Goal: Task Accomplishment & Management: Manage account settings

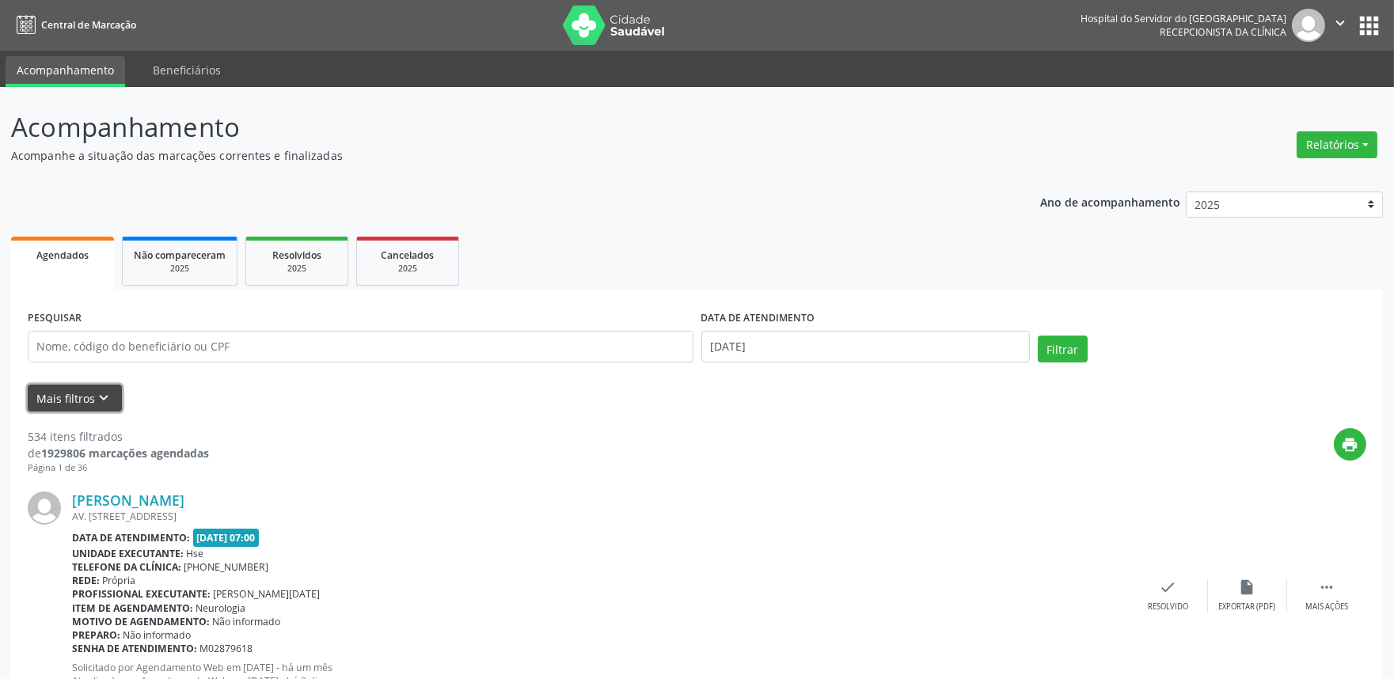
click at [93, 388] on button "Mais filtros keyboard_arrow_down" at bounding box center [75, 399] width 94 height 28
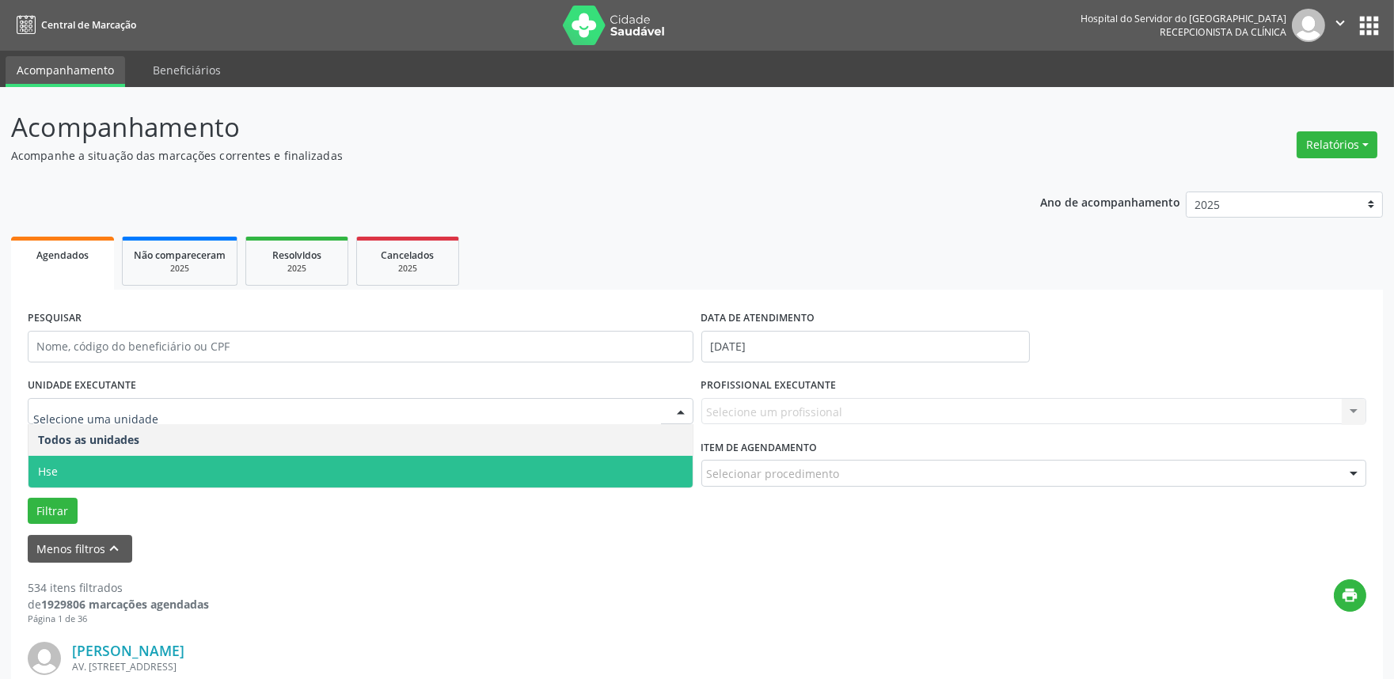
click at [272, 480] on span "Hse" at bounding box center [360, 472] width 664 height 32
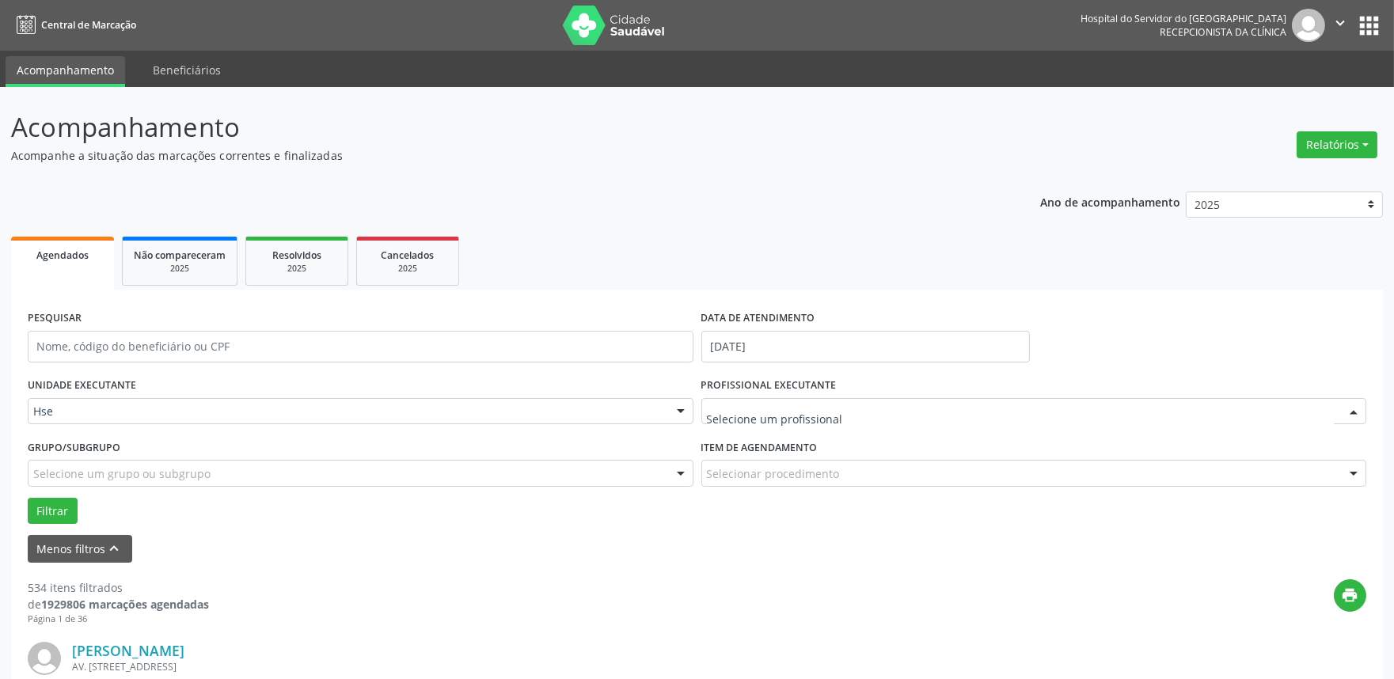
click at [1355, 410] on div at bounding box center [1354, 412] width 24 height 27
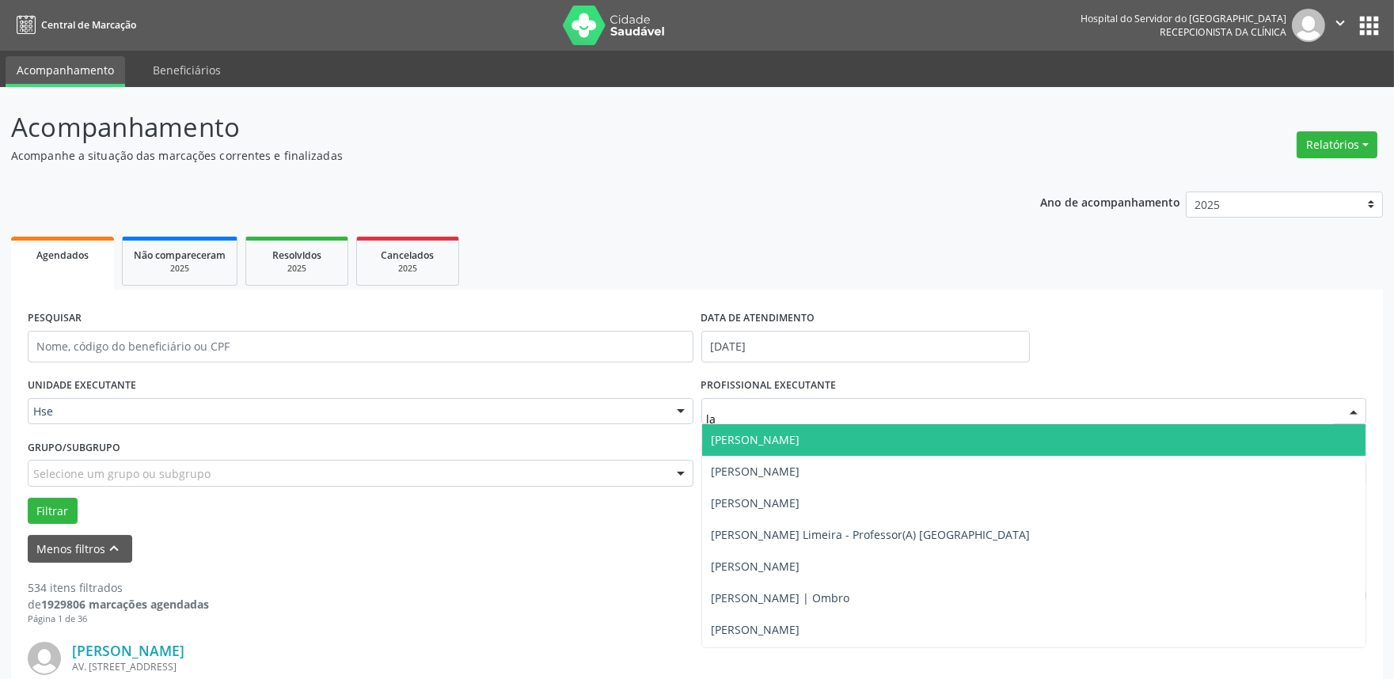
type input "lai"
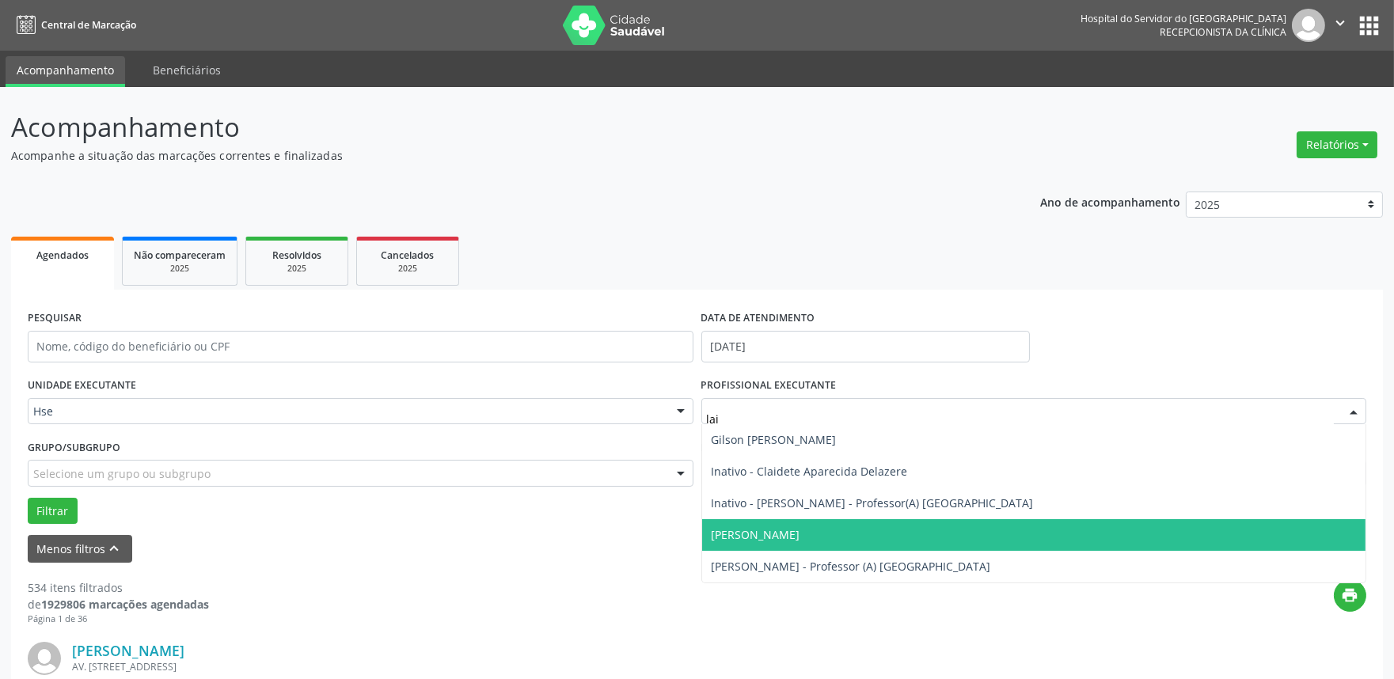
click at [1111, 525] on span "[PERSON_NAME]" at bounding box center [1034, 535] width 664 height 32
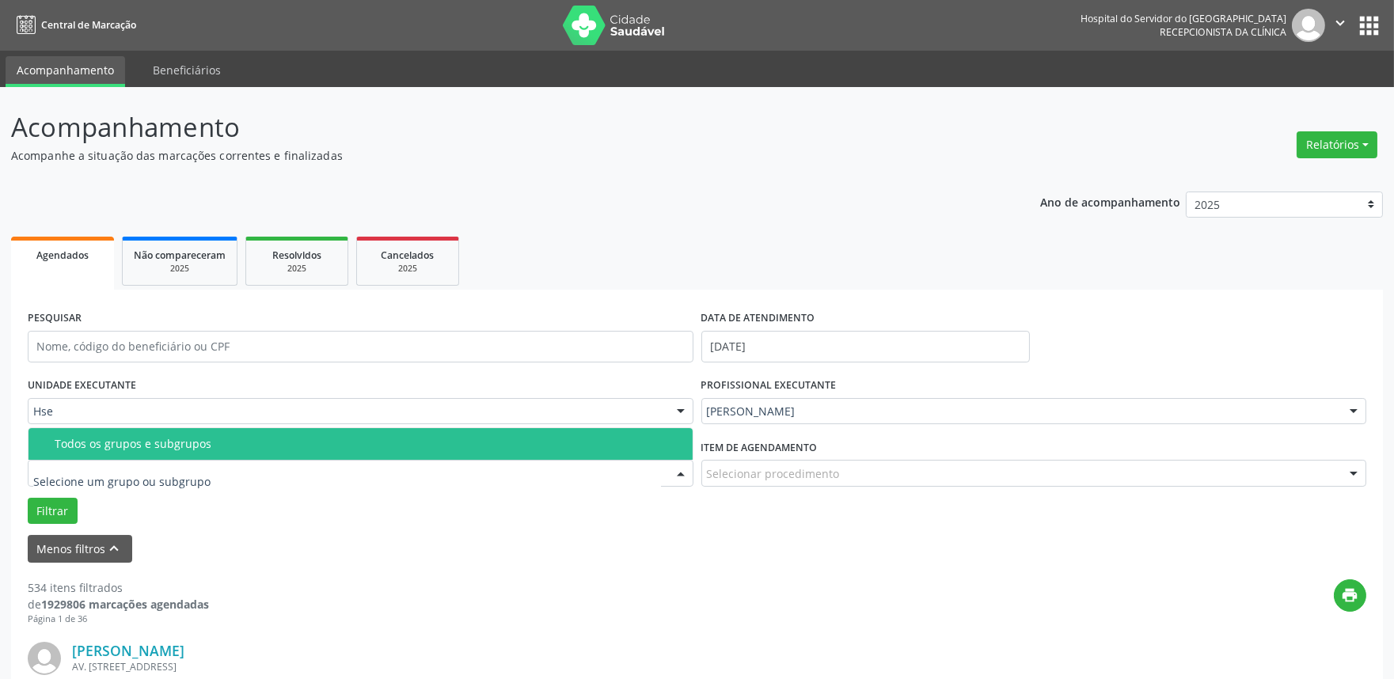
click at [450, 461] on div at bounding box center [361, 473] width 666 height 27
click at [174, 475] on input "text" at bounding box center [347, 481] width 628 height 32
click at [437, 457] on span "Todos os grupos e subgrupos" at bounding box center [360, 444] width 664 height 32
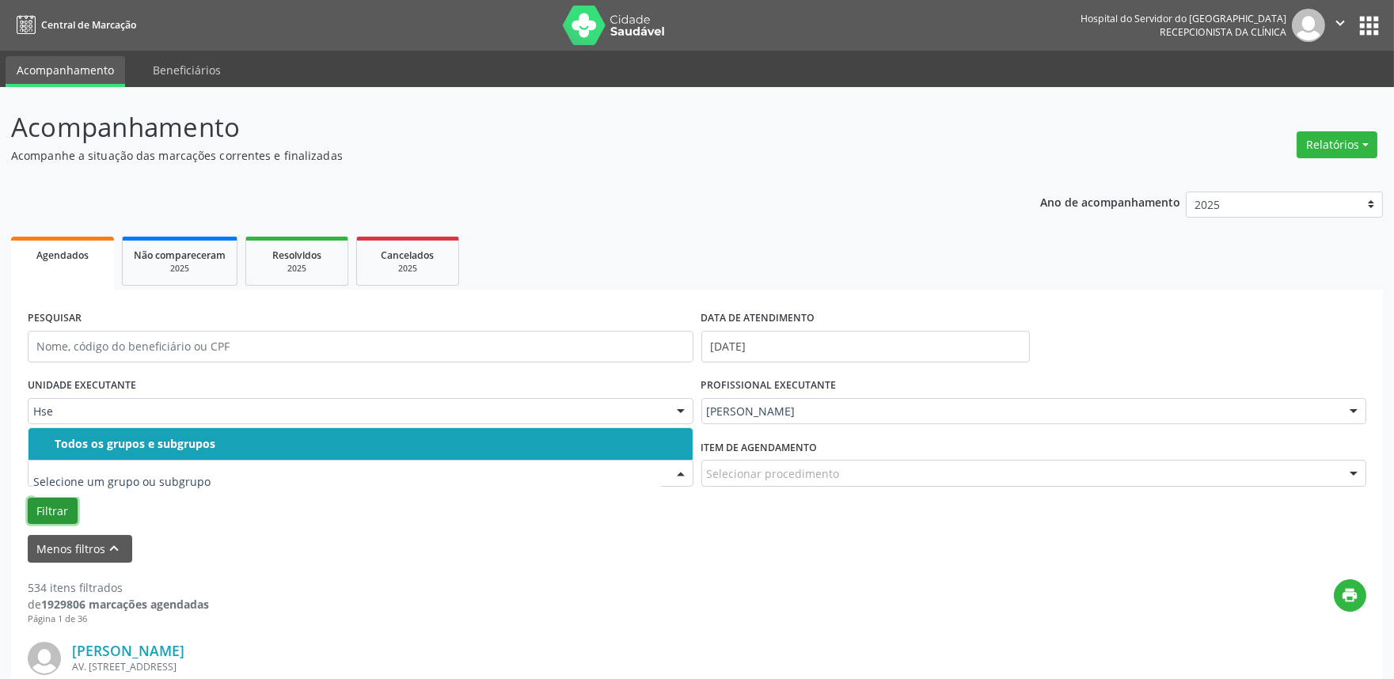
click at [40, 508] on button "Filtrar" at bounding box center [53, 511] width 50 height 27
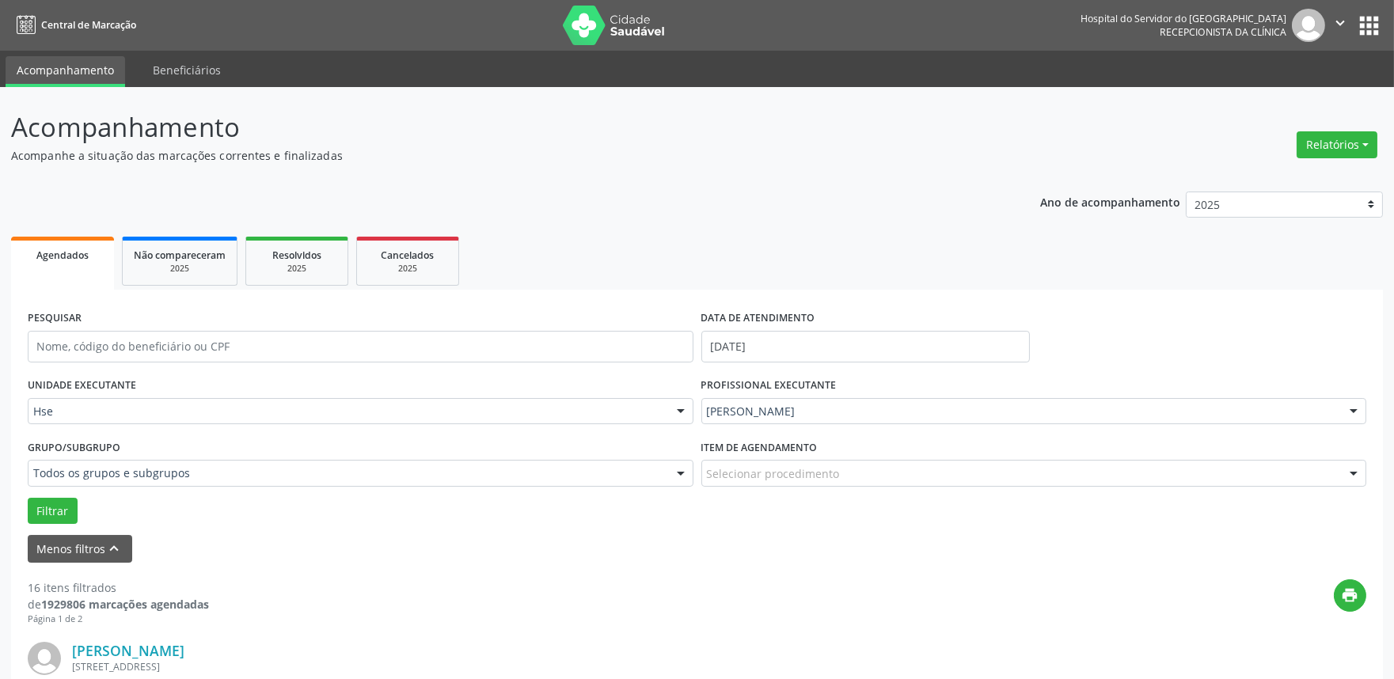
drag, startPoint x: 719, startPoint y: 480, endPoint x: 723, endPoint y: 472, distance: 9.2
click at [723, 473] on div "Selecionar procedimento" at bounding box center [1034, 473] width 666 height 27
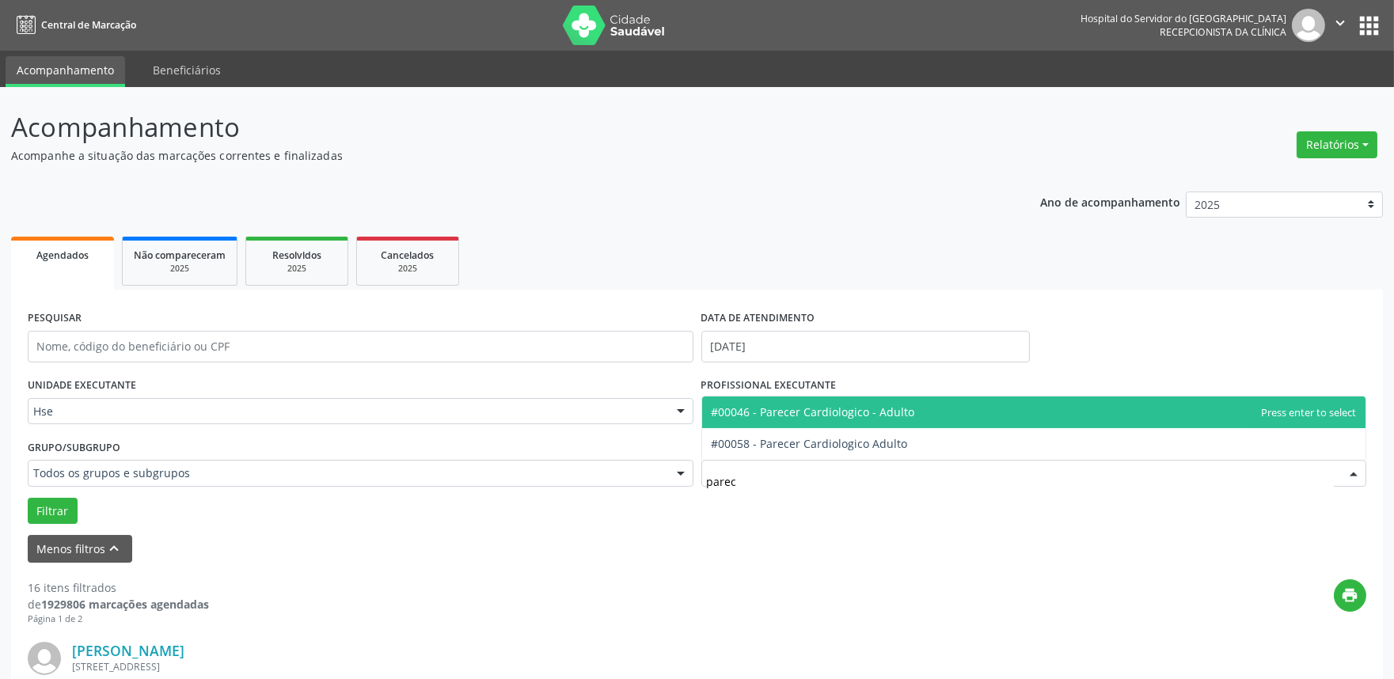
type input "parece"
click at [841, 416] on span "#00046 - Parecer Cardiologico - Adulto" at bounding box center [813, 411] width 203 height 15
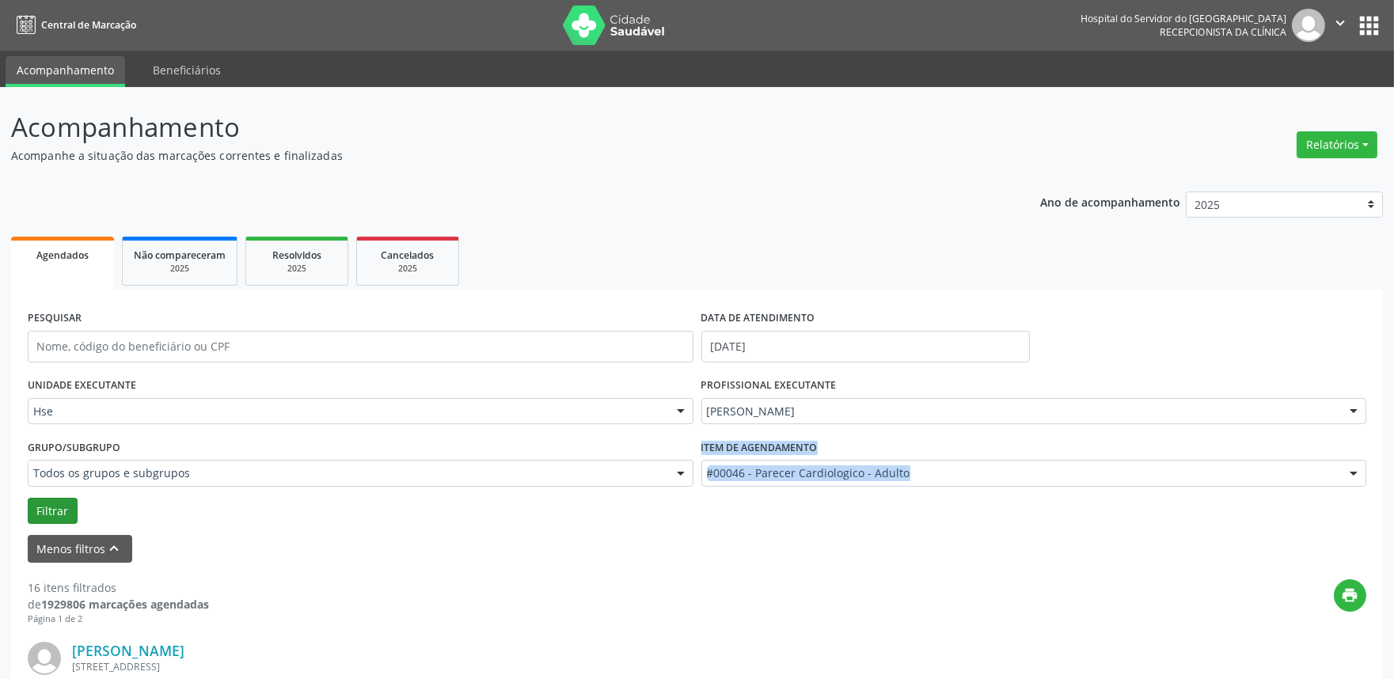
click at [45, 496] on div "UNIDADE EXECUTANTE Hse Todos as unidades Hse Nenhum resultado encontrado para: …" at bounding box center [697, 449] width 1346 height 150
click at [51, 502] on button "Filtrar" at bounding box center [53, 511] width 50 height 27
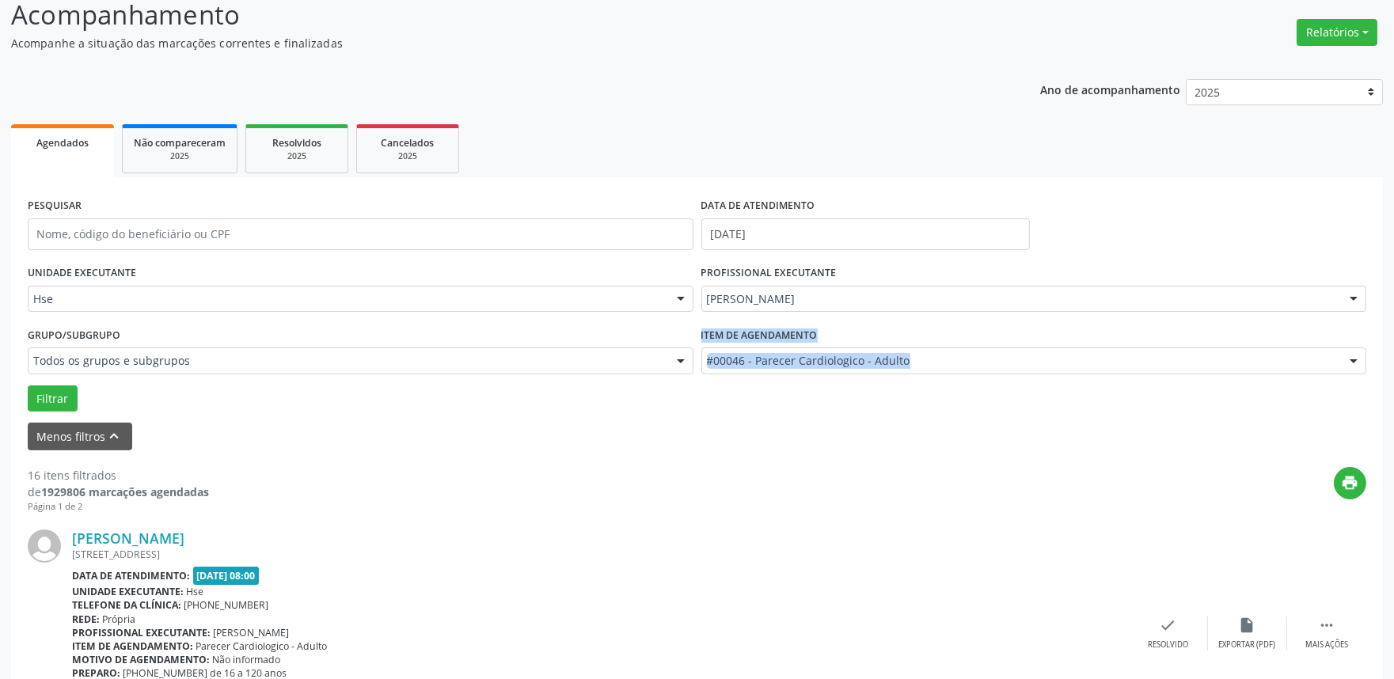
scroll to position [176, 0]
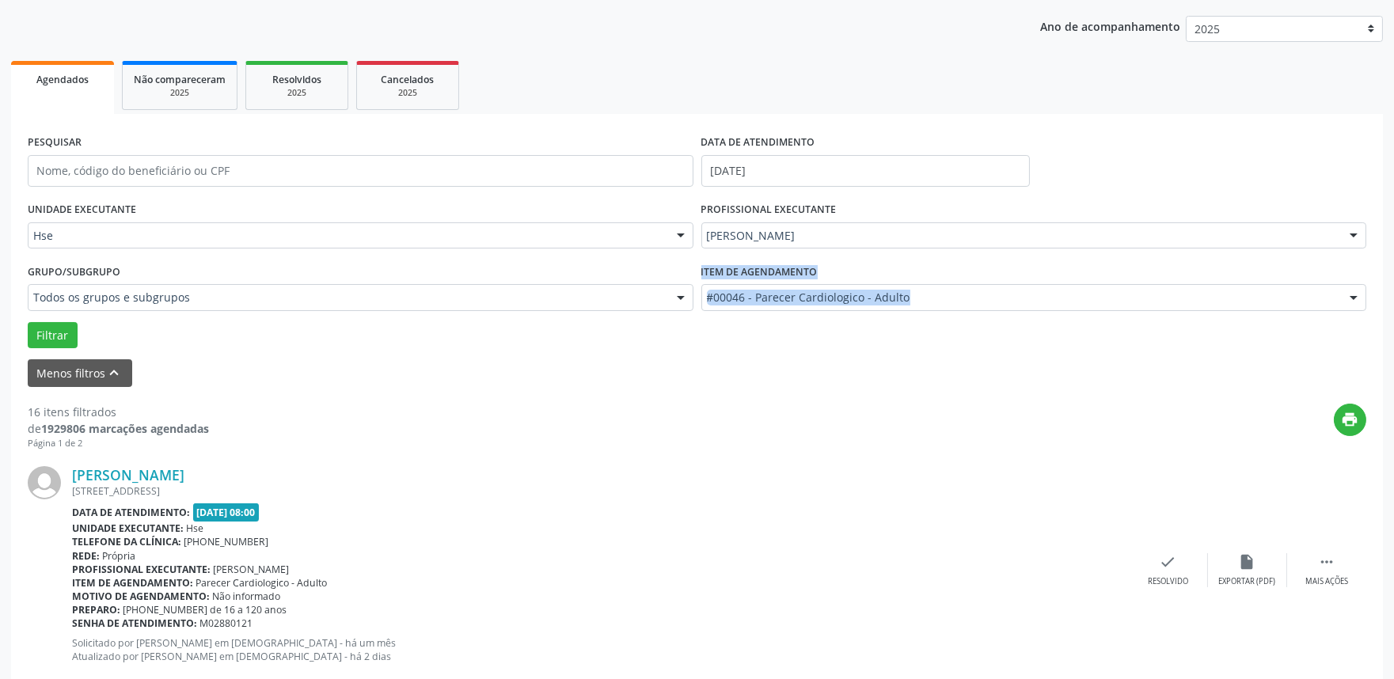
drag, startPoint x: 728, startPoint y: 453, endPoint x: 574, endPoint y: 386, distance: 168.1
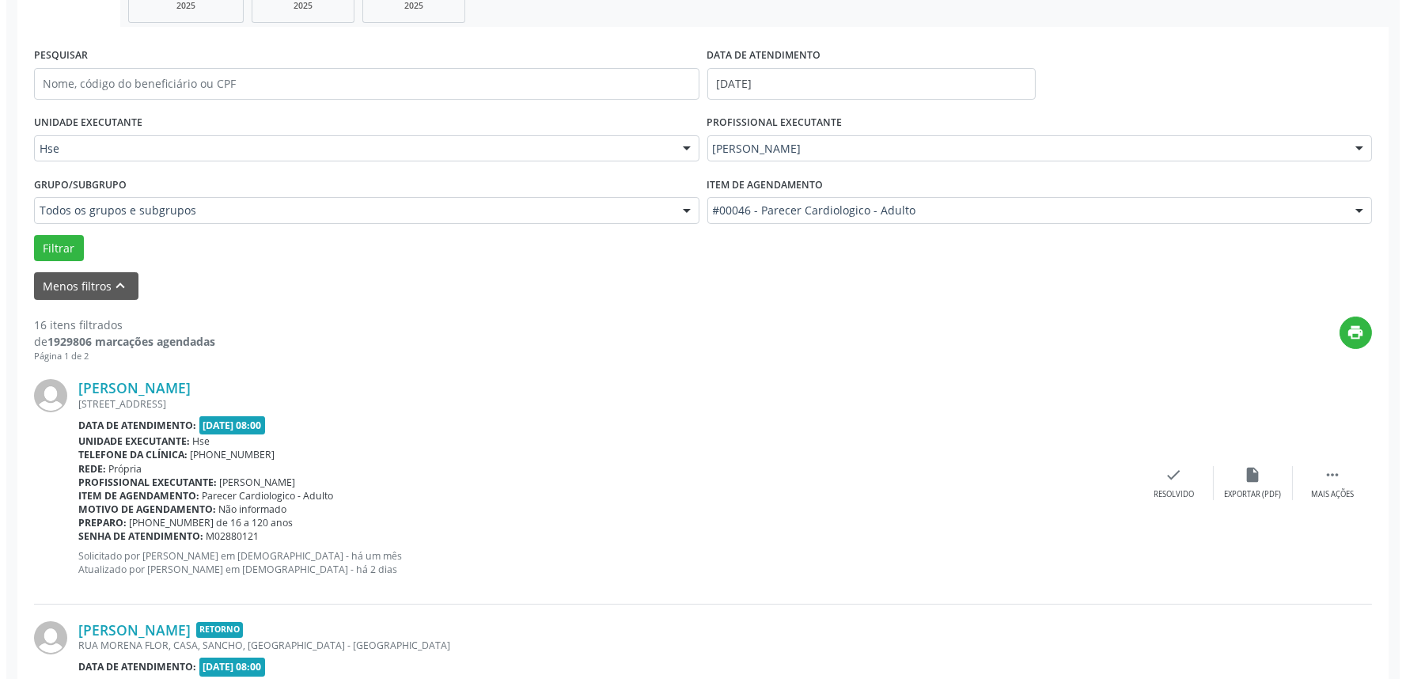
scroll to position [264, 0]
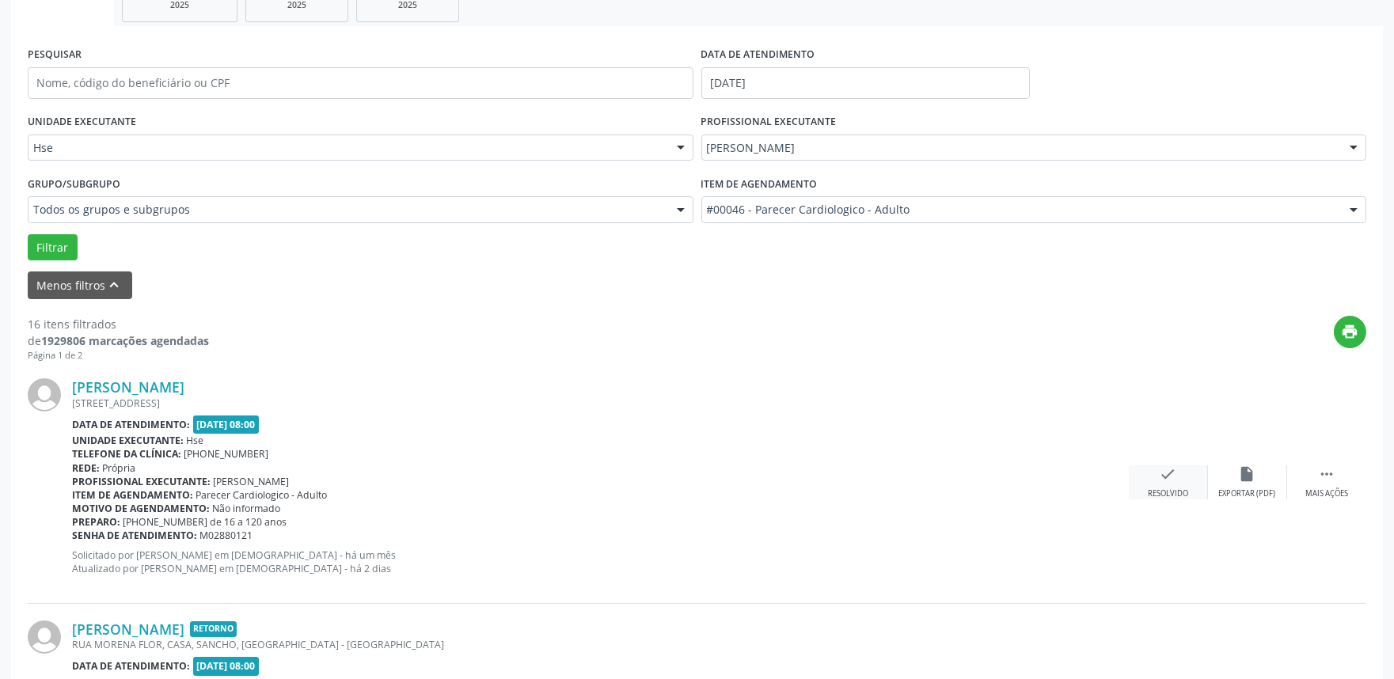
click at [1160, 488] on div "Resolvido" at bounding box center [1168, 493] width 40 height 11
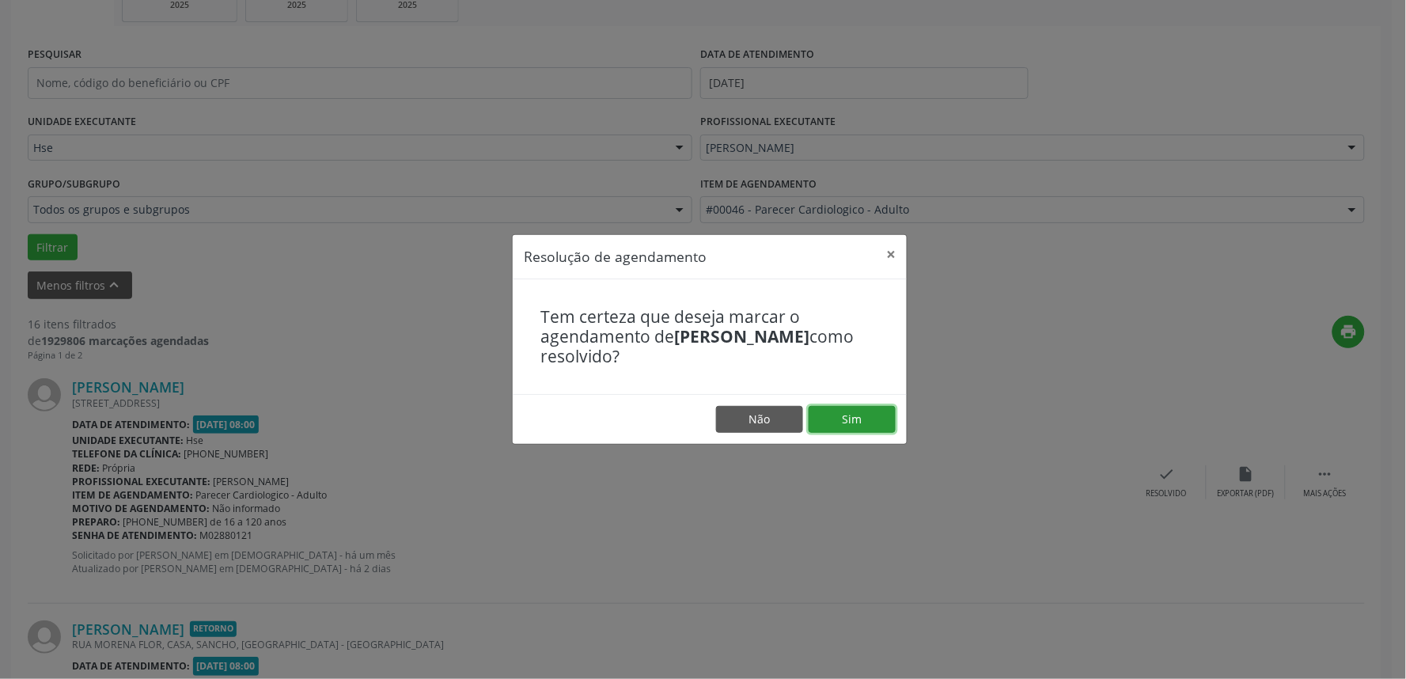
click at [857, 415] on button "Sim" at bounding box center [852, 419] width 87 height 27
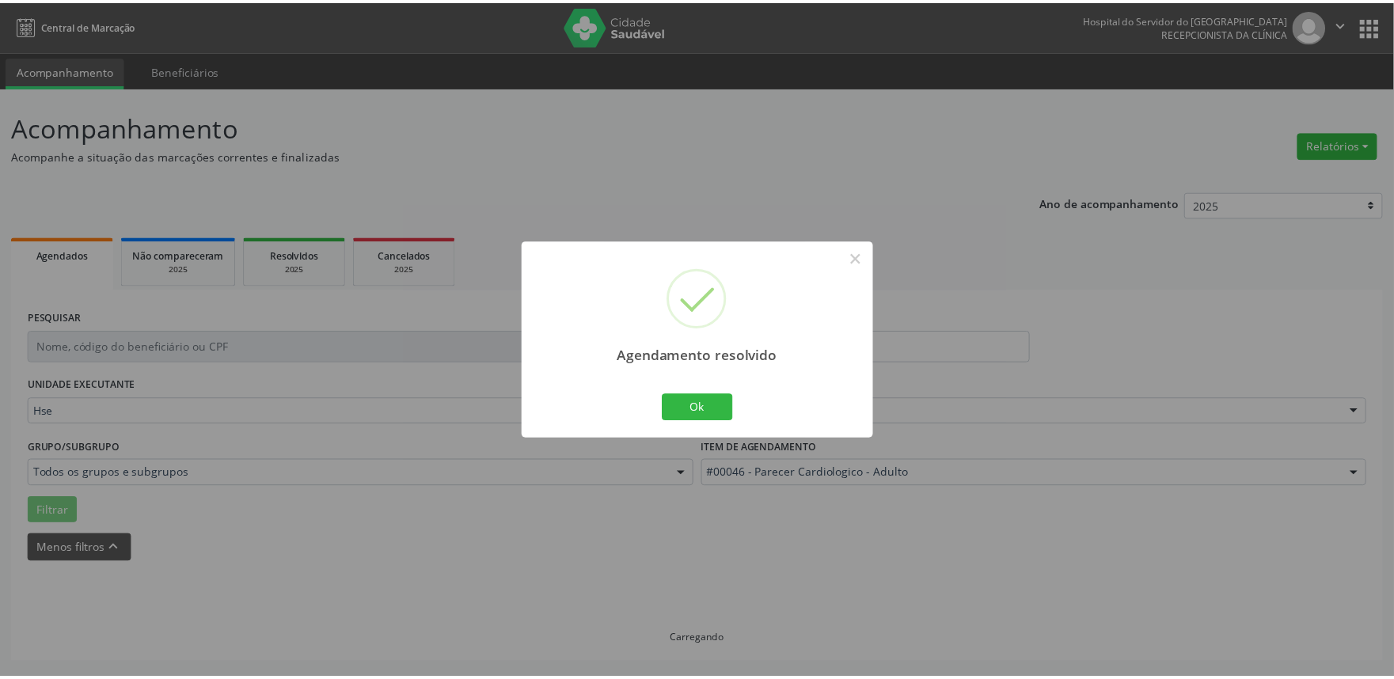
scroll to position [0, 0]
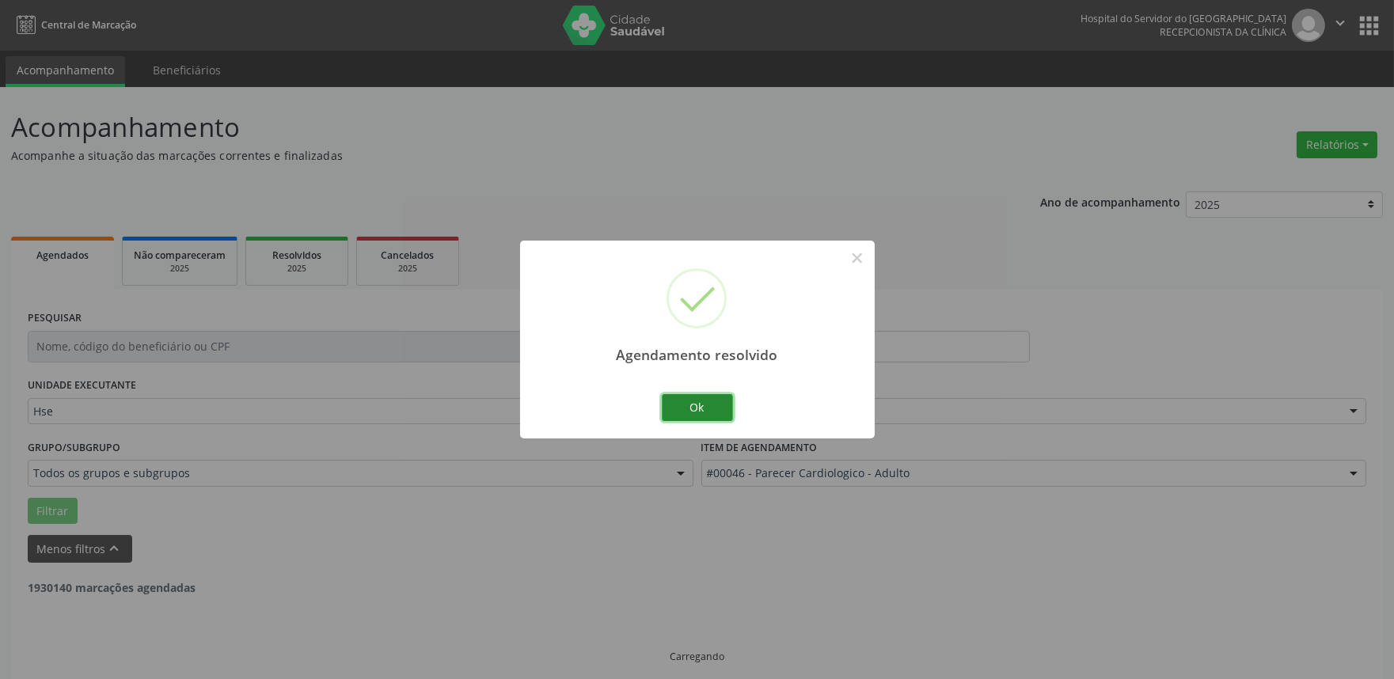
click at [700, 402] on button "Ok" at bounding box center [697, 407] width 71 height 27
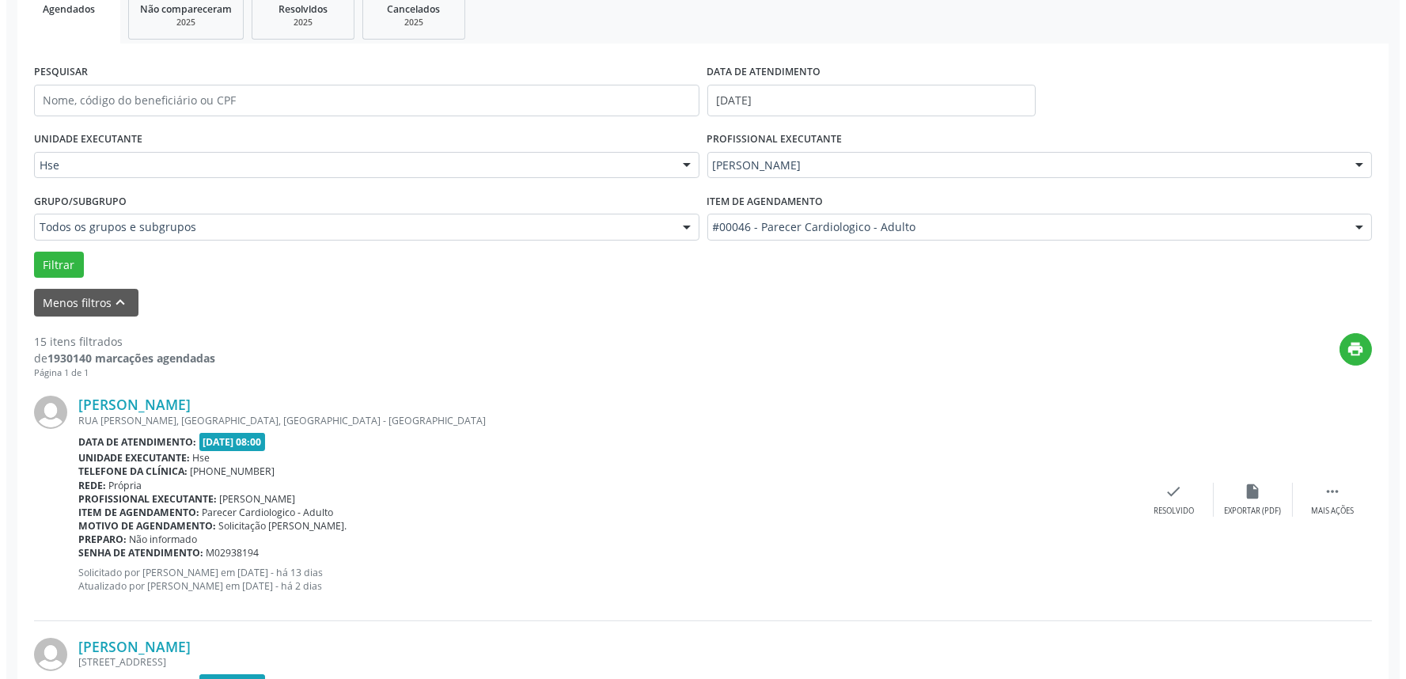
scroll to position [439, 0]
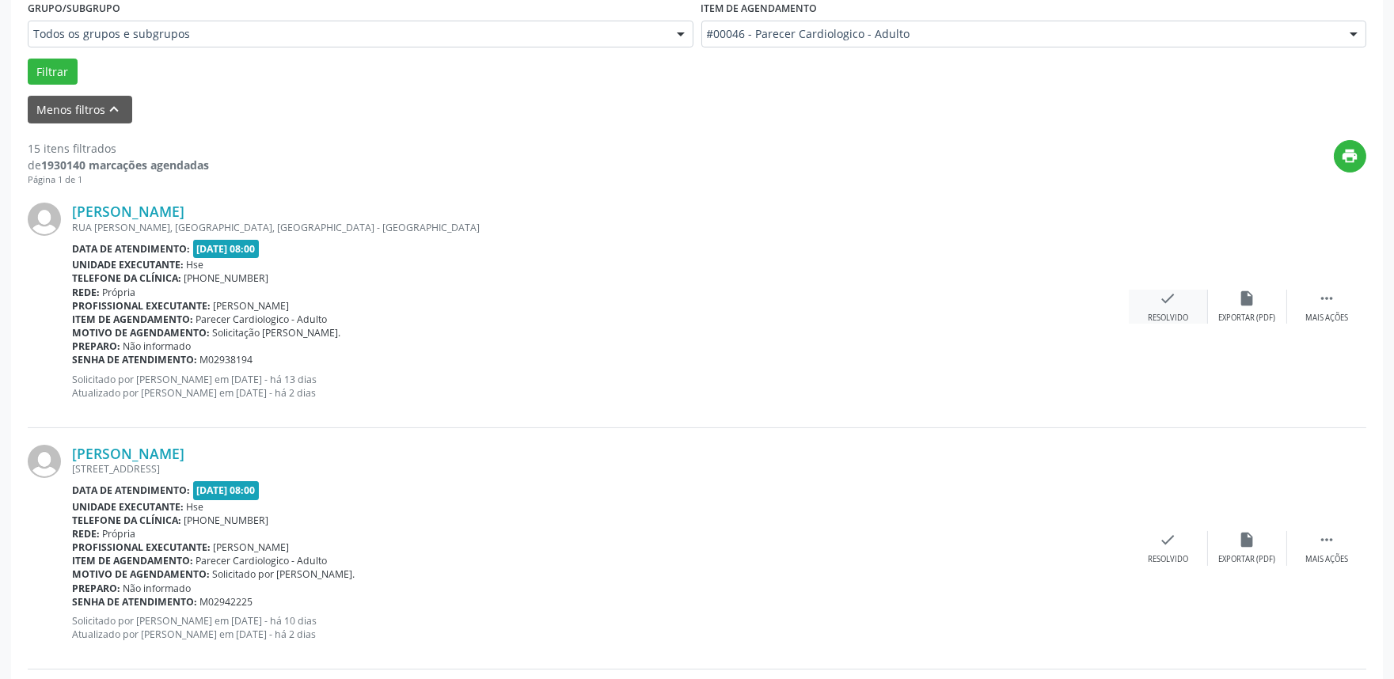
click at [1181, 299] on div "check Resolvido" at bounding box center [1168, 307] width 79 height 34
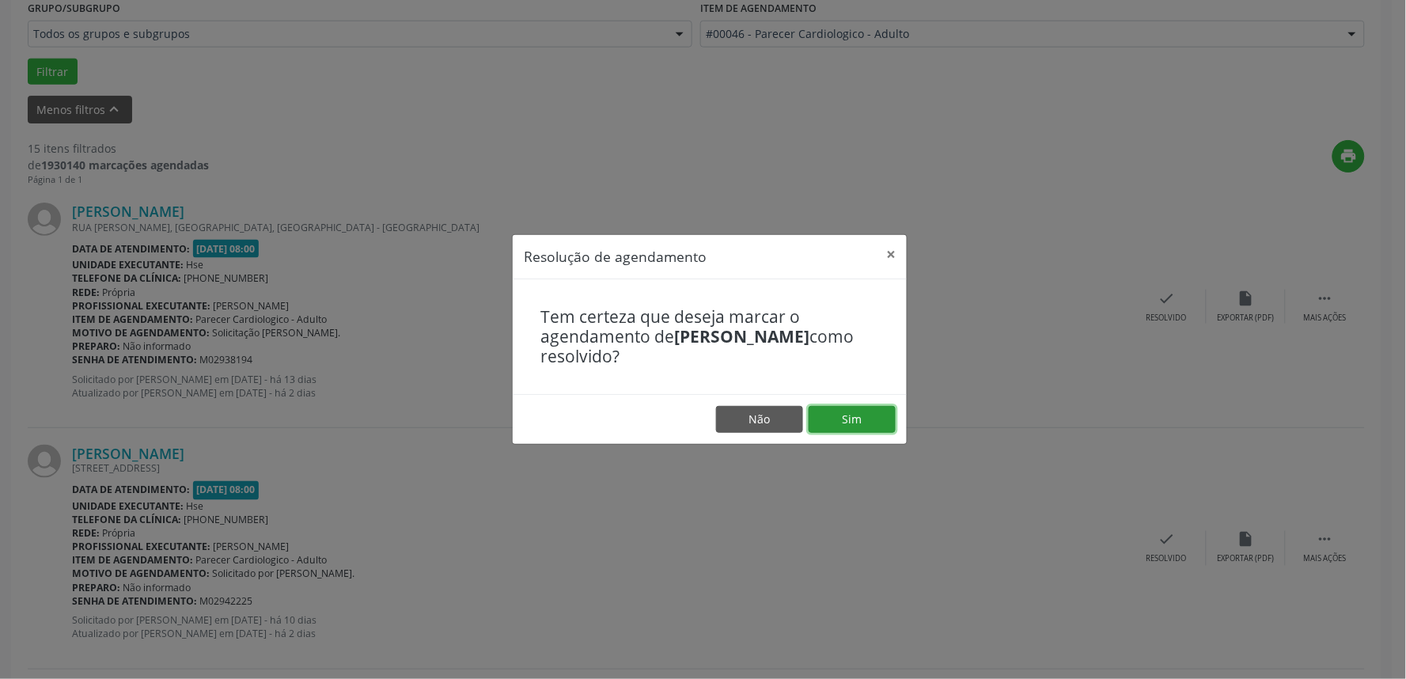
click at [845, 417] on button "Sim" at bounding box center [852, 419] width 87 height 27
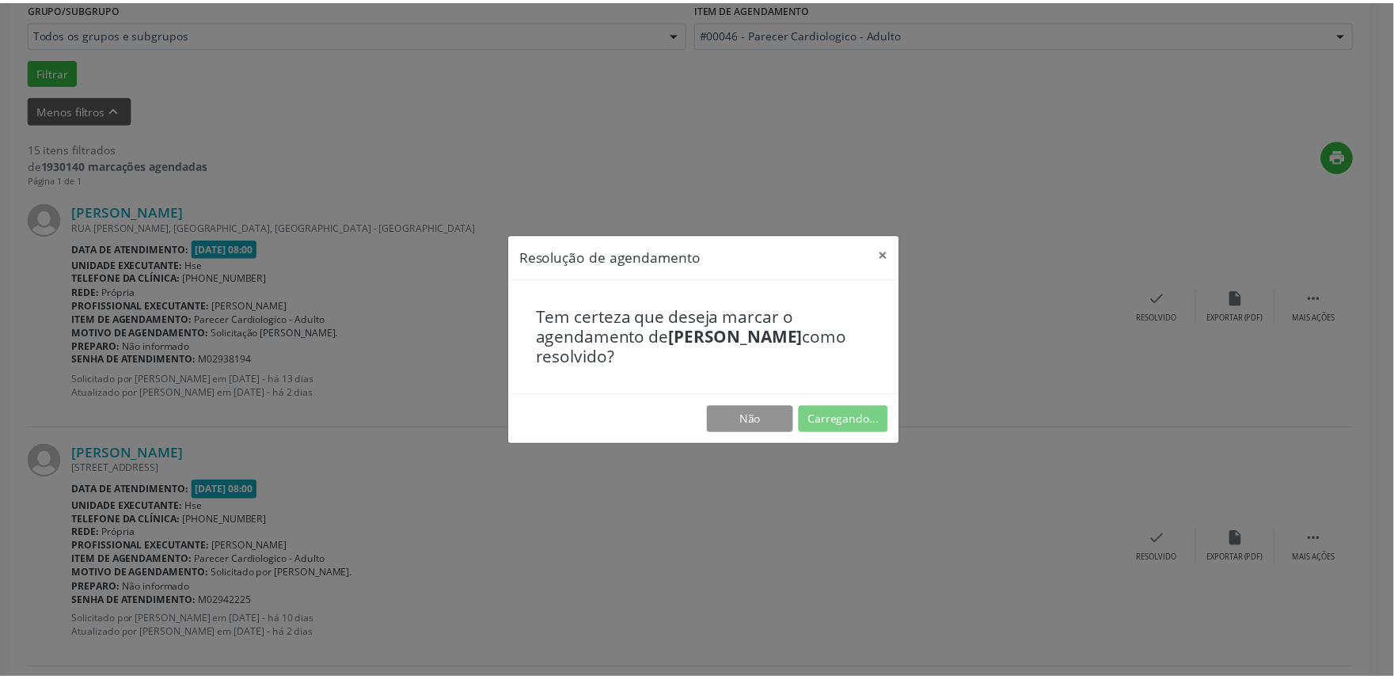
scroll to position [0, 0]
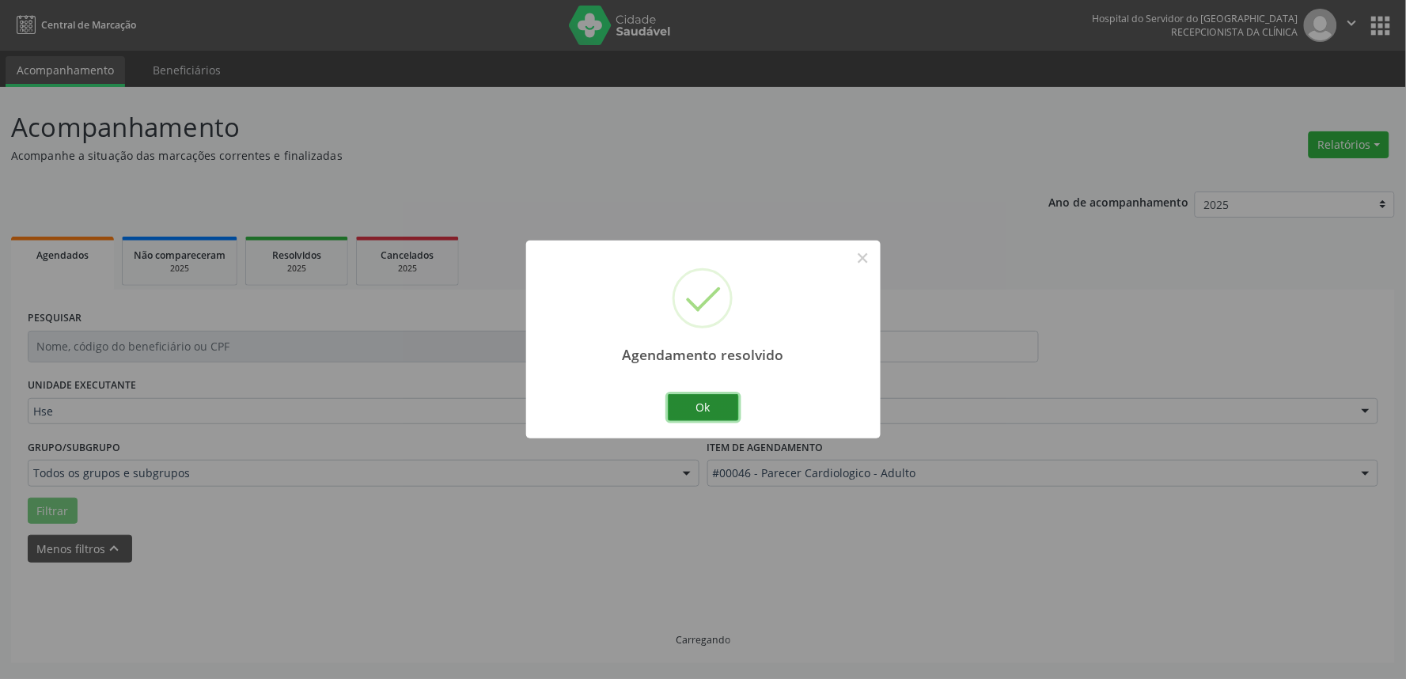
click at [702, 412] on button "Ok" at bounding box center [703, 407] width 71 height 27
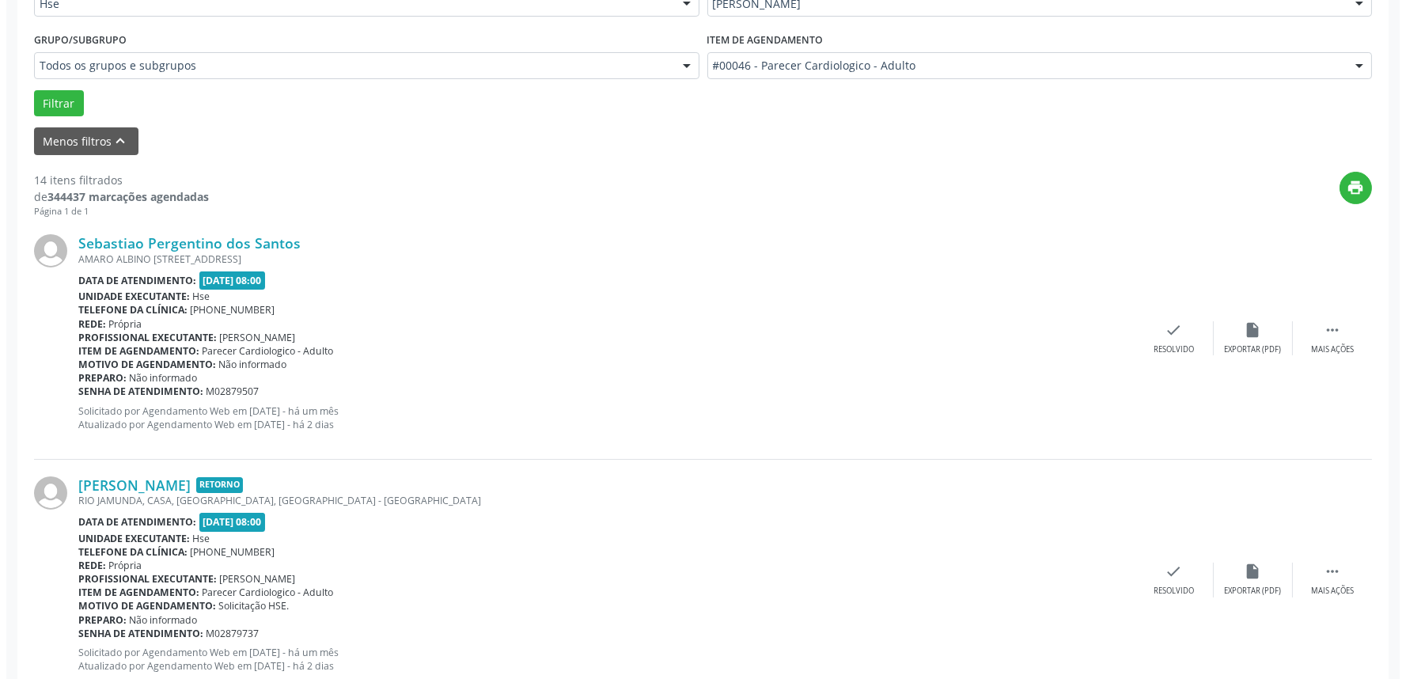
scroll to position [439, 0]
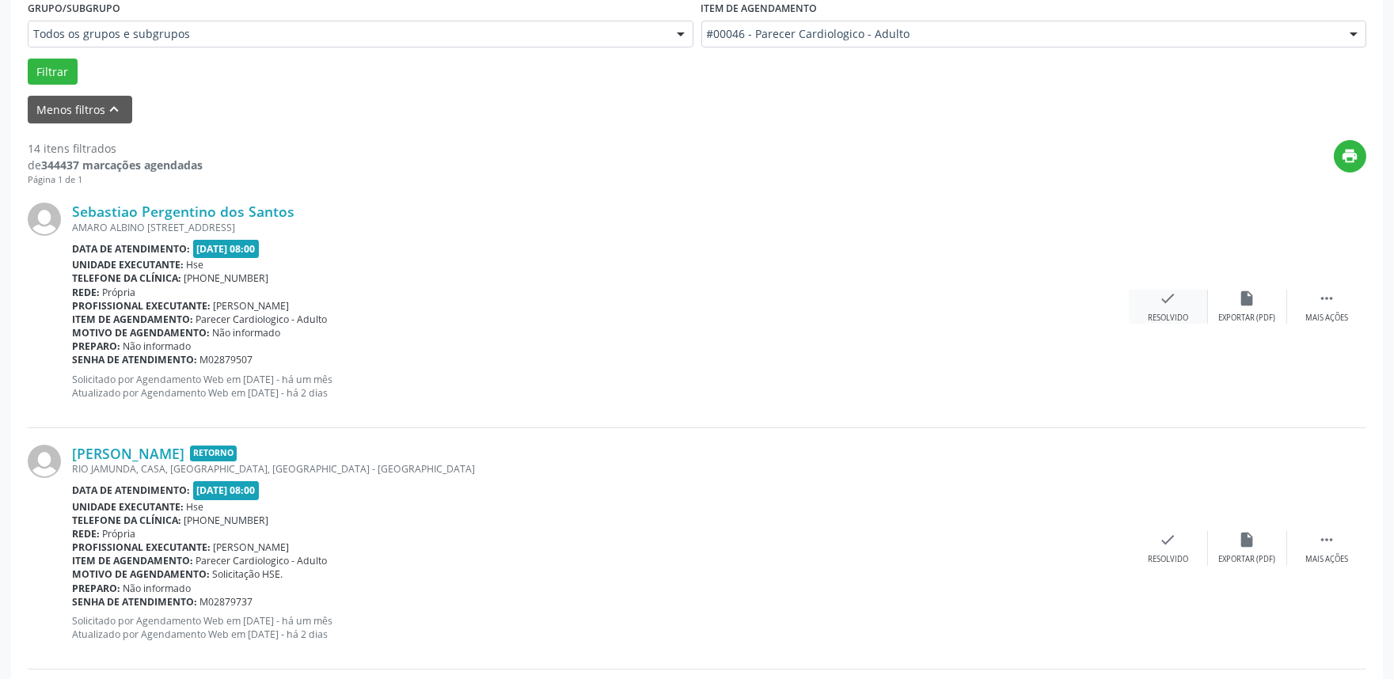
click at [1162, 309] on div "check Resolvido" at bounding box center [1168, 307] width 79 height 34
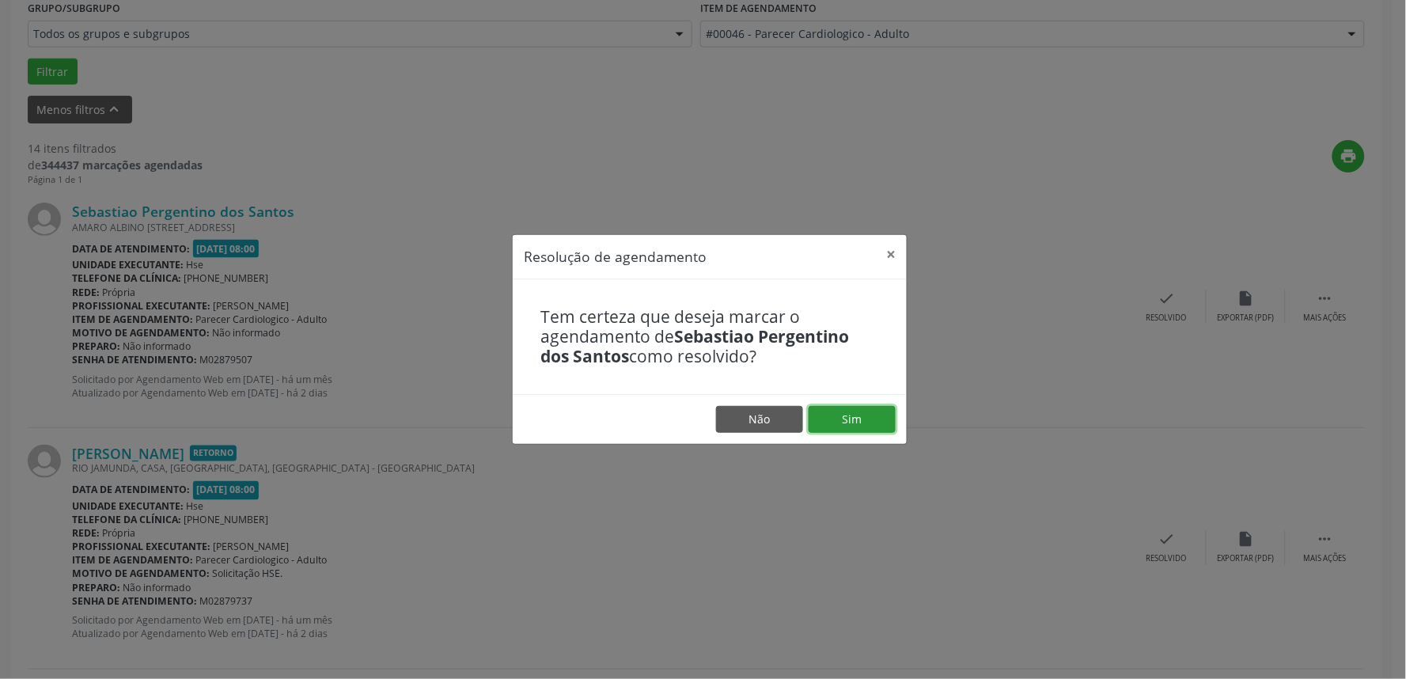
click at [863, 432] on button "Sim" at bounding box center [852, 419] width 87 height 27
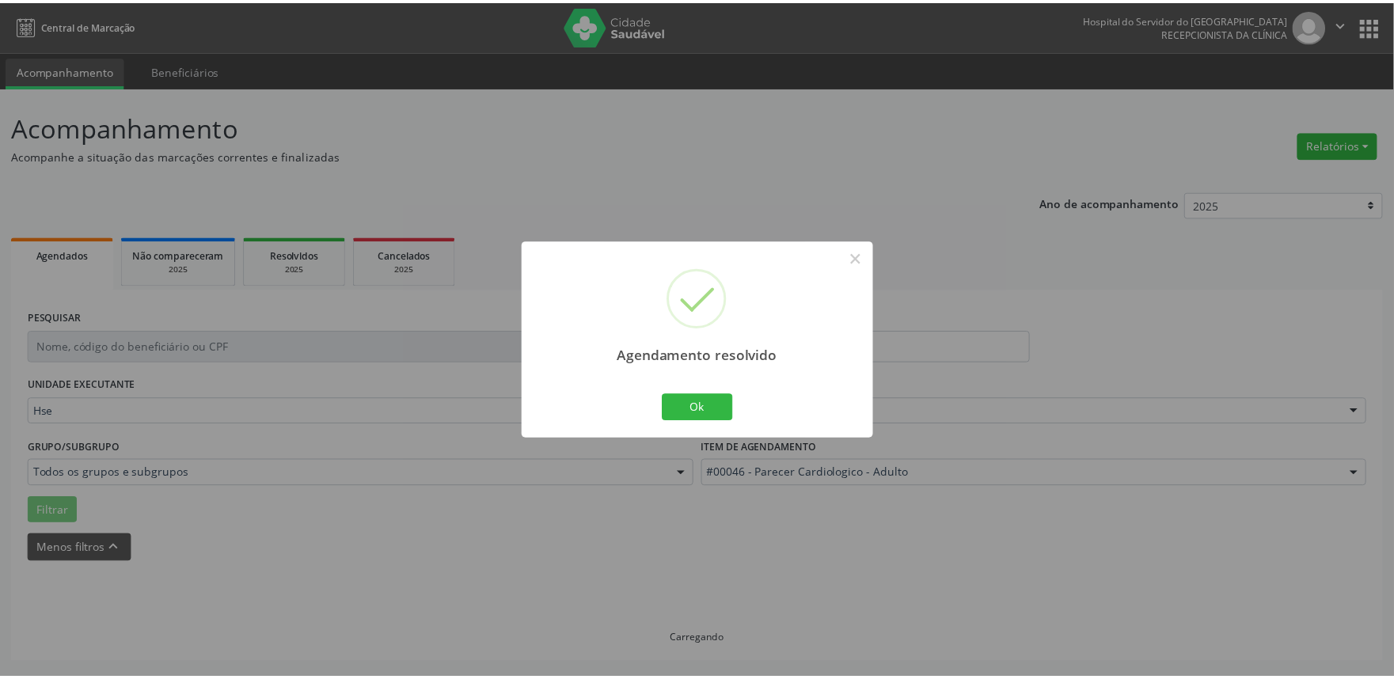
scroll to position [0, 0]
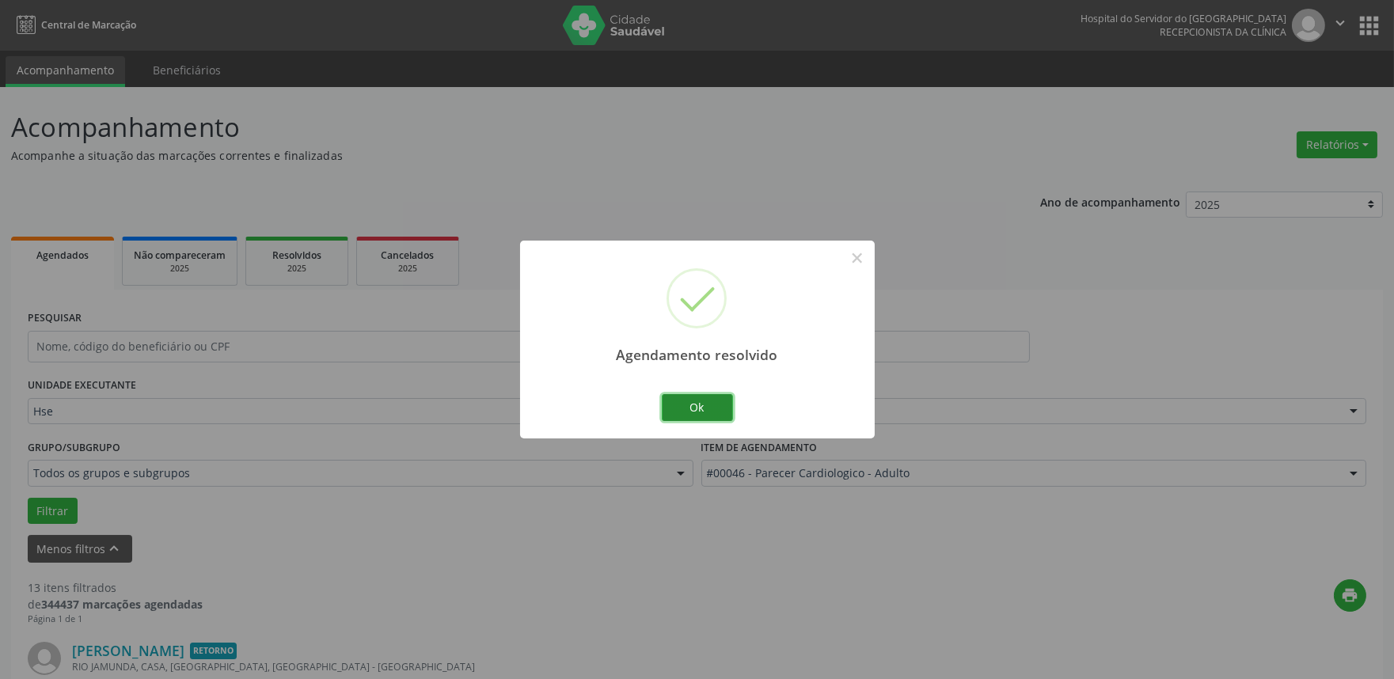
click at [692, 406] on button "Ok" at bounding box center [697, 407] width 71 height 27
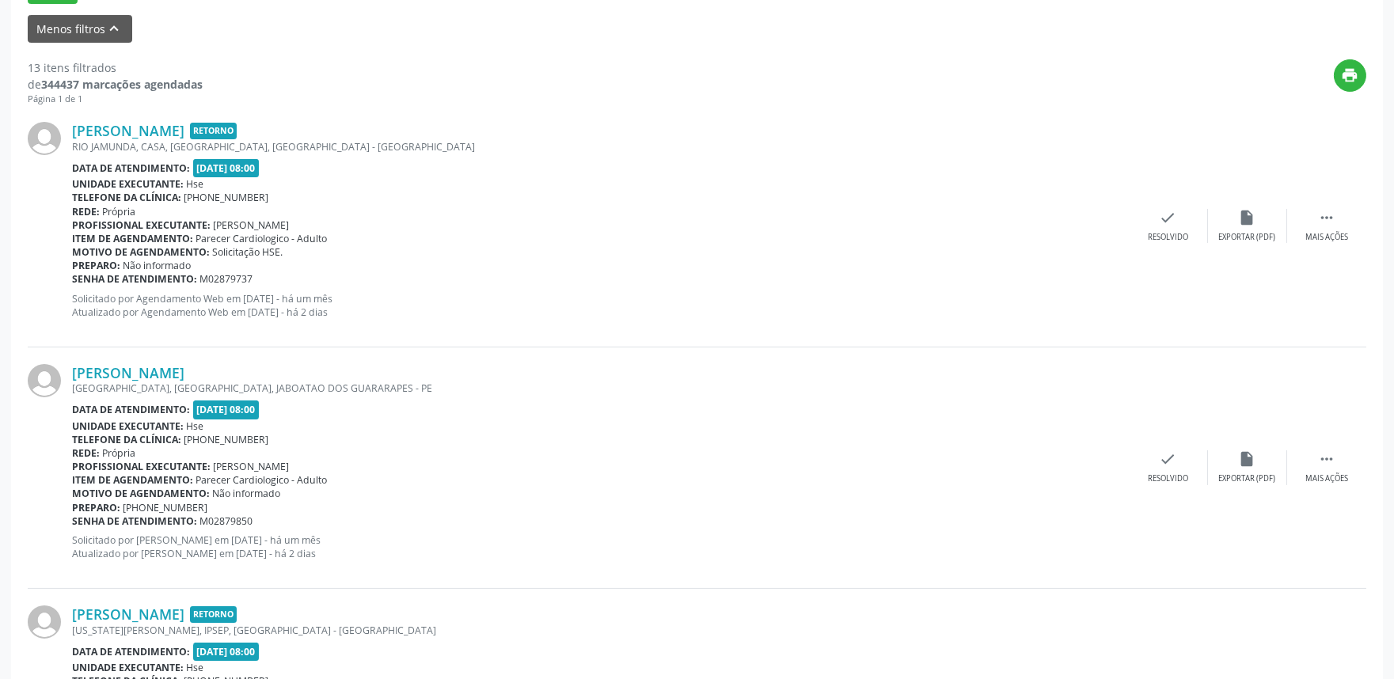
scroll to position [527, 0]
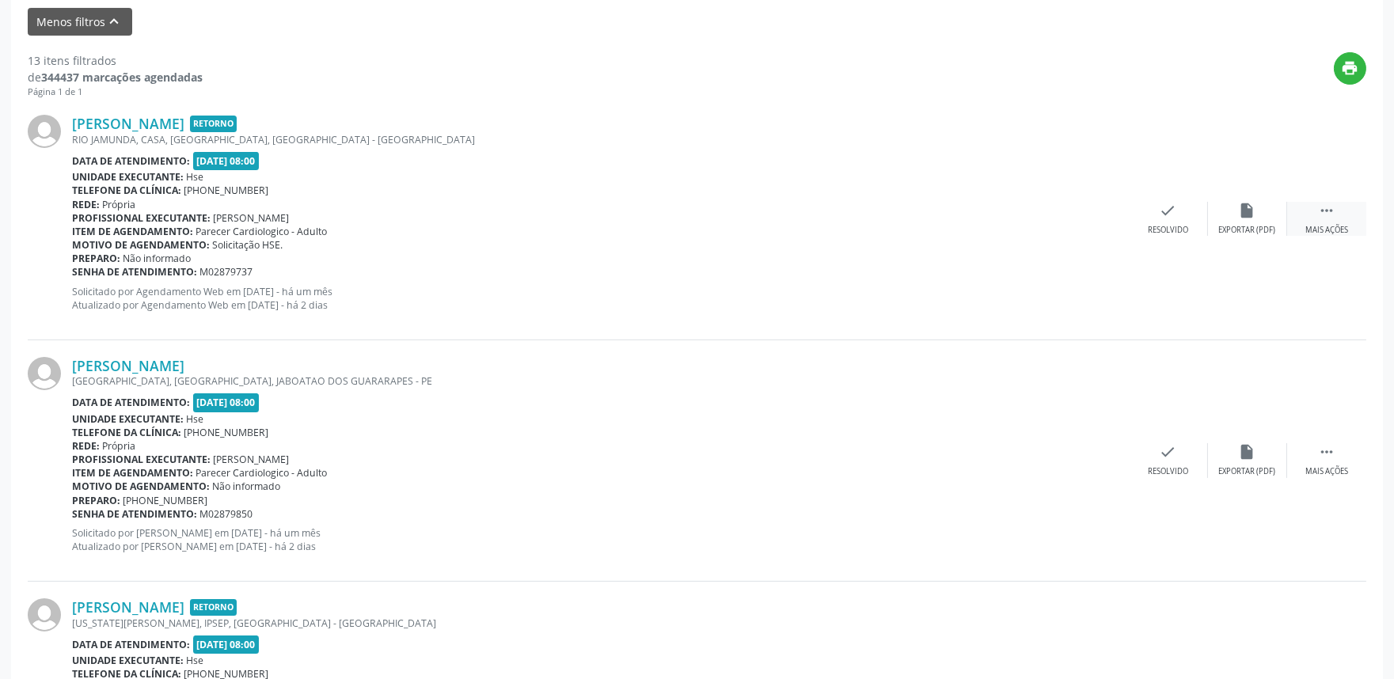
click at [1308, 215] on div " Mais ações" at bounding box center [1326, 219] width 79 height 34
click at [1244, 222] on div "alarm_off Não compareceu" at bounding box center [1247, 219] width 79 height 34
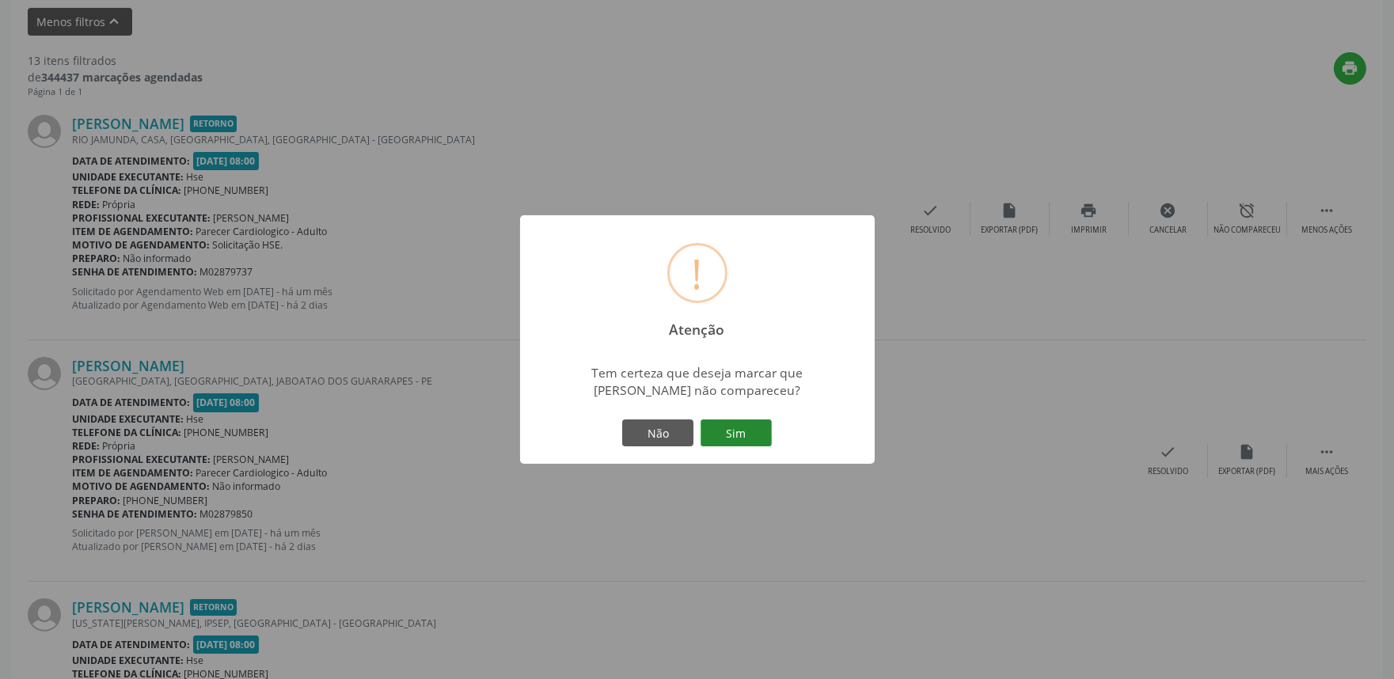
click at [749, 442] on button "Sim" at bounding box center [735, 432] width 71 height 27
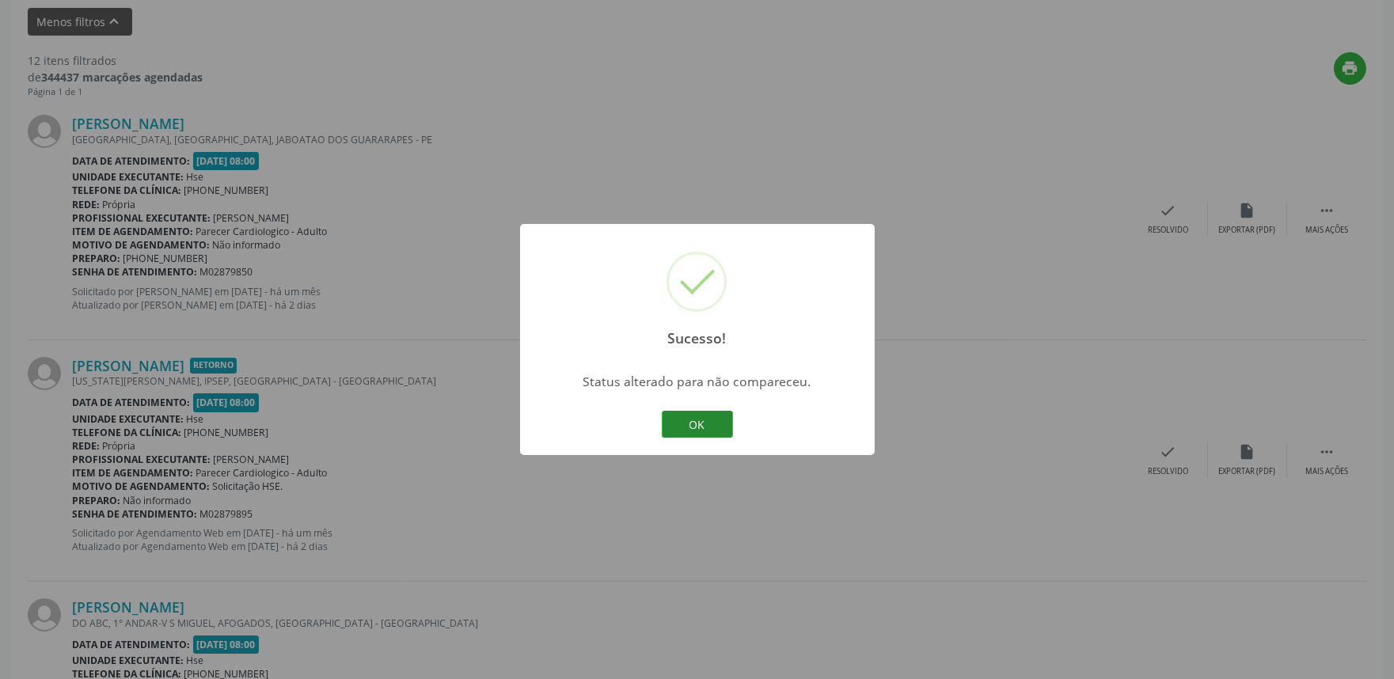
click at [704, 428] on button "OK" at bounding box center [697, 424] width 71 height 27
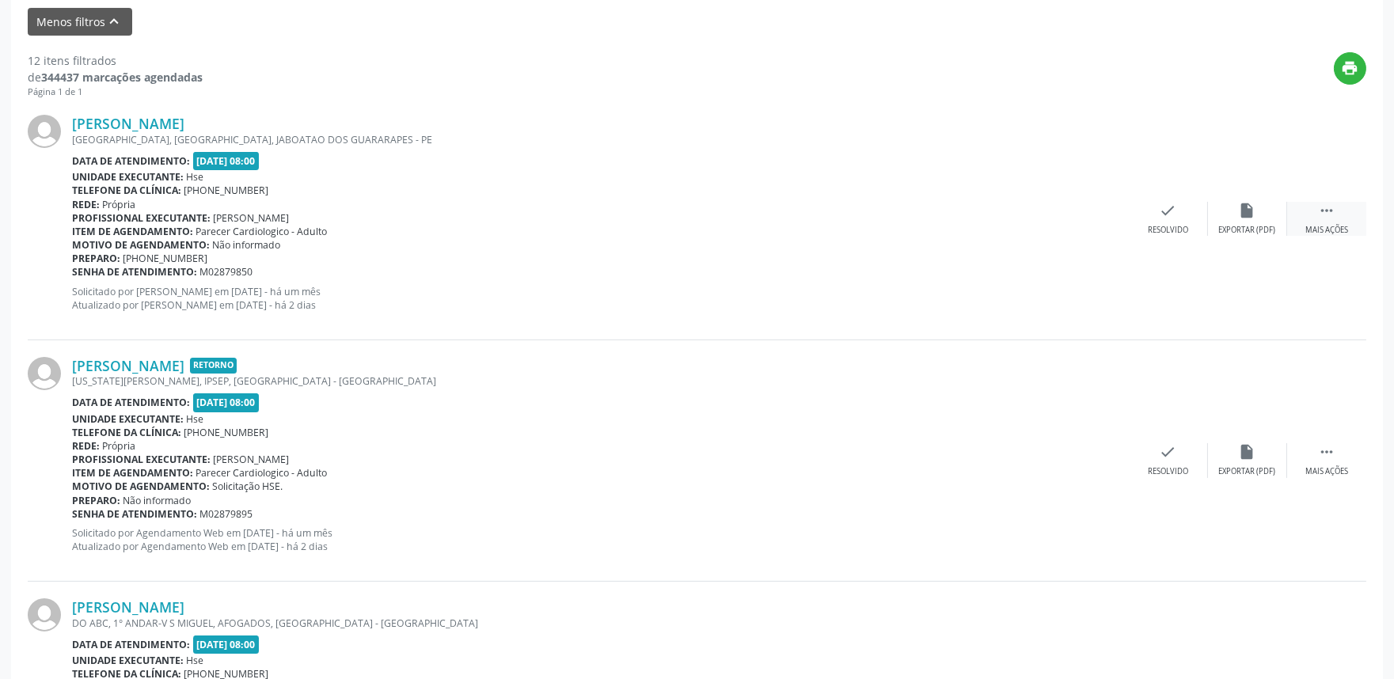
click at [1335, 230] on div "Mais ações" at bounding box center [1326, 230] width 43 height 11
click at [1227, 216] on div "alarm_off Não compareceu" at bounding box center [1247, 219] width 79 height 34
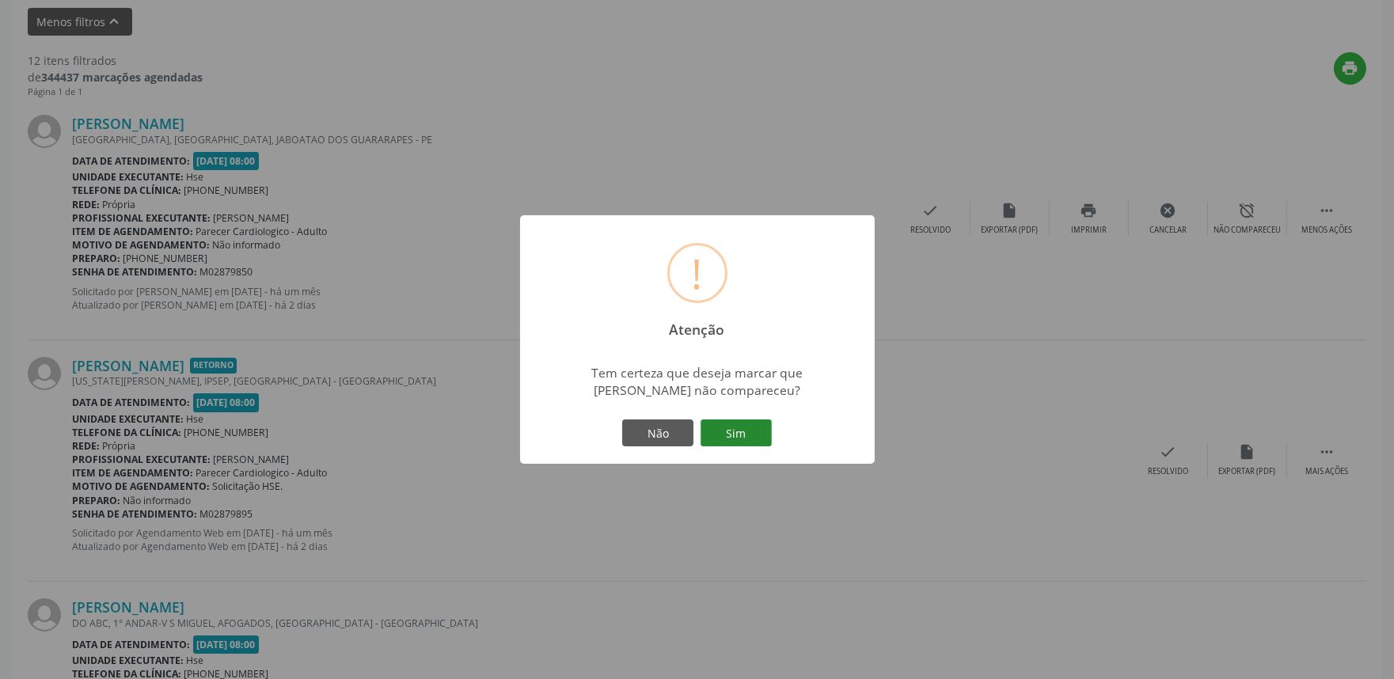
click at [752, 432] on button "Sim" at bounding box center [735, 432] width 71 height 27
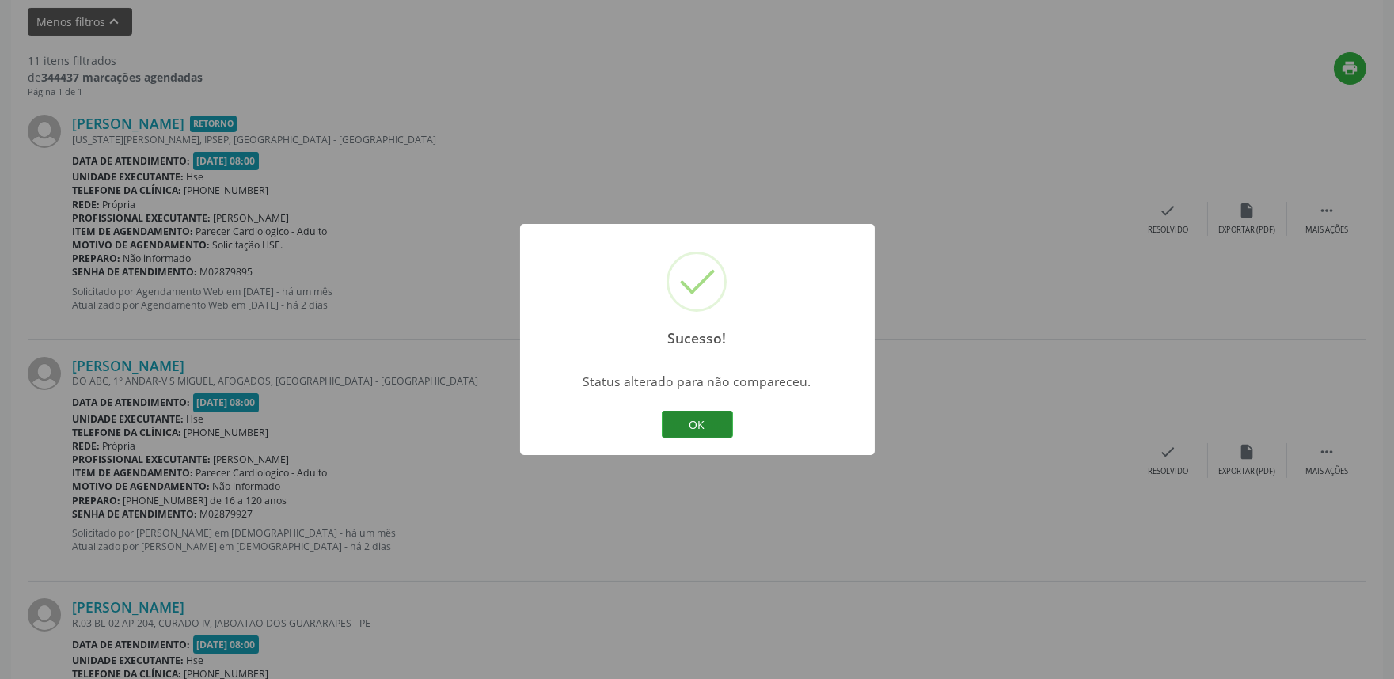
click at [713, 421] on button "OK" at bounding box center [697, 424] width 71 height 27
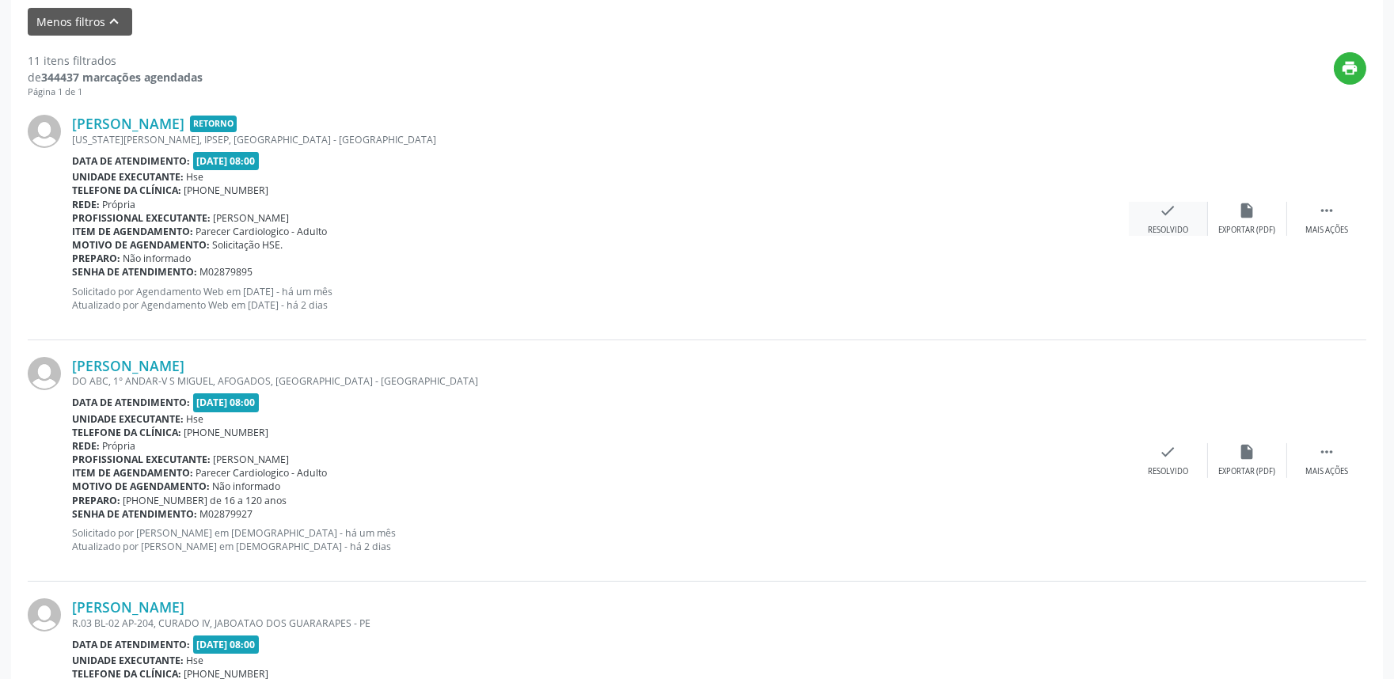
click at [1181, 211] on div "check Resolvido" at bounding box center [1168, 219] width 79 height 34
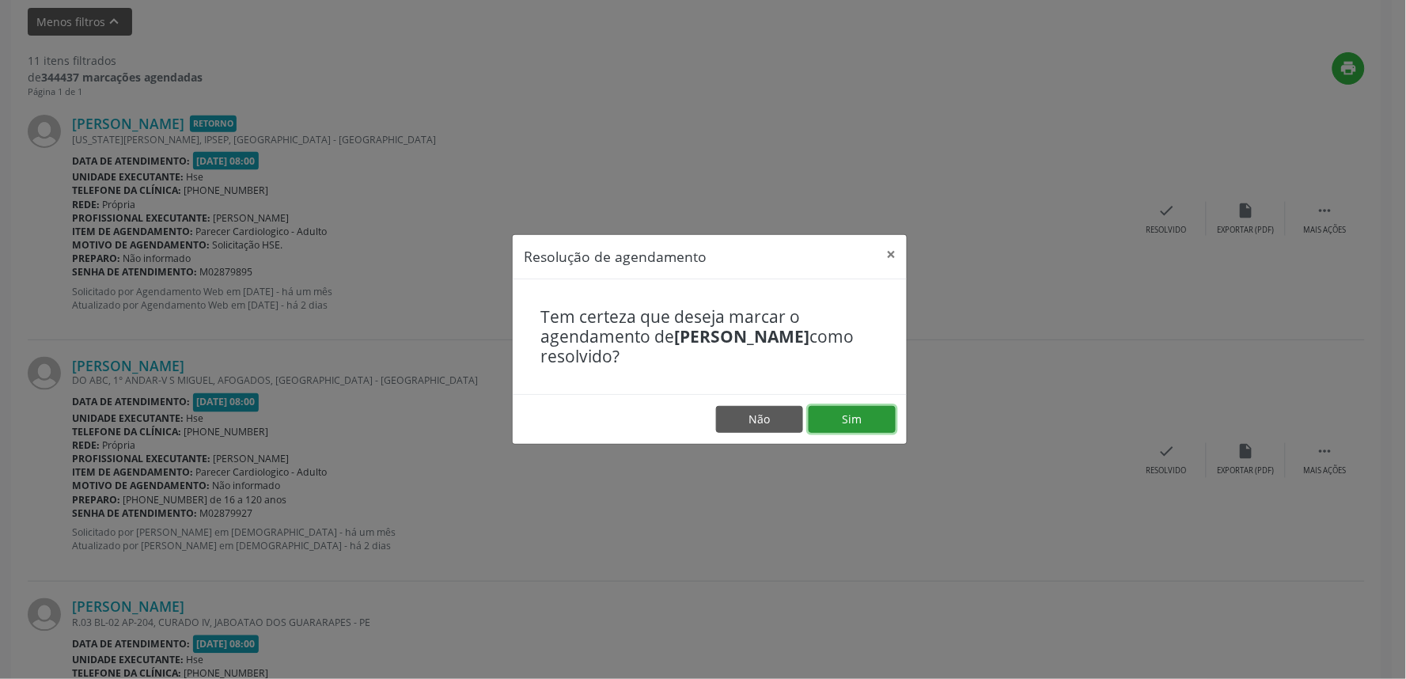
click at [855, 412] on button "Sim" at bounding box center [852, 419] width 87 height 27
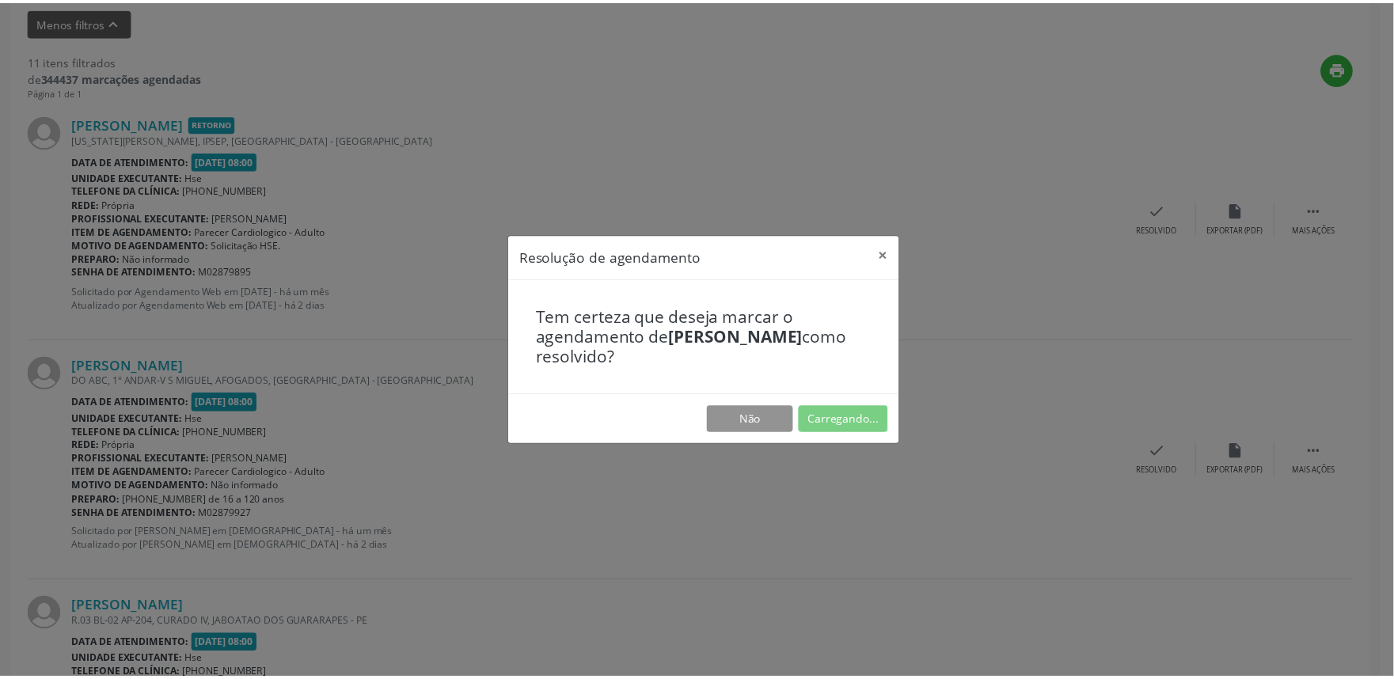
scroll to position [0, 0]
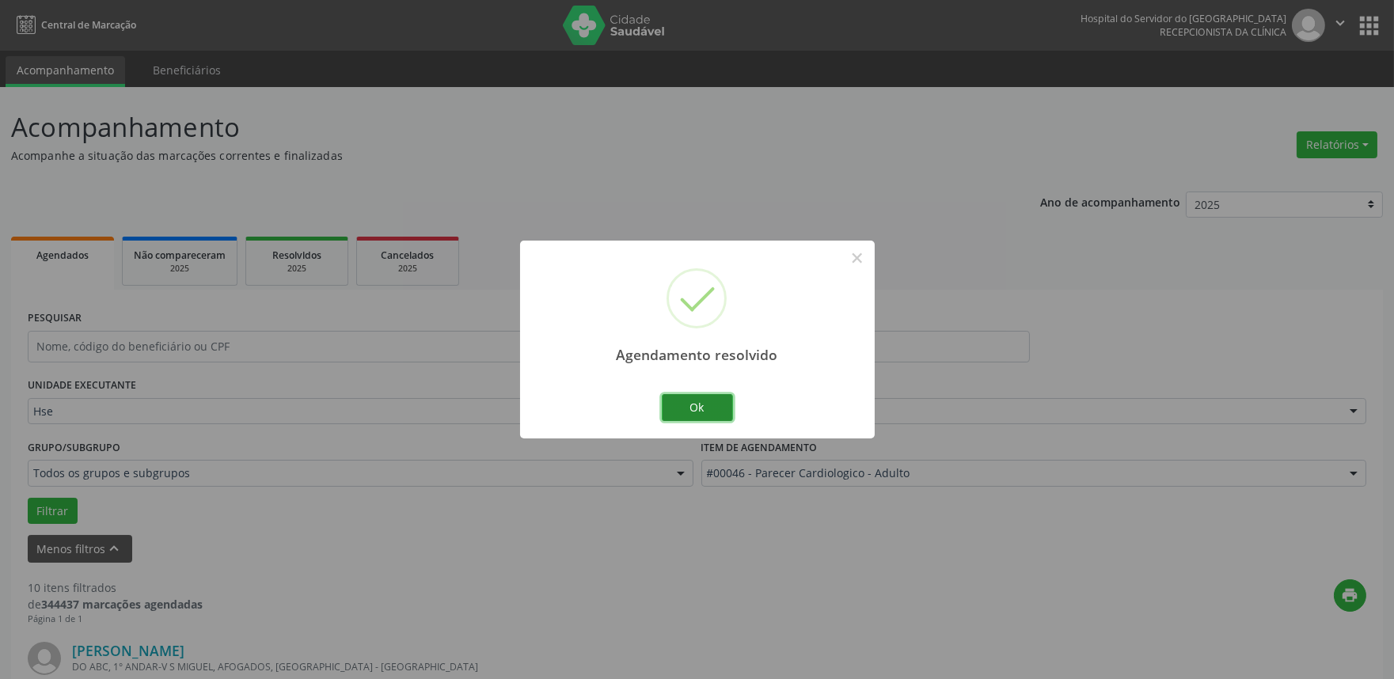
click at [678, 408] on button "Ok" at bounding box center [697, 407] width 71 height 27
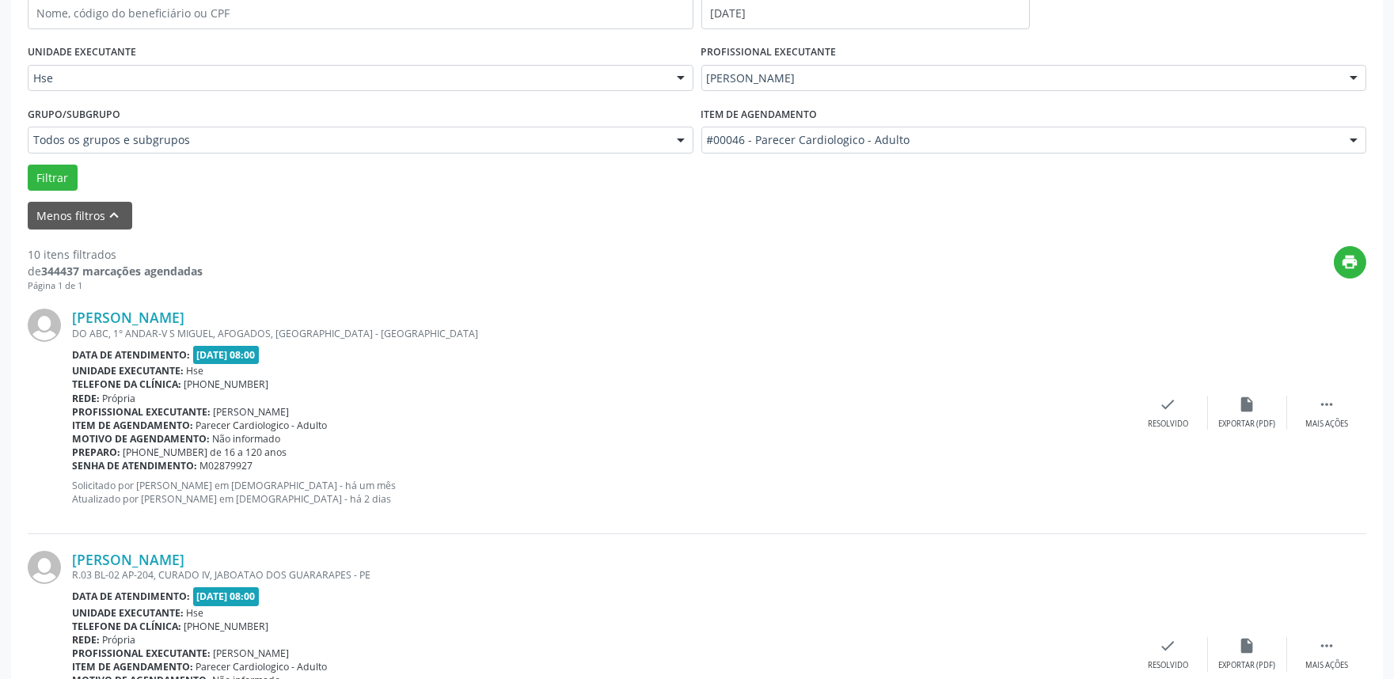
scroll to position [439, 0]
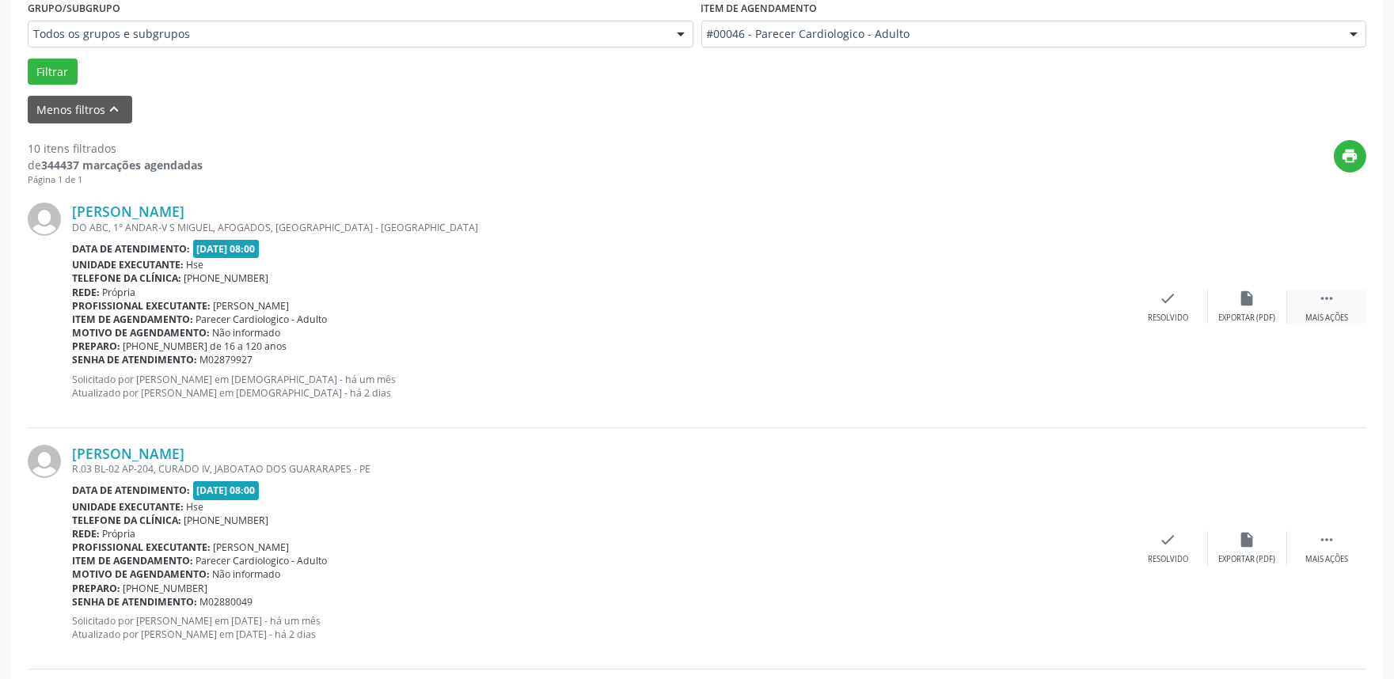
click at [1327, 309] on div " Mais ações" at bounding box center [1326, 307] width 79 height 34
click at [1237, 314] on div "Não compareceu" at bounding box center [1246, 318] width 67 height 11
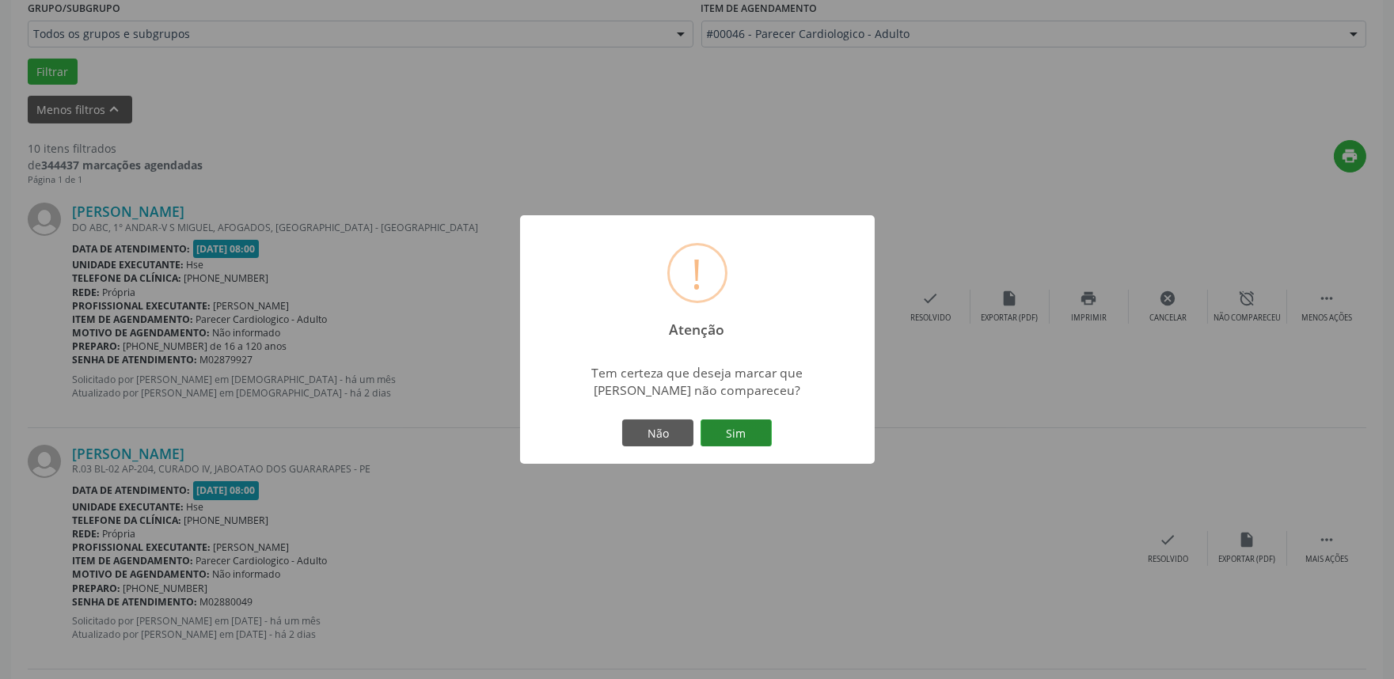
click at [739, 437] on button "Sim" at bounding box center [735, 432] width 71 height 27
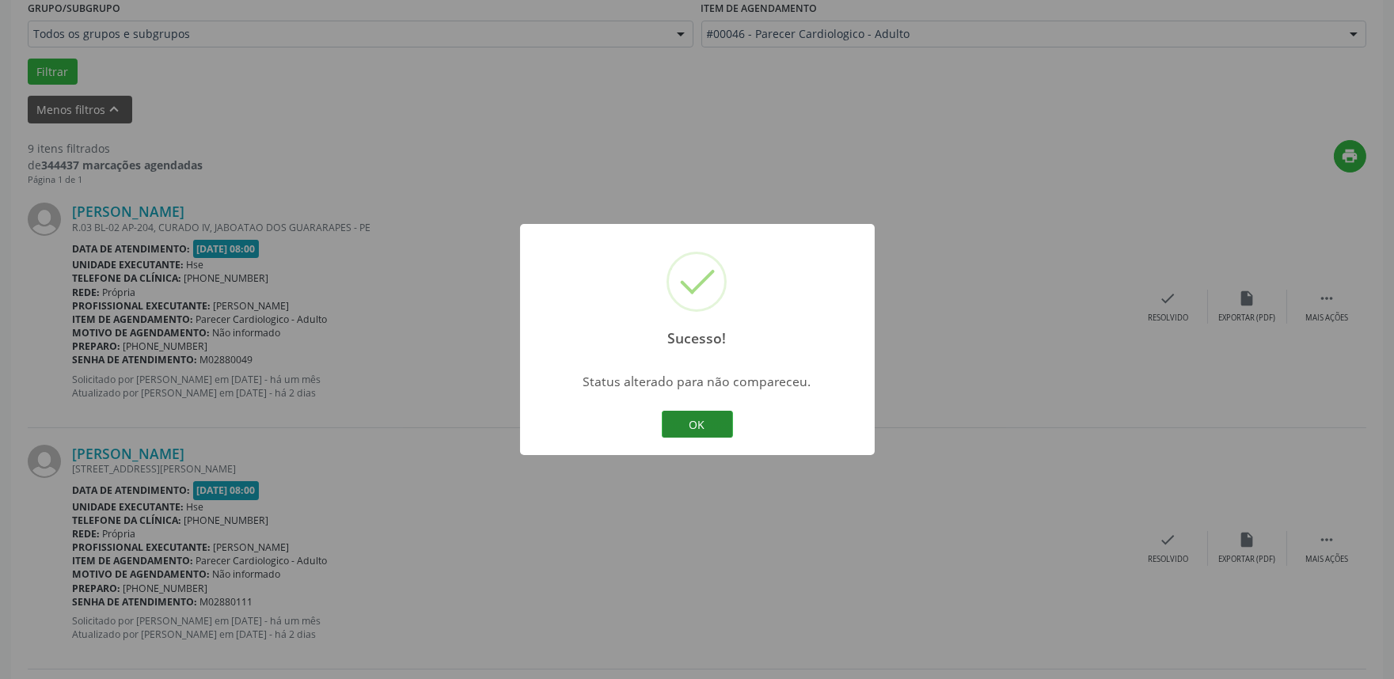
click at [704, 420] on button "OK" at bounding box center [697, 424] width 71 height 27
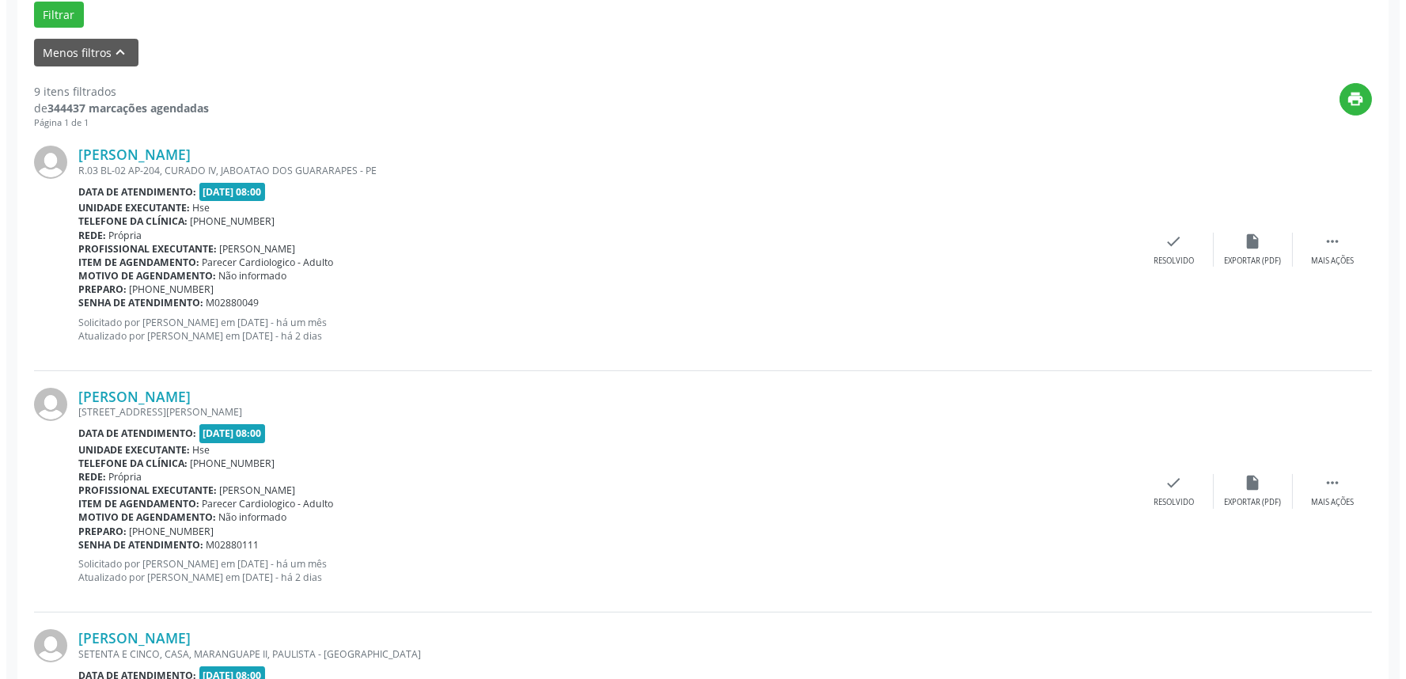
scroll to position [527, 0]
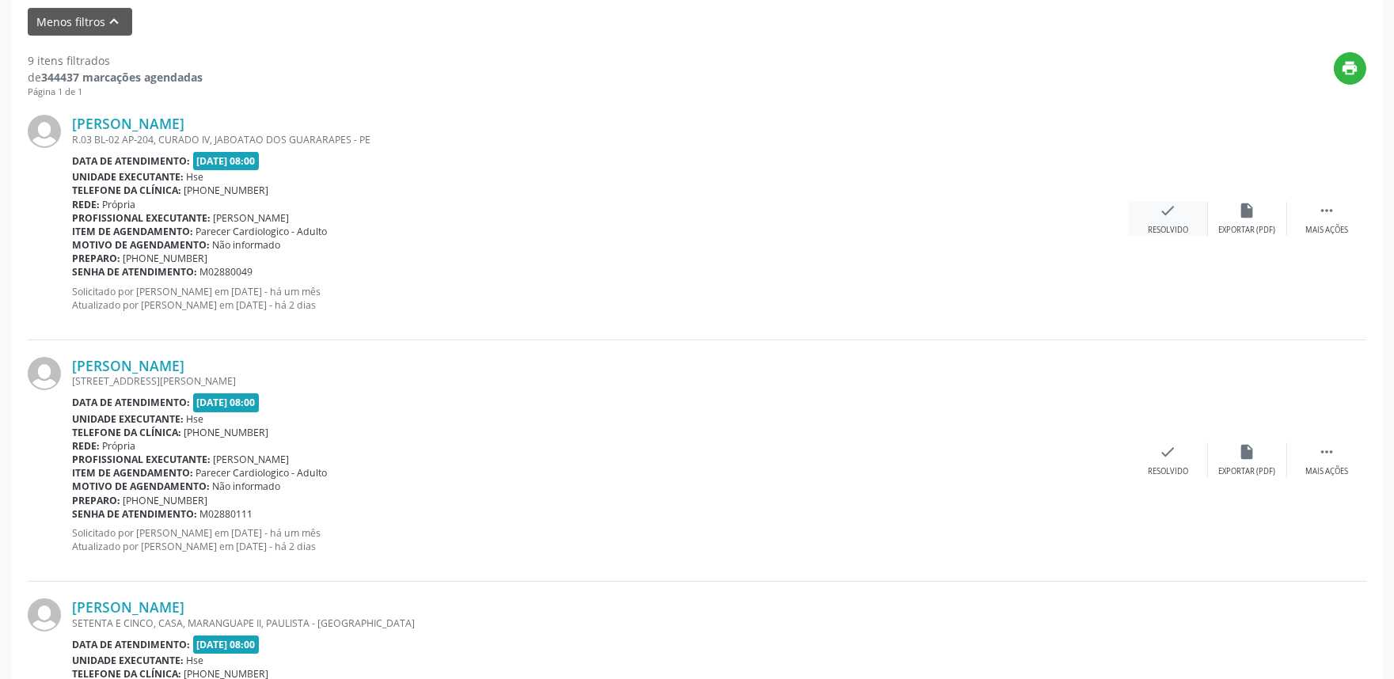
click at [1170, 216] on icon "check" at bounding box center [1168, 210] width 17 height 17
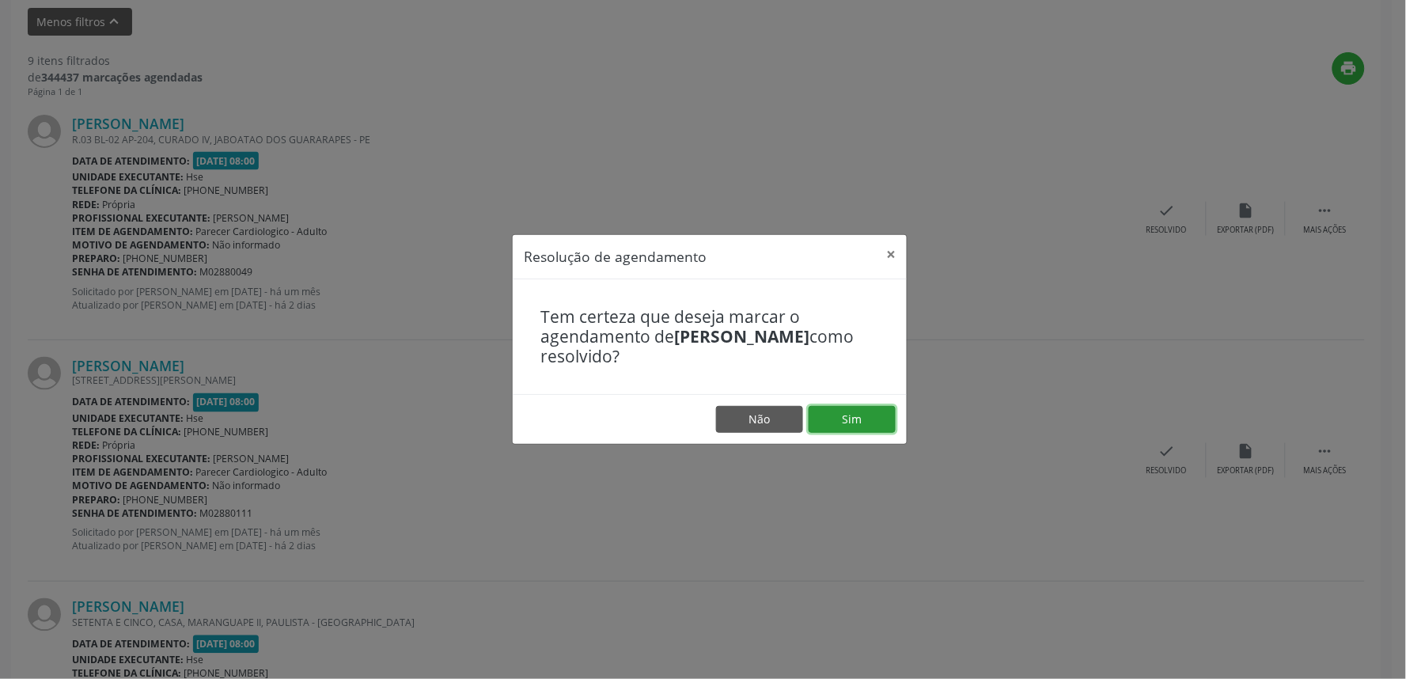
click at [856, 429] on button "Sim" at bounding box center [852, 419] width 87 height 27
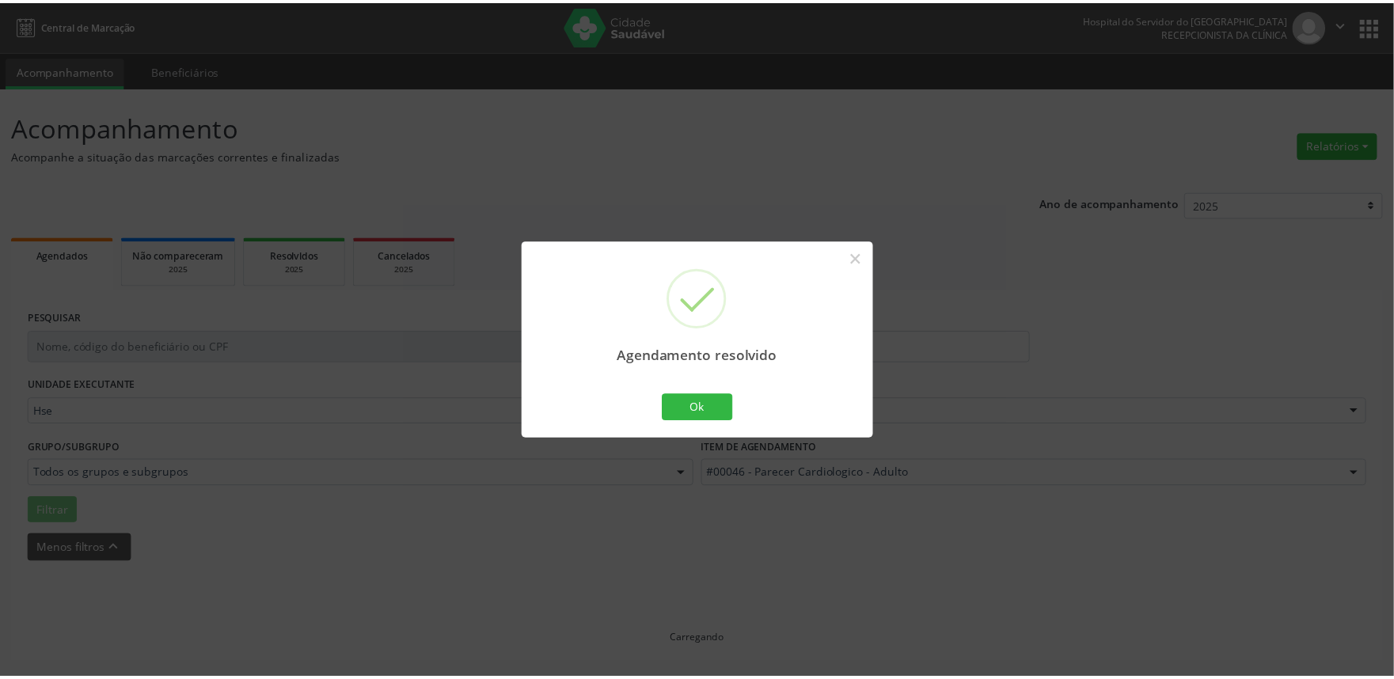
scroll to position [0, 0]
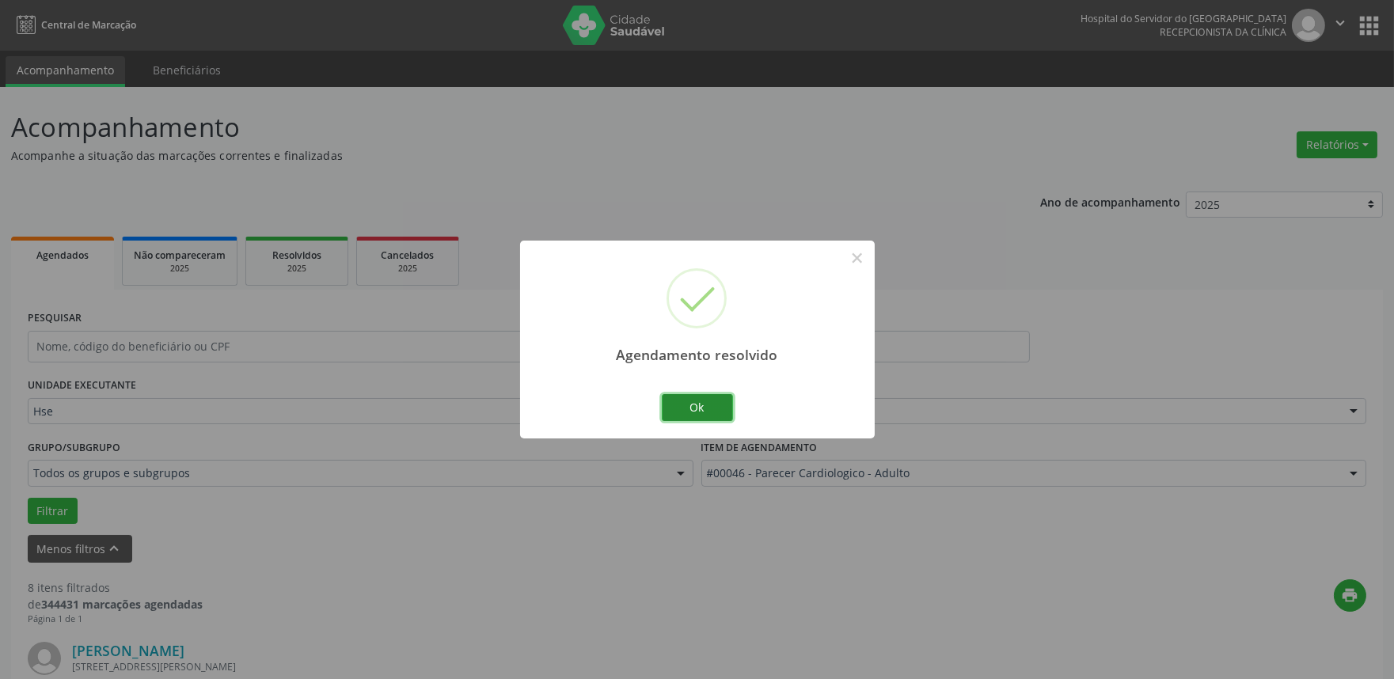
click at [676, 400] on button "Ok" at bounding box center [697, 407] width 71 height 27
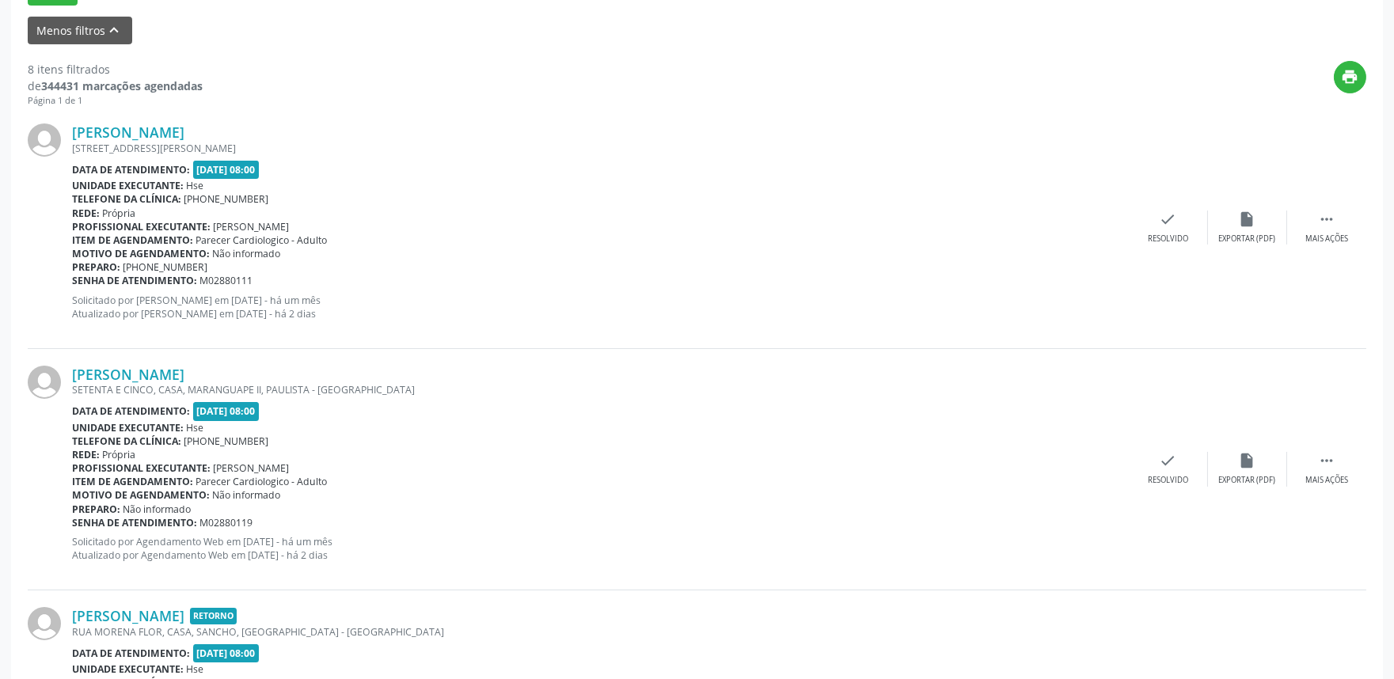
scroll to position [527, 0]
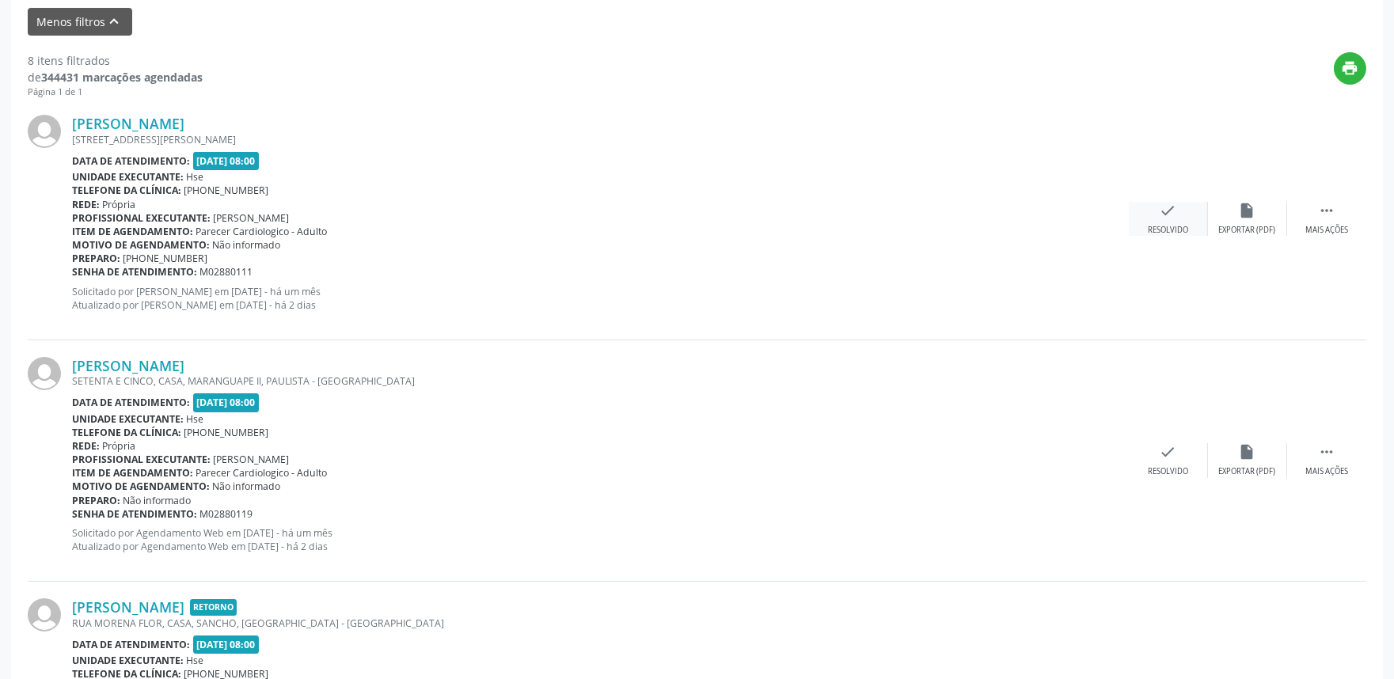
click at [1166, 218] on div "check Resolvido" at bounding box center [1168, 219] width 79 height 34
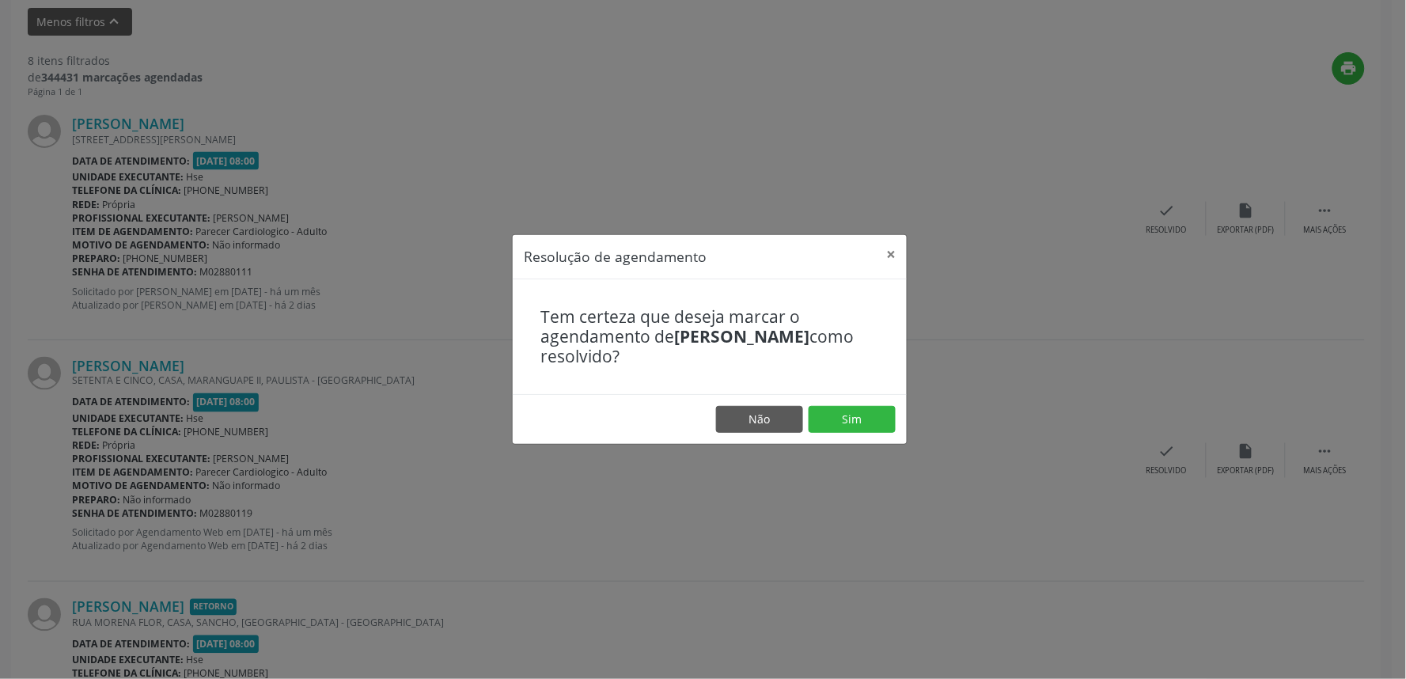
click at [769, 502] on div "Resolução de agendamento × Tem certeza que deseja marcar o agendamento de [PERS…" at bounding box center [703, 339] width 1406 height 679
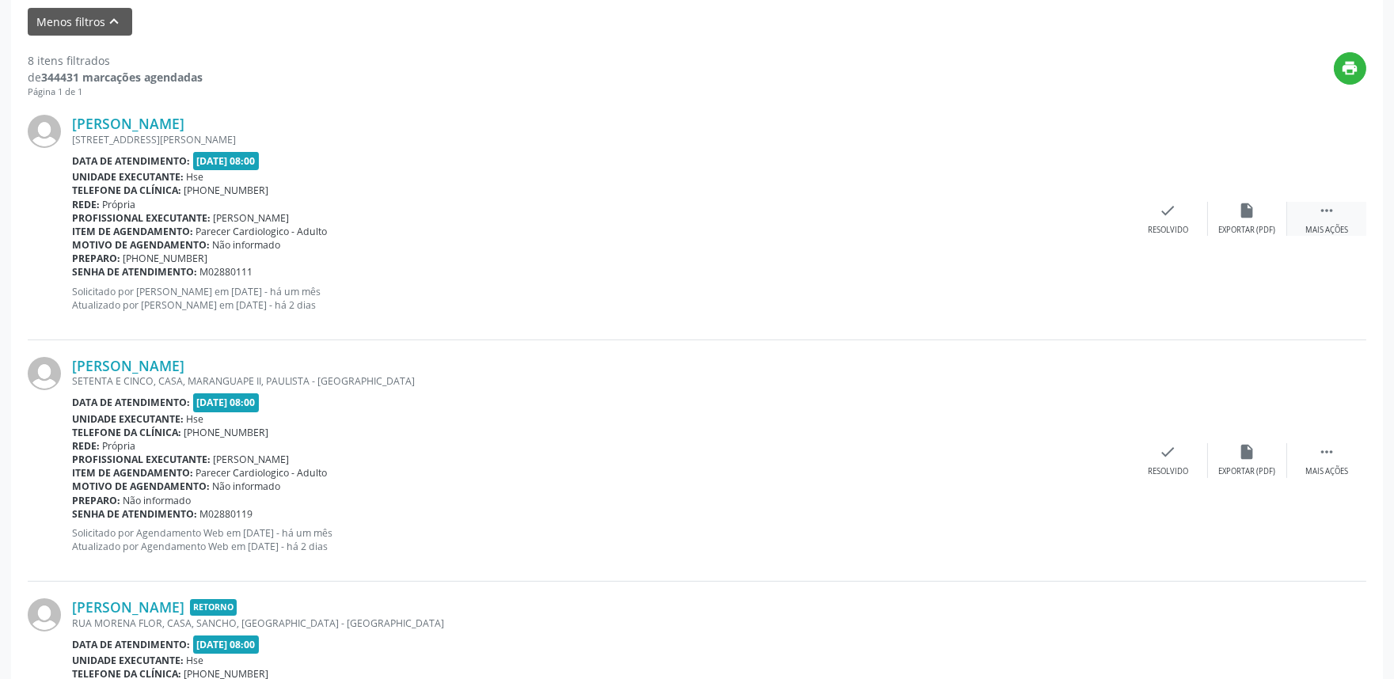
click at [1326, 207] on icon "" at bounding box center [1326, 210] width 17 height 17
click at [1262, 216] on div "alarm_off Não compareceu" at bounding box center [1247, 219] width 79 height 34
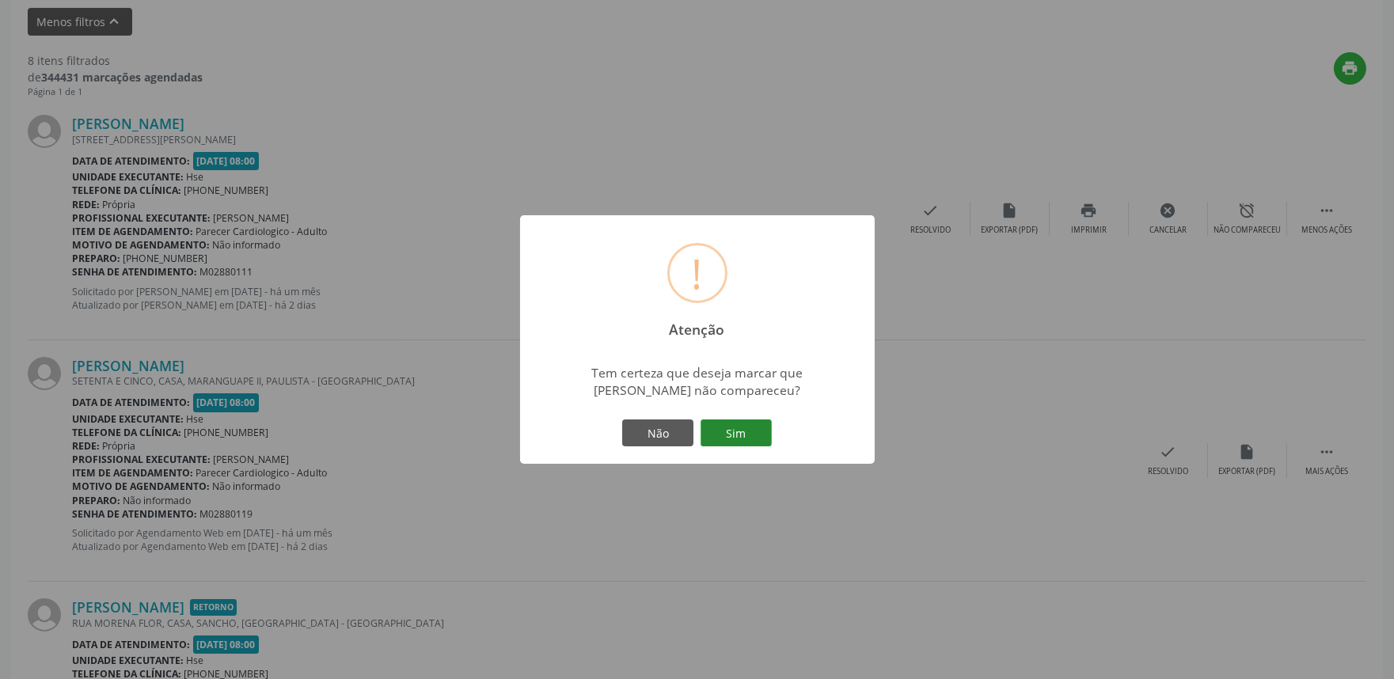
click at [745, 431] on button "Sim" at bounding box center [735, 432] width 71 height 27
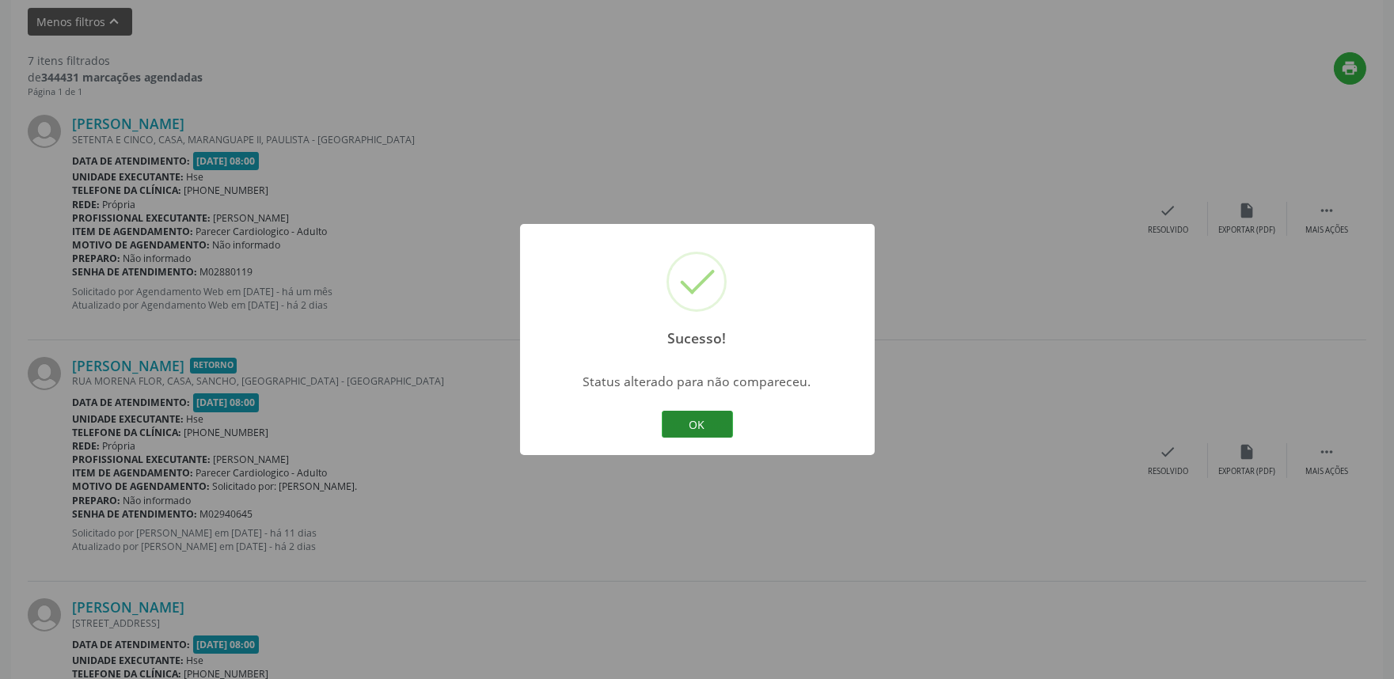
click at [695, 421] on button "OK" at bounding box center [697, 424] width 71 height 27
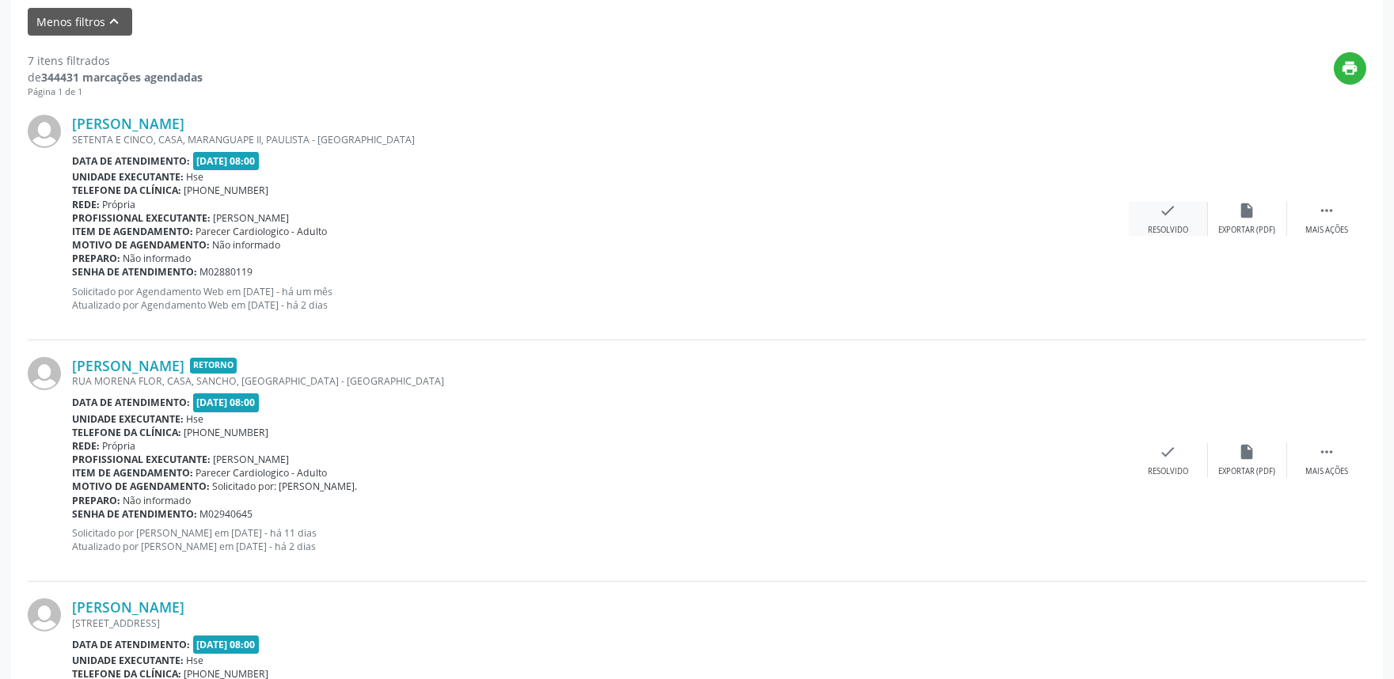
click at [1160, 233] on div "Resolvido" at bounding box center [1168, 230] width 40 height 11
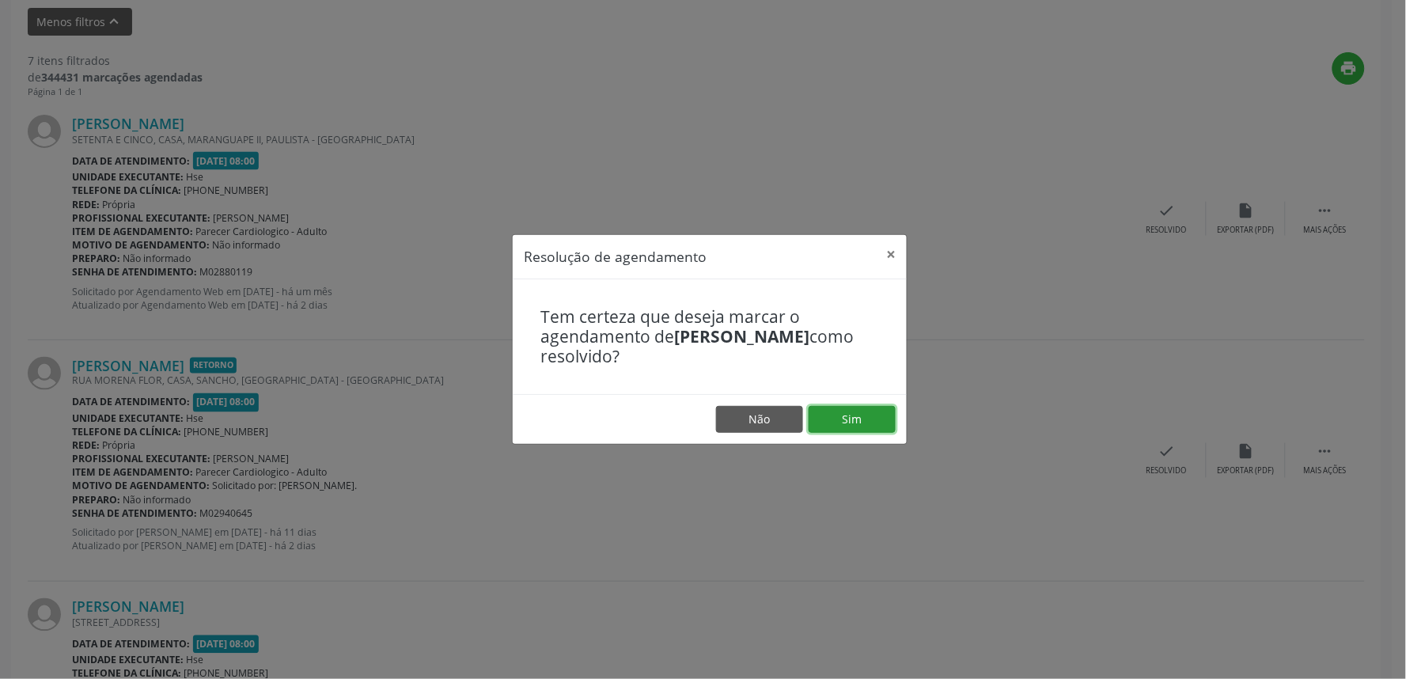
click at [865, 427] on button "Sim" at bounding box center [852, 419] width 87 height 27
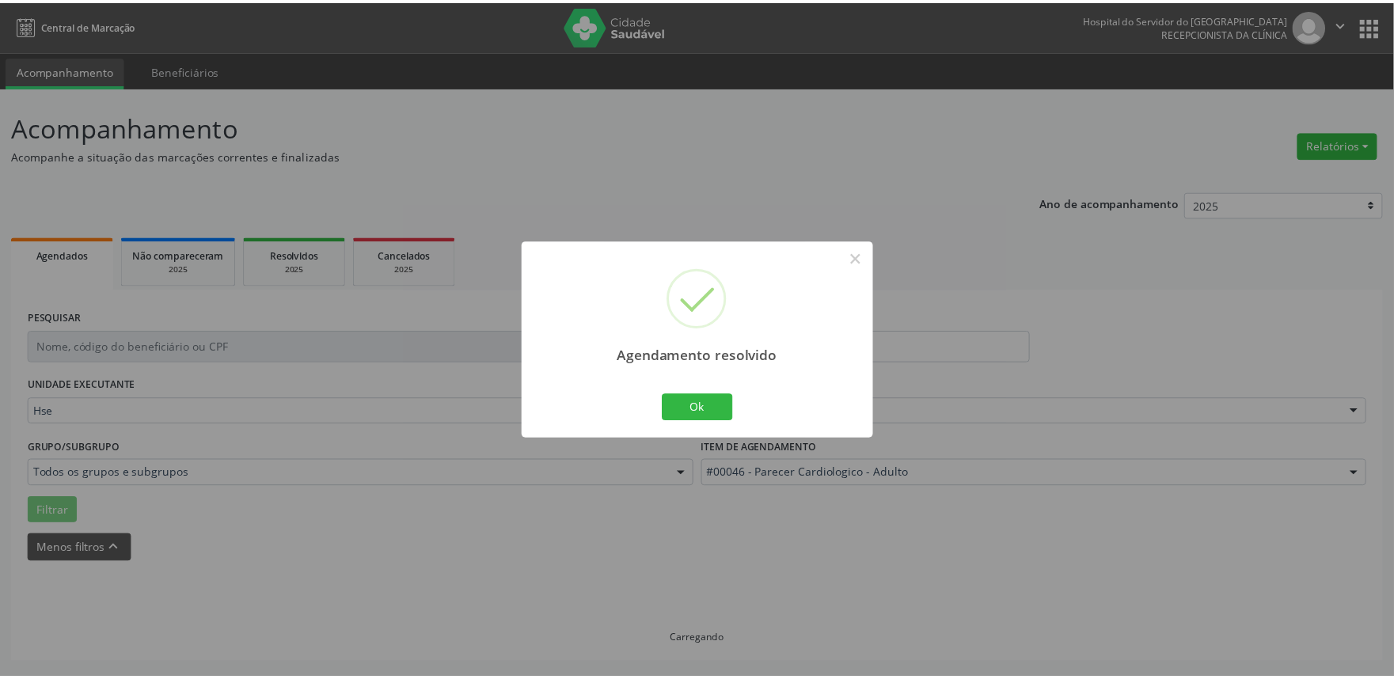
scroll to position [0, 0]
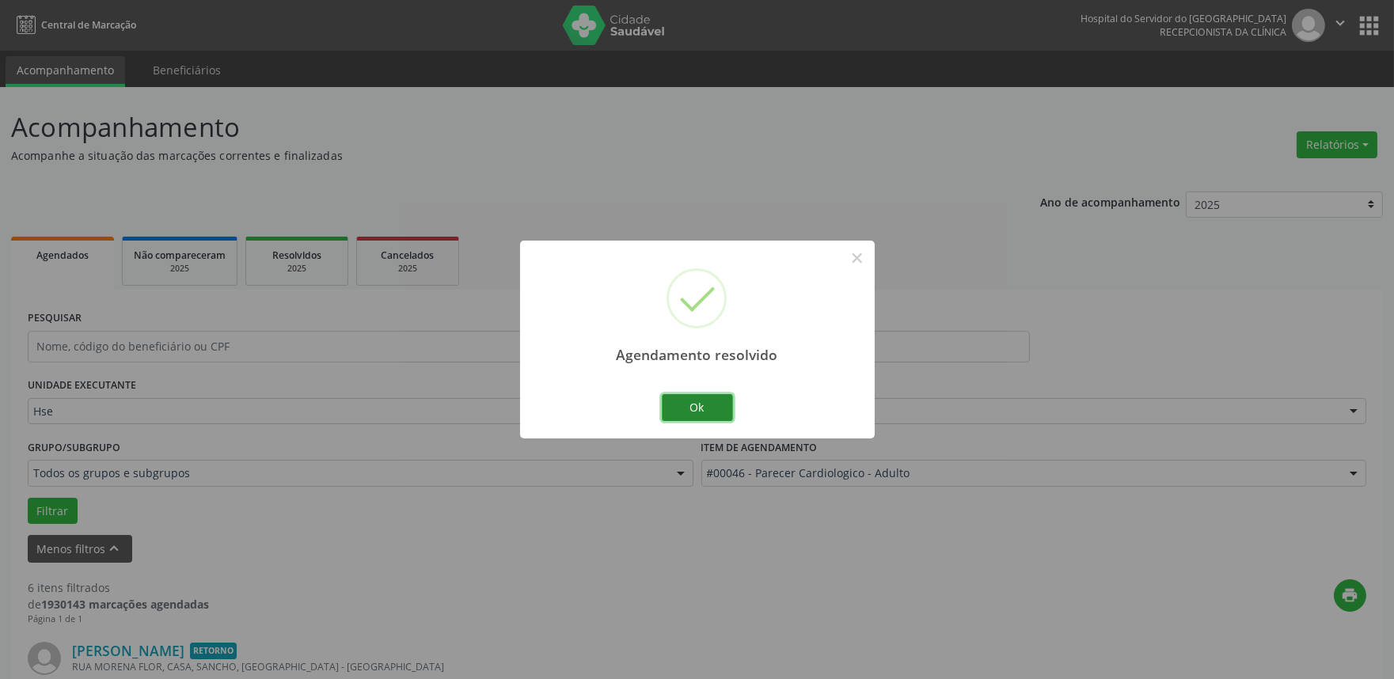
click at [700, 397] on button "Ok" at bounding box center [697, 407] width 71 height 27
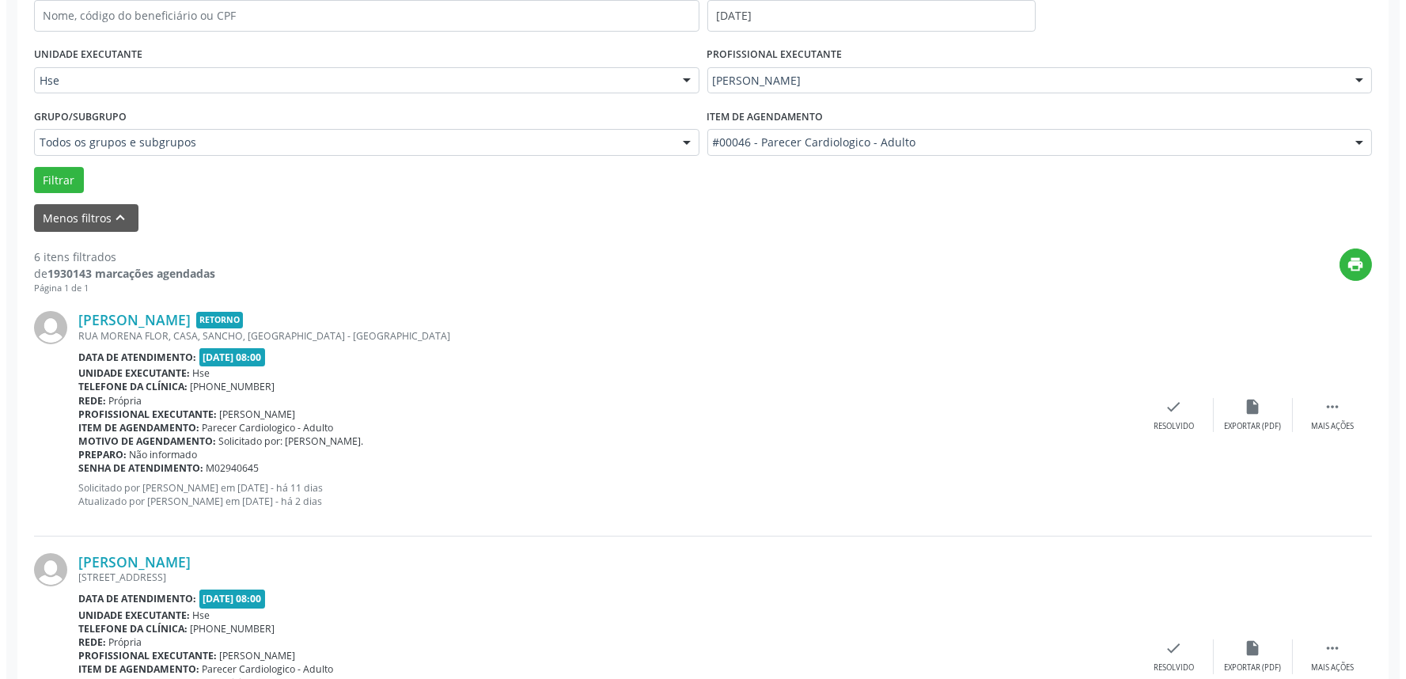
scroll to position [351, 0]
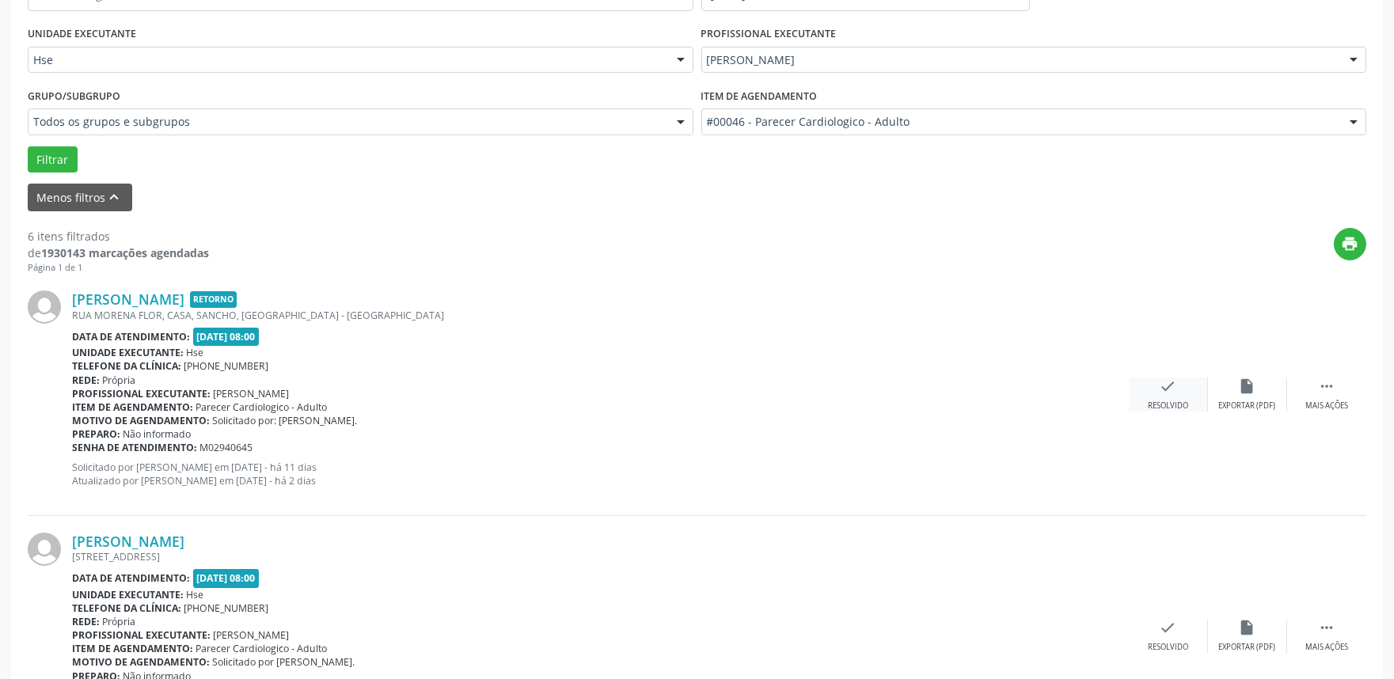
click at [1177, 383] on div "check Resolvido" at bounding box center [1168, 395] width 79 height 34
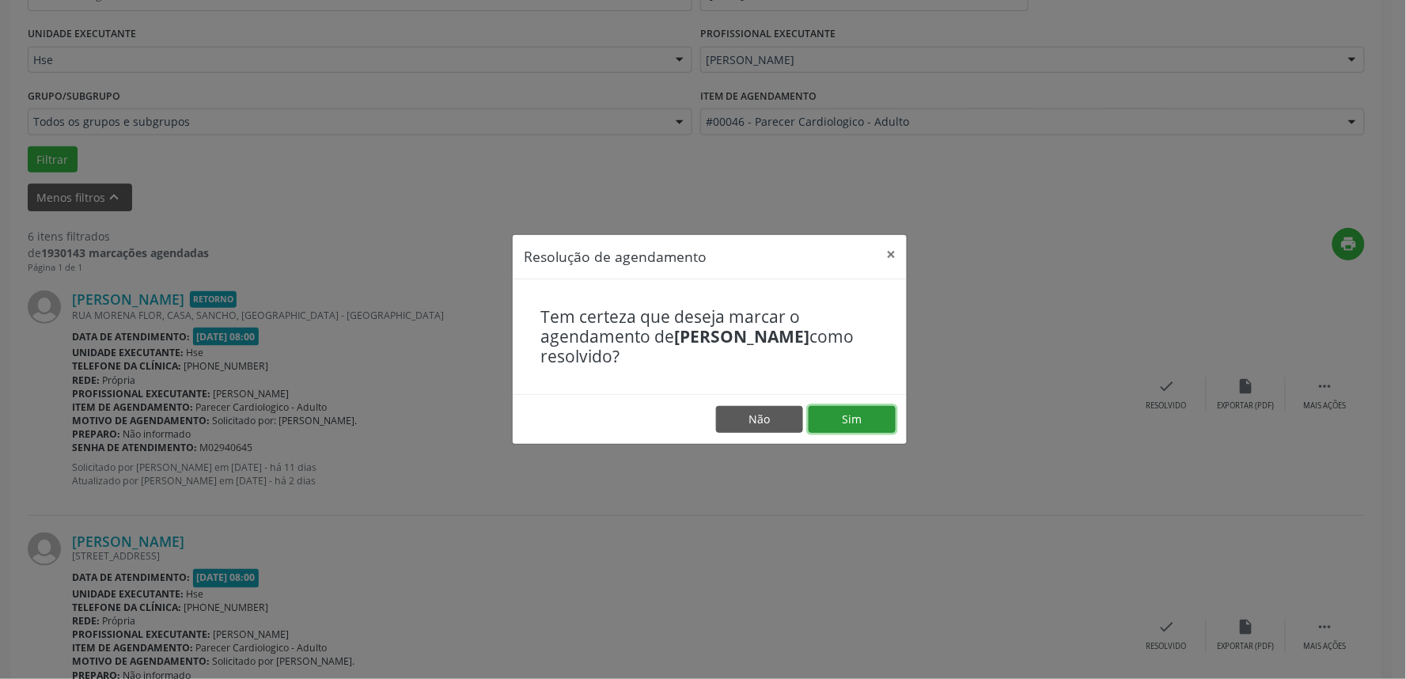
click at [869, 414] on button "Sim" at bounding box center [852, 419] width 87 height 27
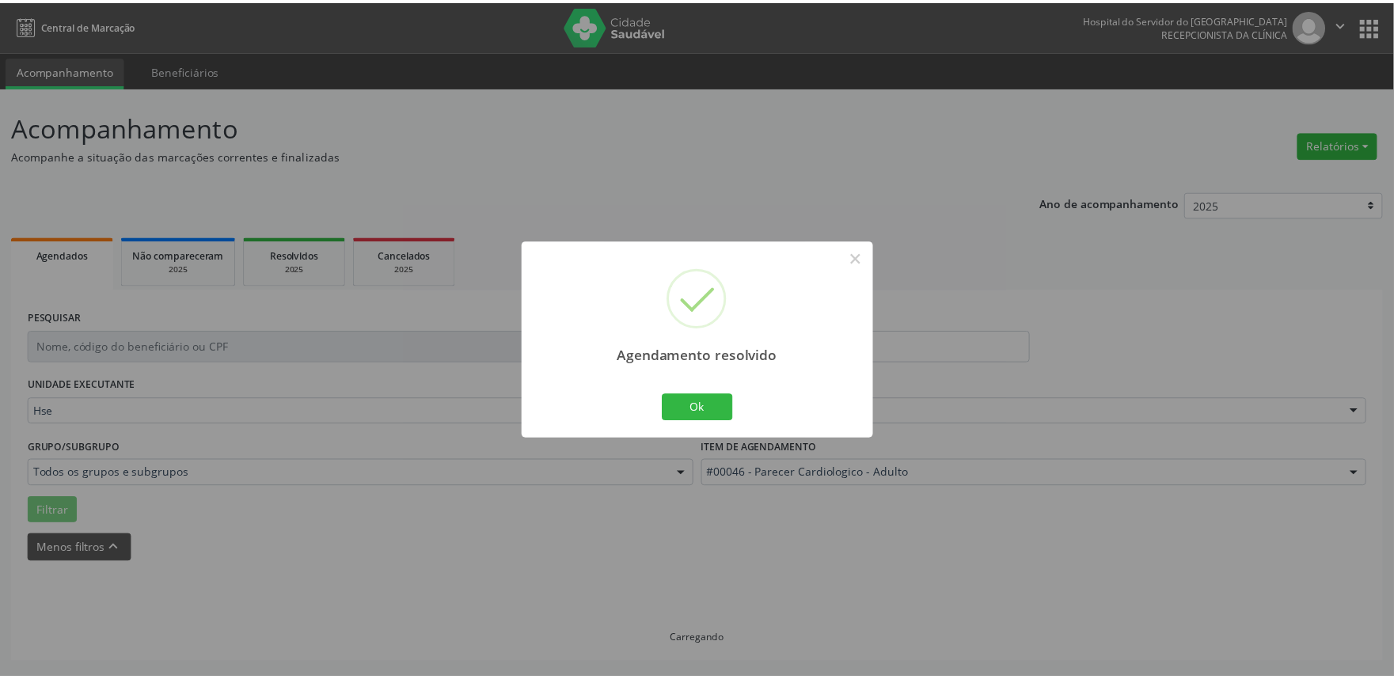
scroll to position [0, 0]
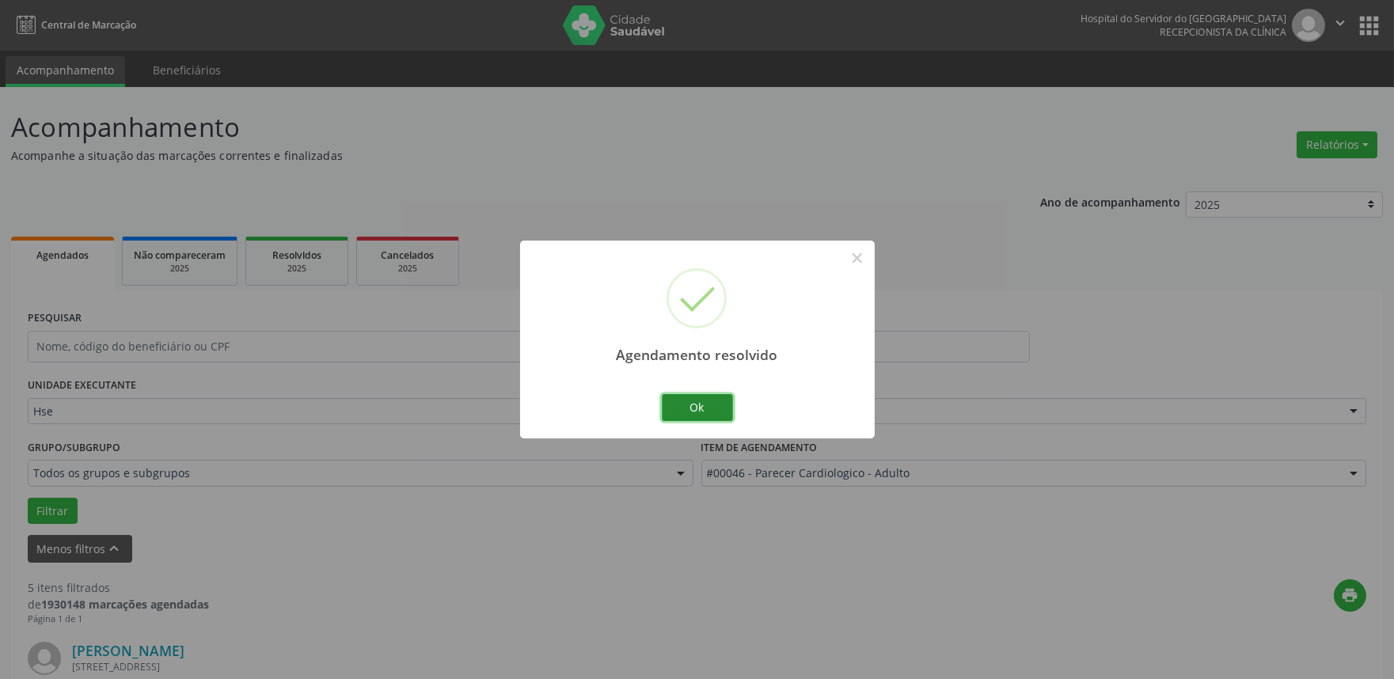
click at [716, 404] on button "Ok" at bounding box center [697, 407] width 71 height 27
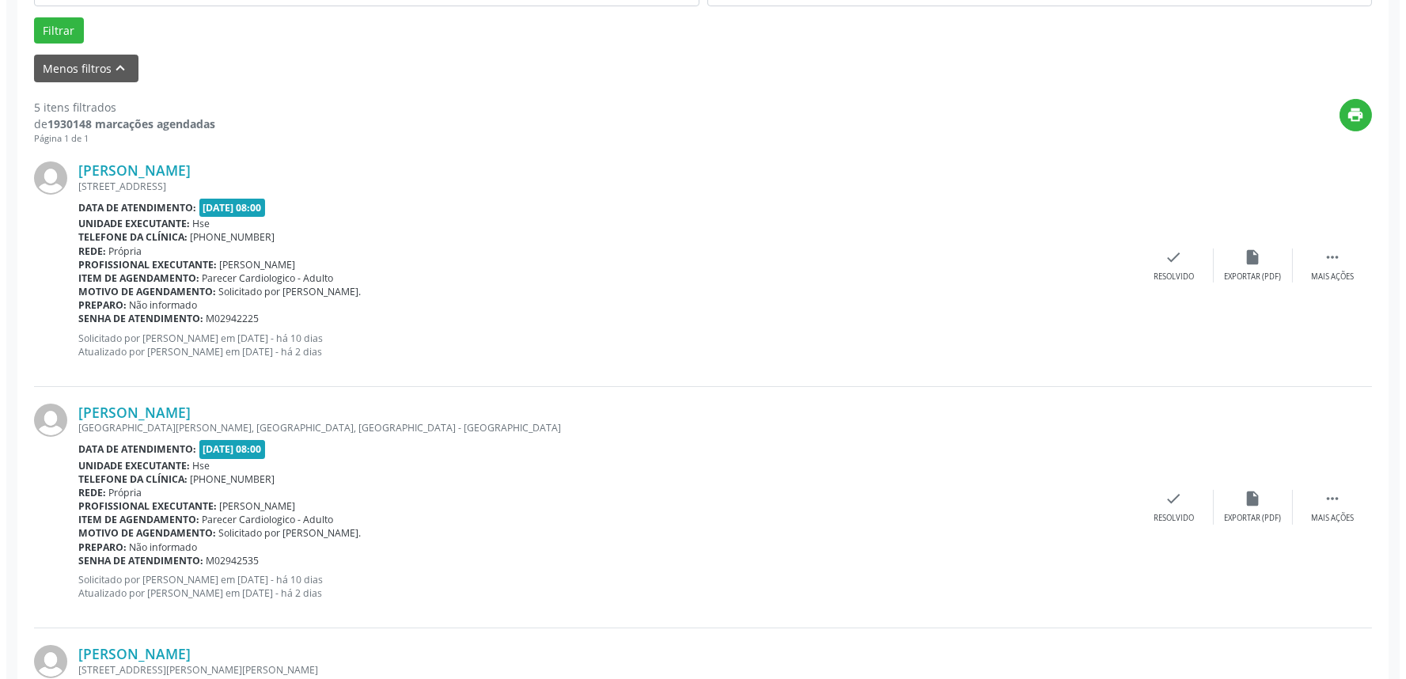
scroll to position [527, 0]
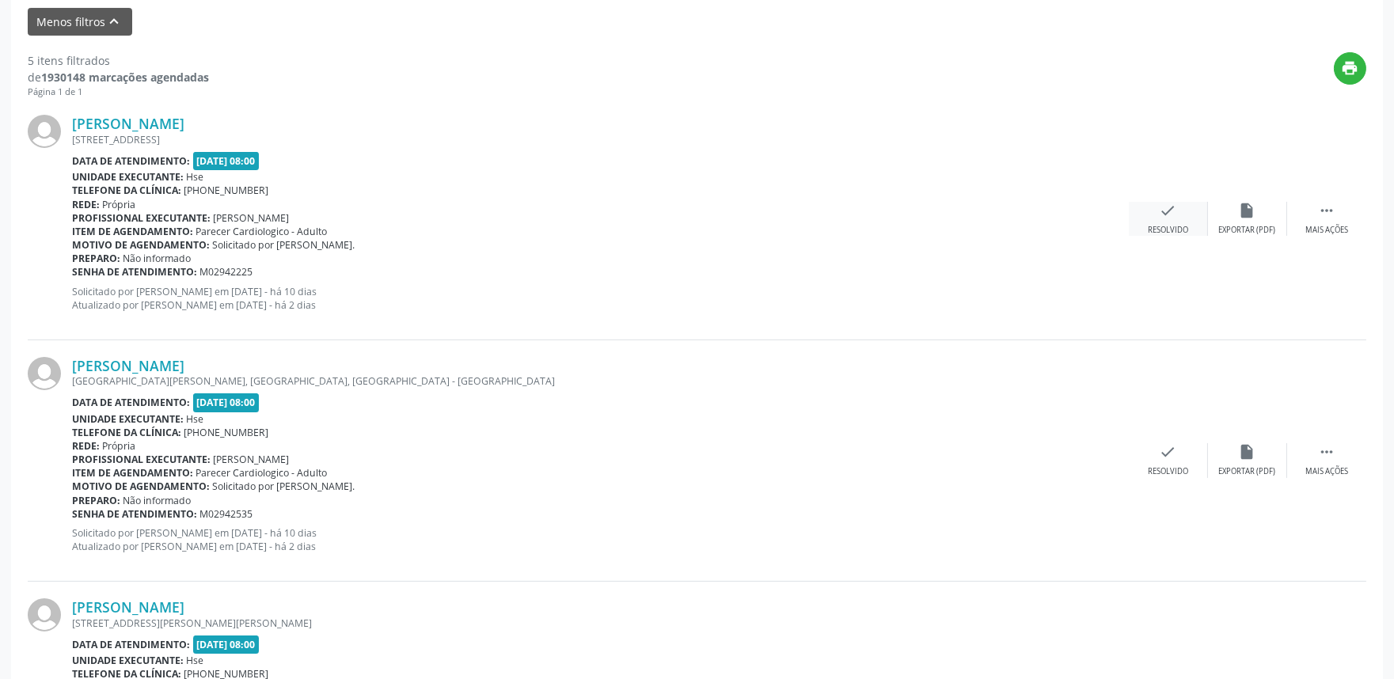
click at [1167, 214] on icon "check" at bounding box center [1168, 210] width 17 height 17
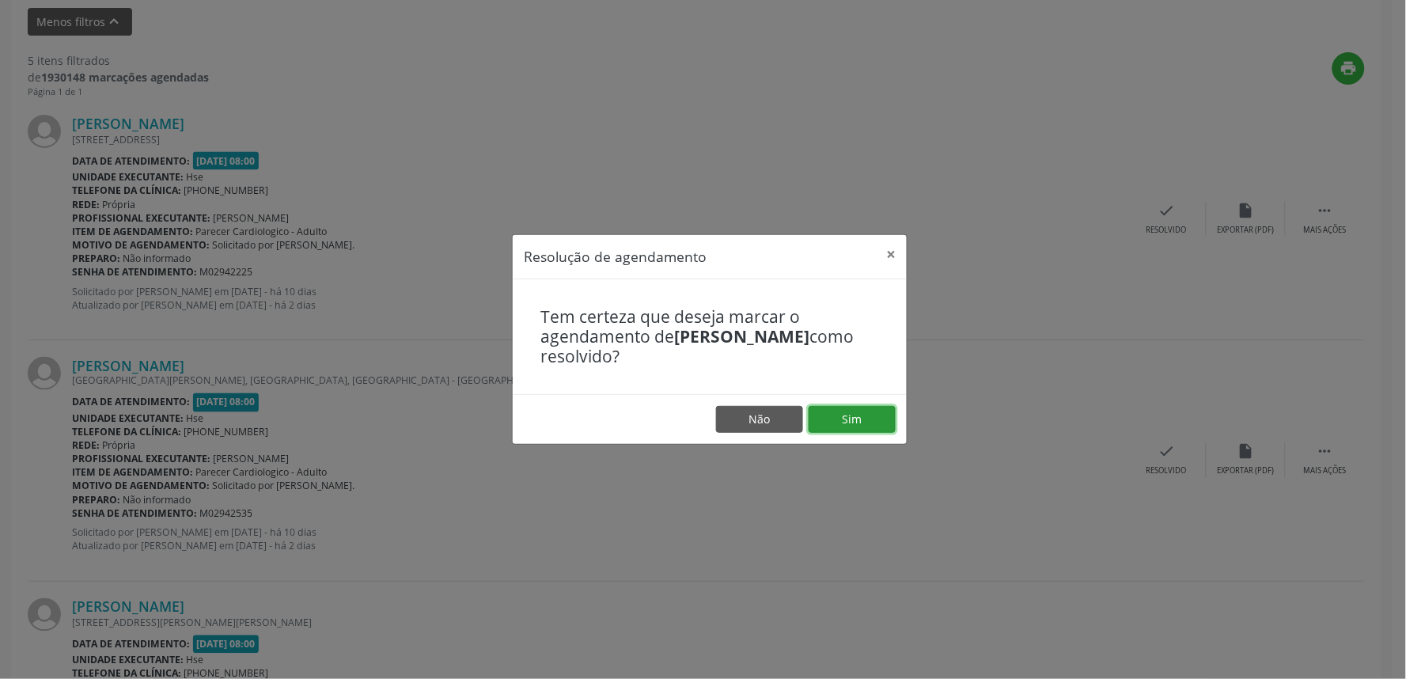
click at [848, 416] on button "Sim" at bounding box center [852, 419] width 87 height 27
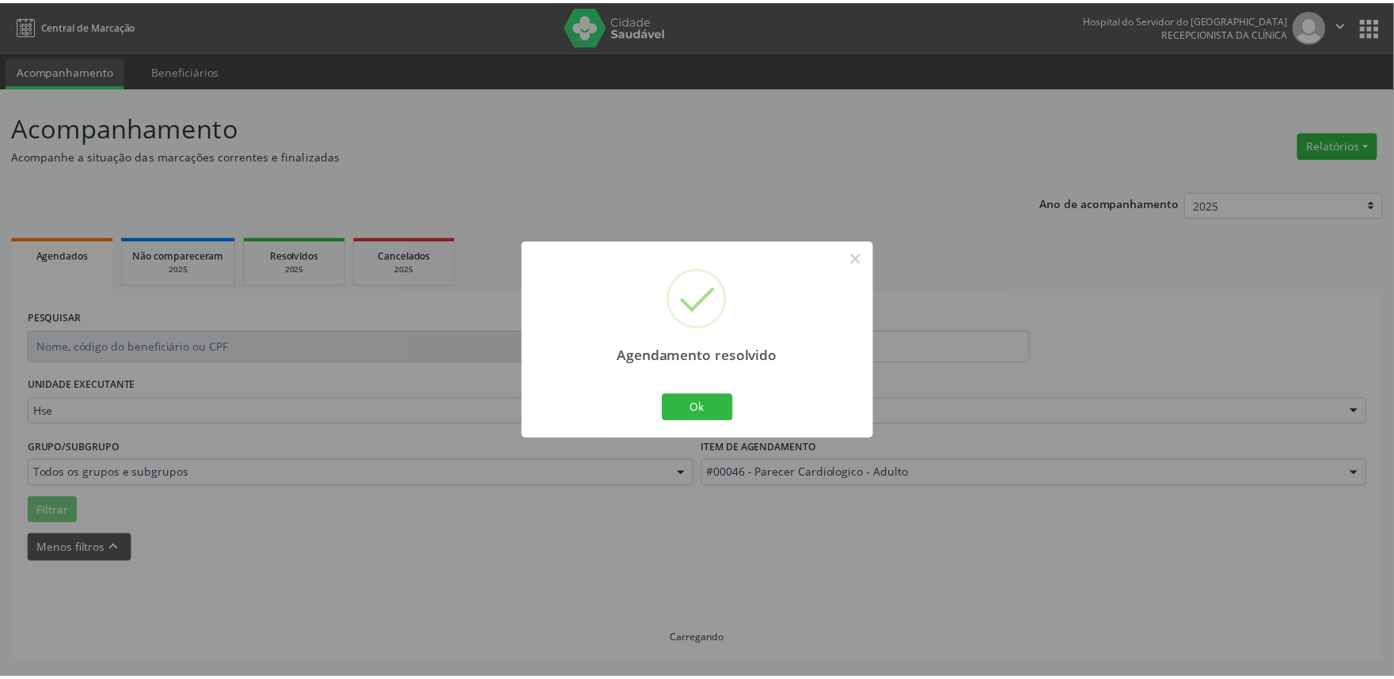
scroll to position [0, 0]
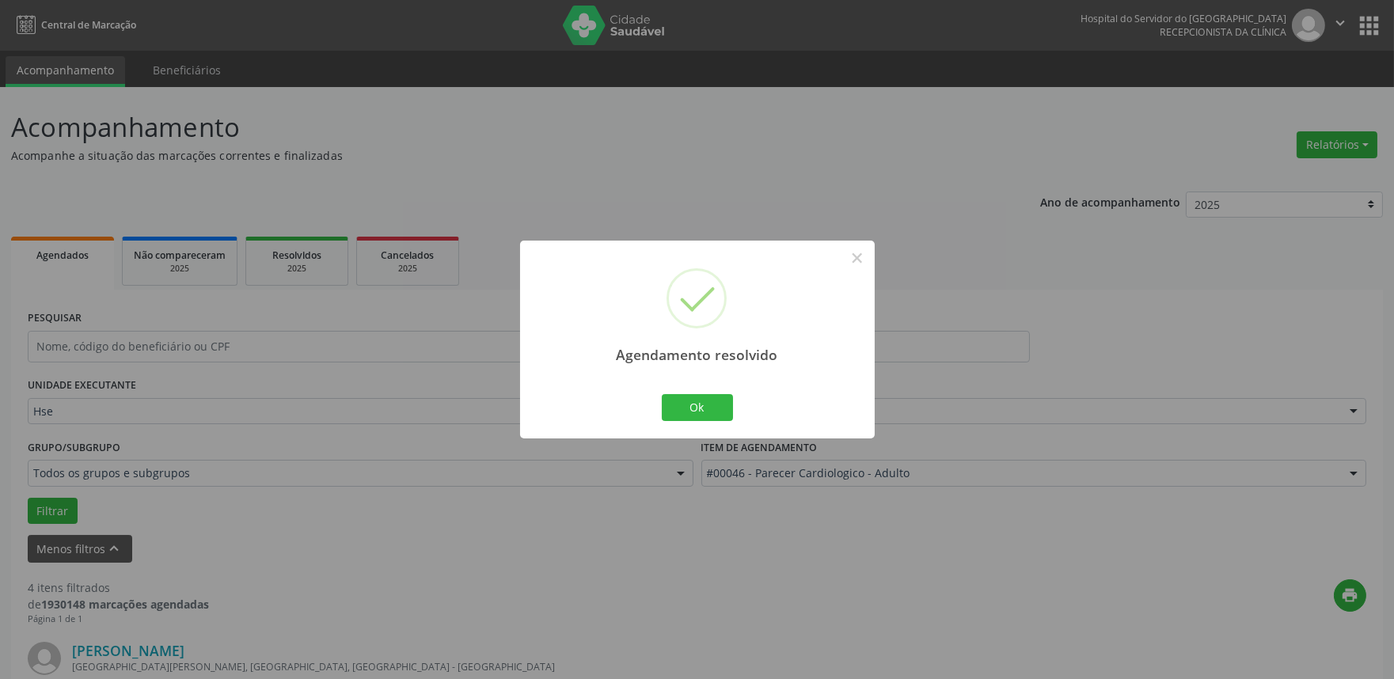
click at [716, 382] on div "Agendamento resolvido × Ok Cancel" at bounding box center [697, 339] width 355 height 197
drag, startPoint x: 712, startPoint y: 408, endPoint x: 715, endPoint y: 390, distance: 17.6
click at [714, 391] on div "Ok Cancel" at bounding box center [697, 407] width 78 height 33
click at [678, 405] on button "Ok" at bounding box center [697, 407] width 71 height 27
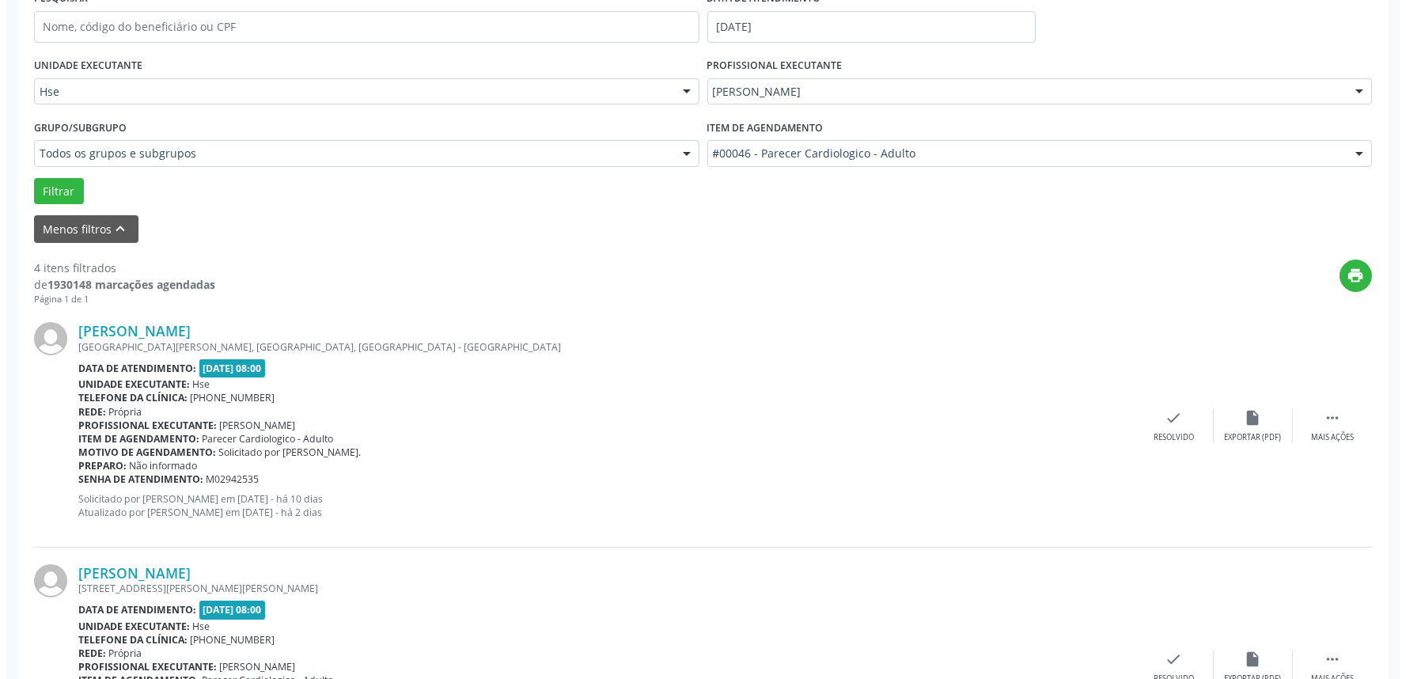
scroll to position [351, 0]
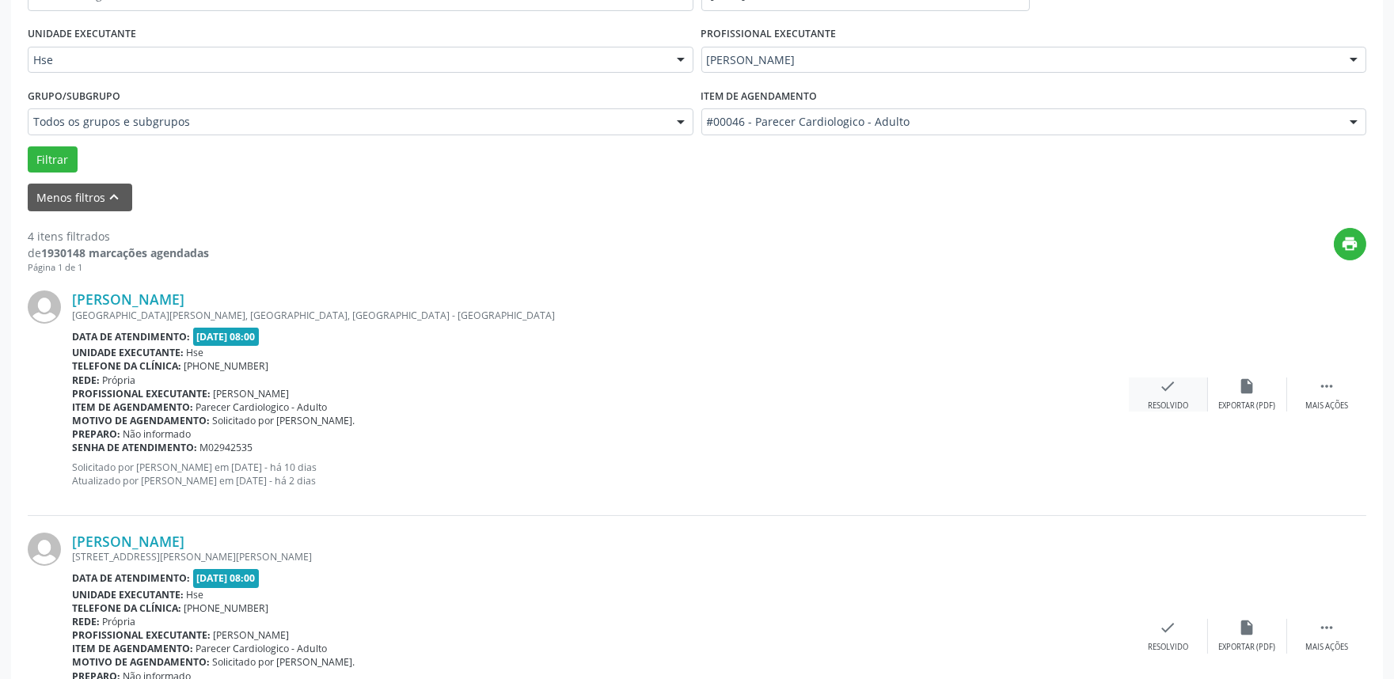
click at [1173, 389] on icon "check" at bounding box center [1168, 386] width 17 height 17
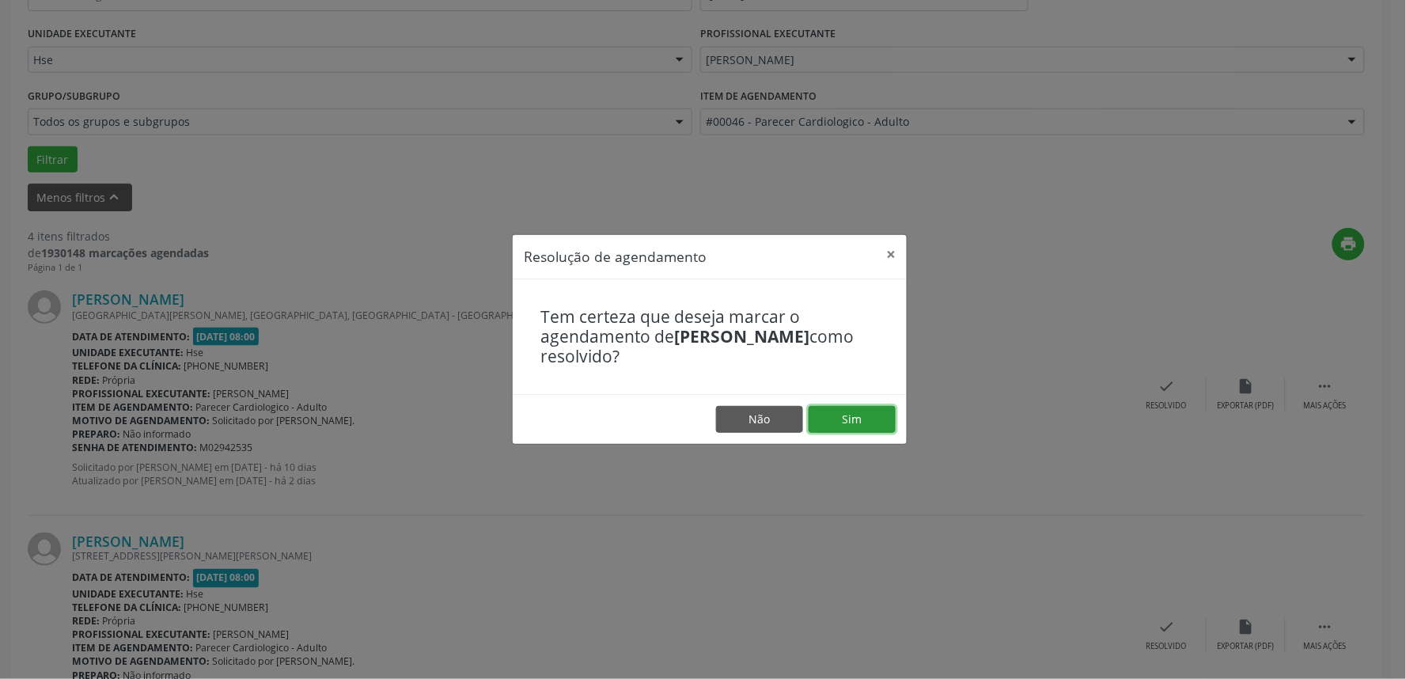
click at [864, 419] on button "Sim" at bounding box center [852, 419] width 87 height 27
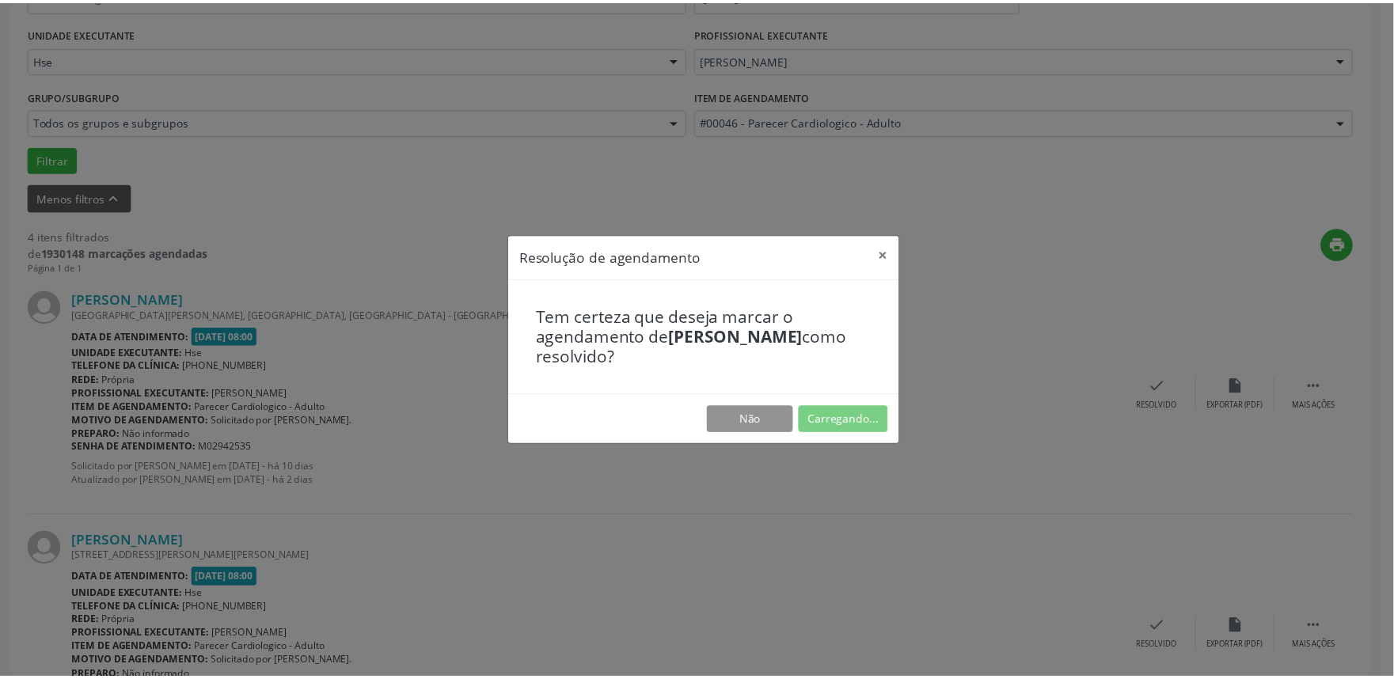
scroll to position [0, 0]
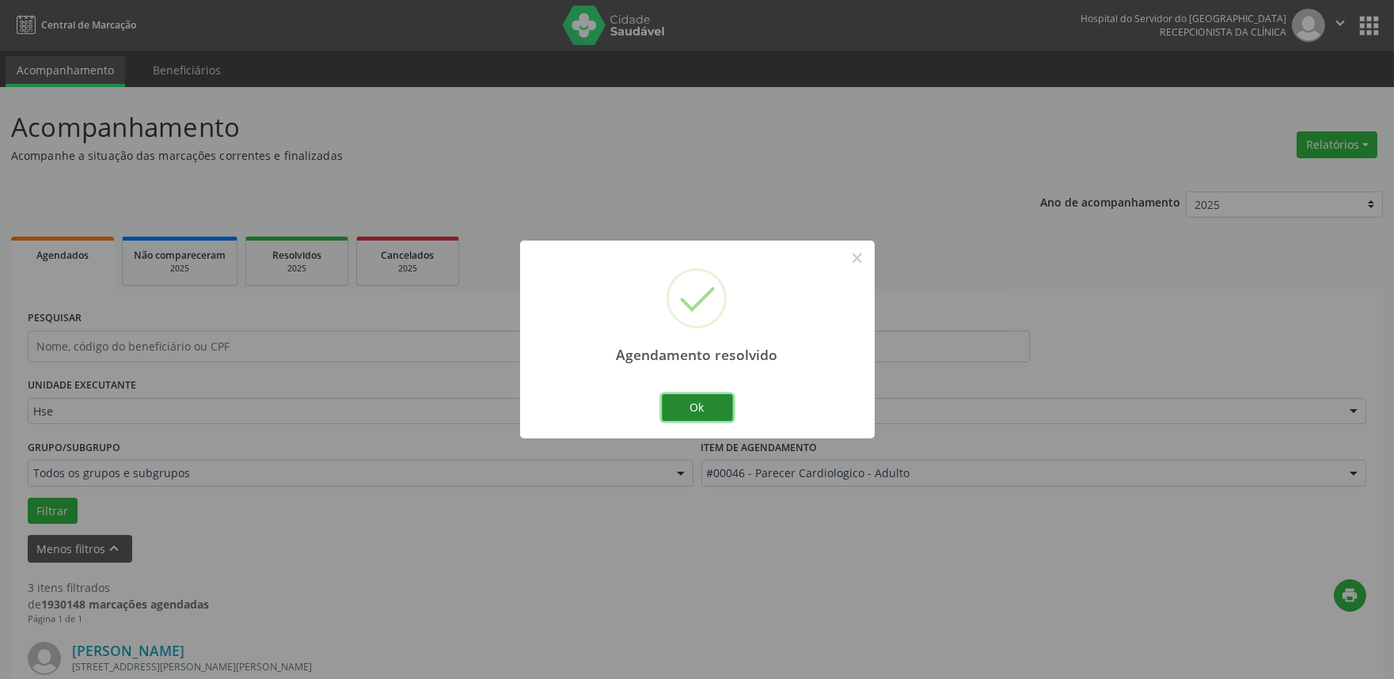
click at [701, 410] on button "Ok" at bounding box center [697, 407] width 71 height 27
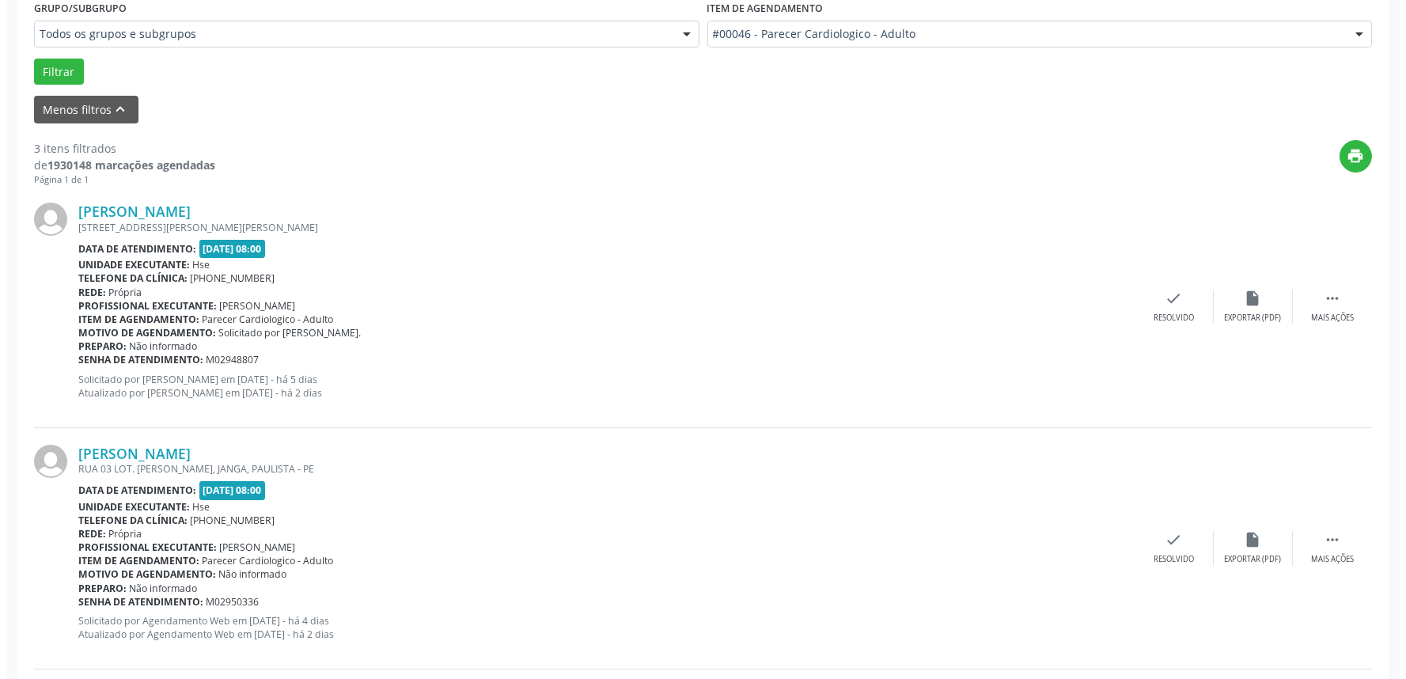
scroll to position [527, 0]
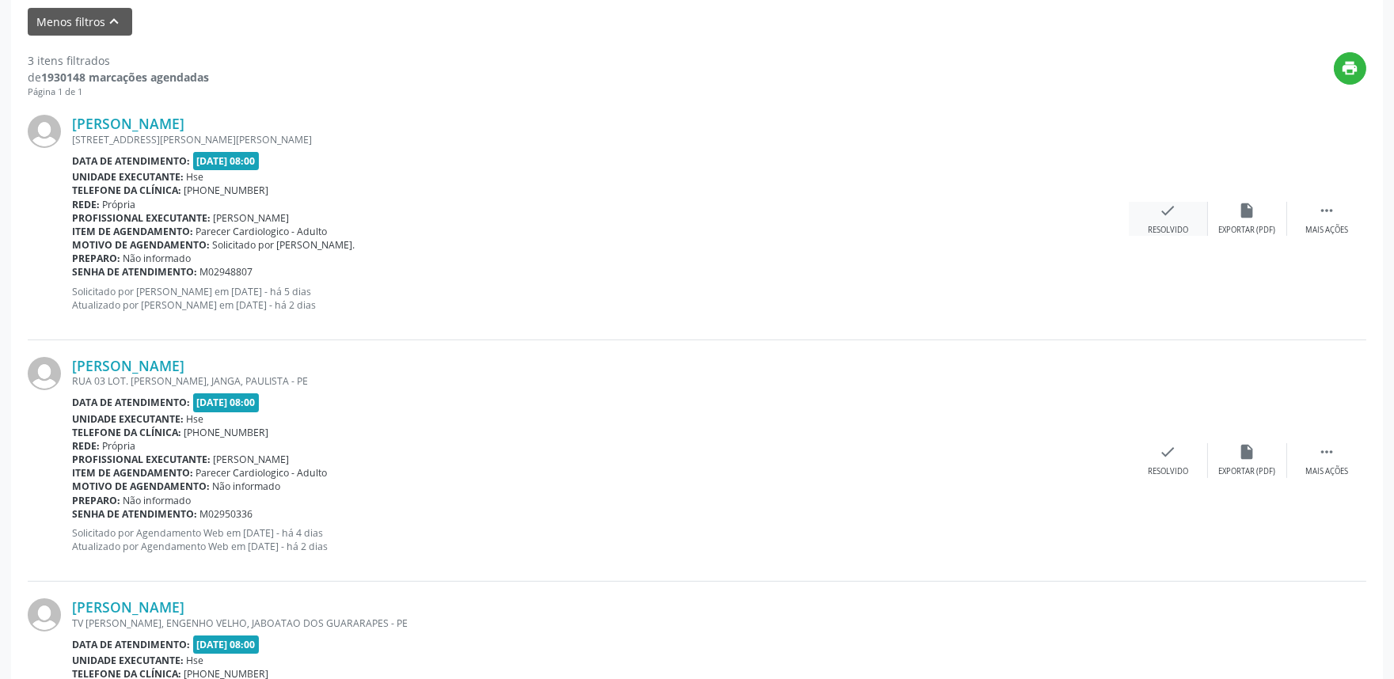
click at [1160, 214] on icon "check" at bounding box center [1168, 210] width 17 height 17
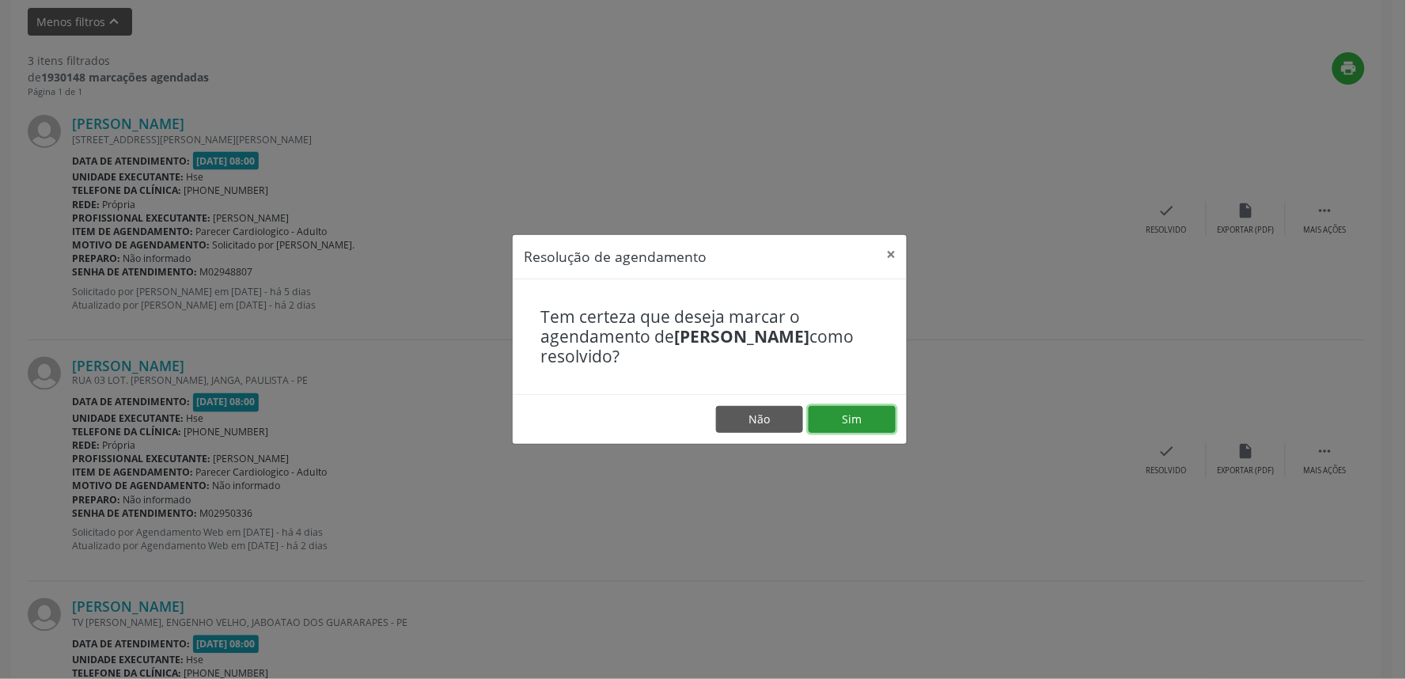
click at [876, 412] on button "Sim" at bounding box center [852, 419] width 87 height 27
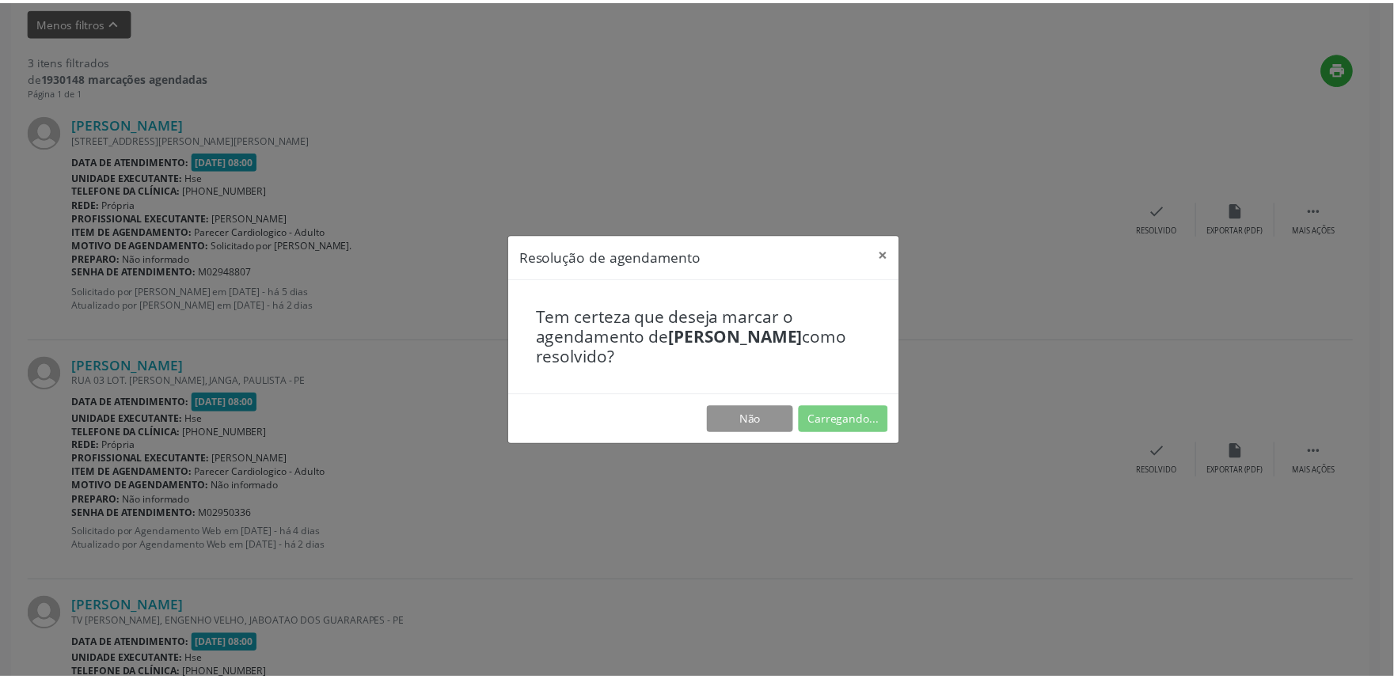
scroll to position [0, 0]
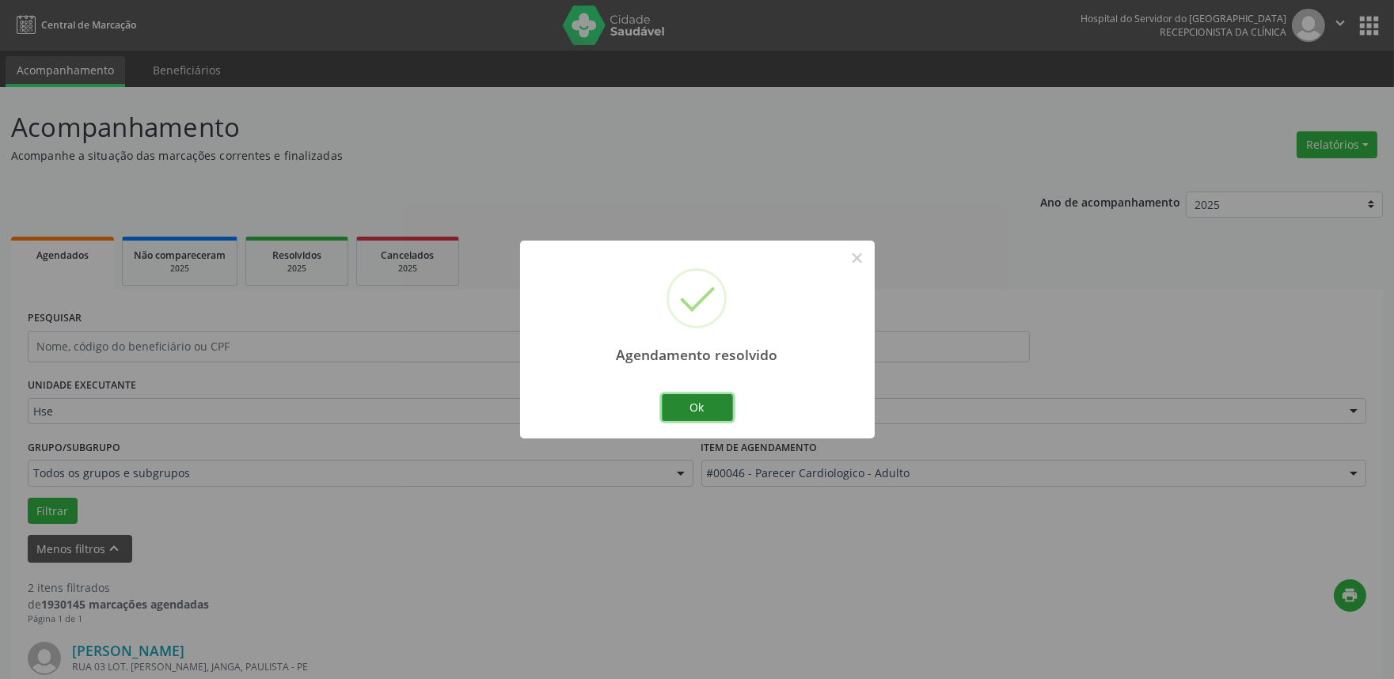
click at [719, 414] on button "Ok" at bounding box center [697, 407] width 71 height 27
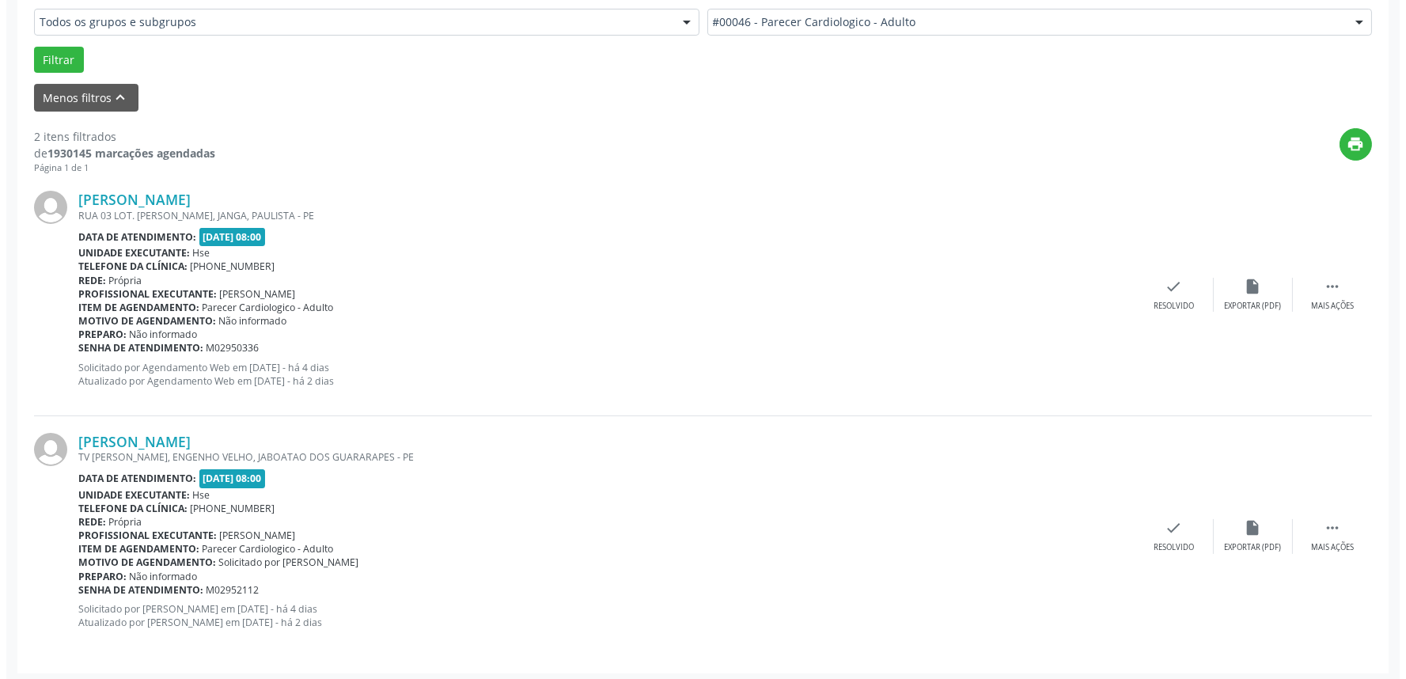
scroll to position [455, 0]
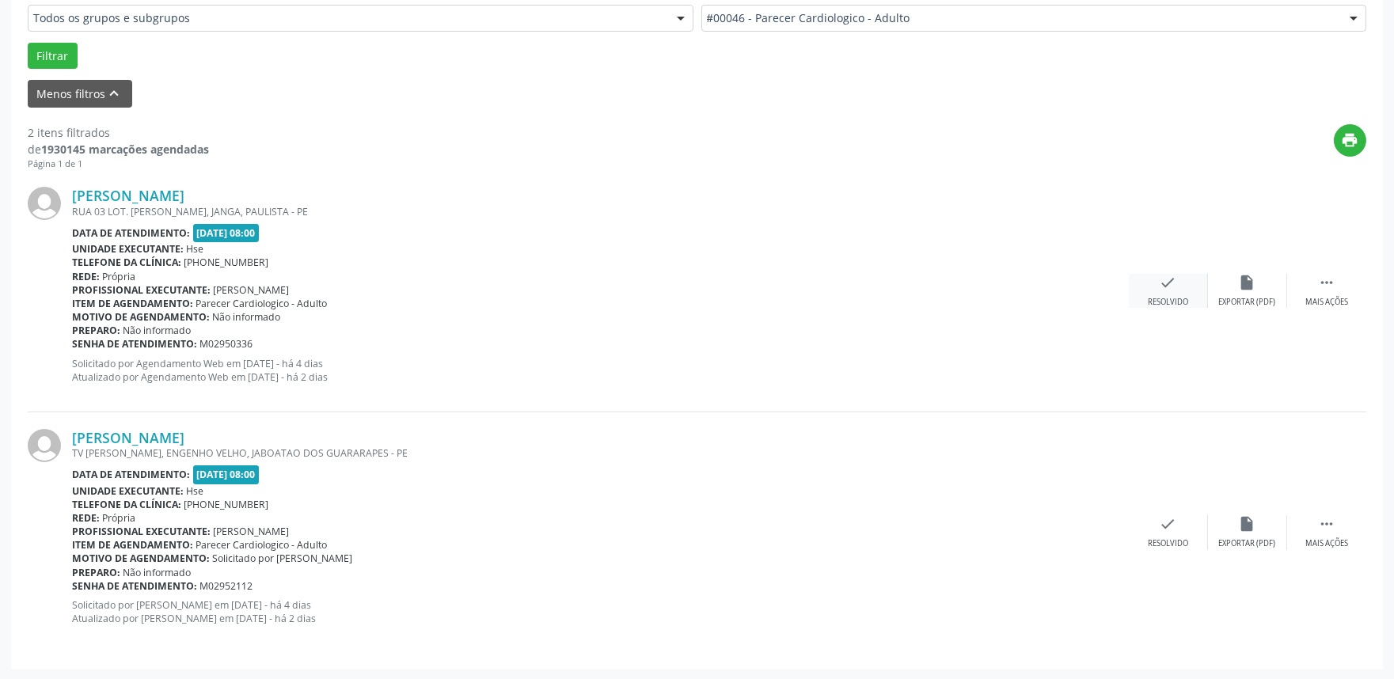
click at [1160, 294] on div "check Resolvido" at bounding box center [1168, 291] width 79 height 34
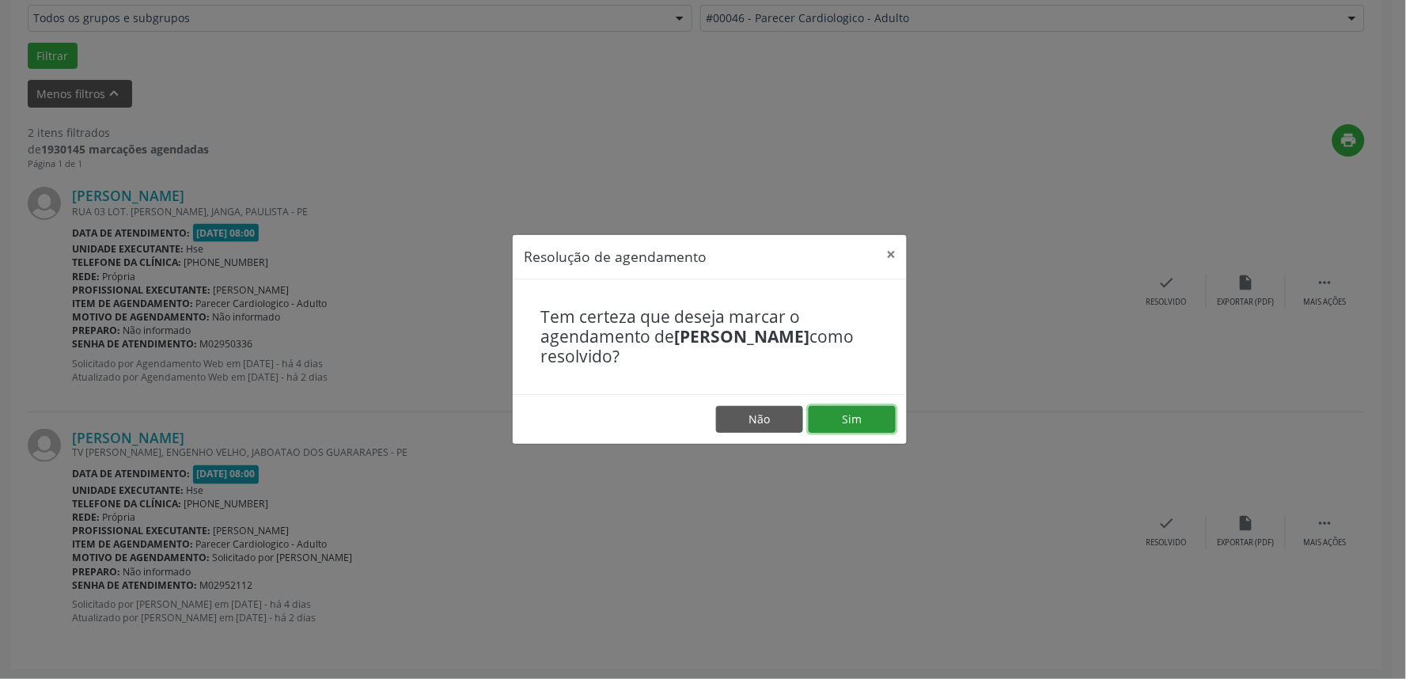
click at [849, 419] on button "Sim" at bounding box center [852, 419] width 87 height 27
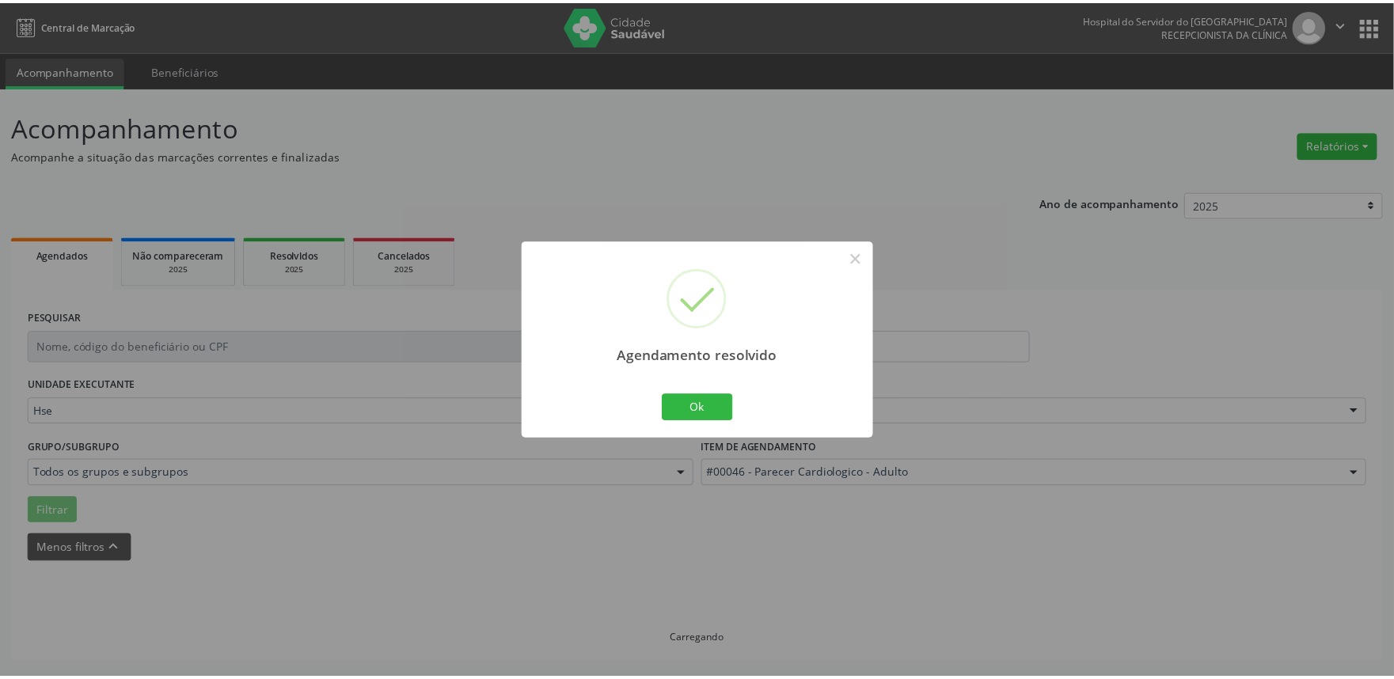
scroll to position [0, 0]
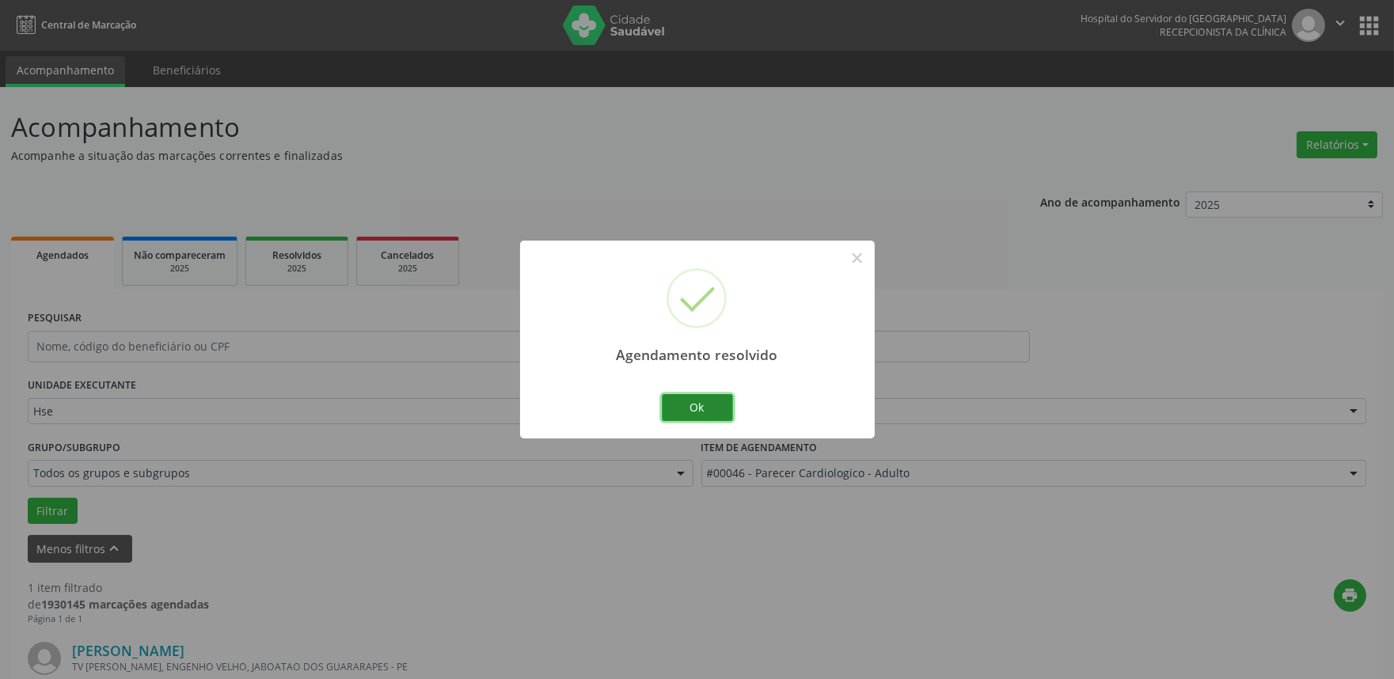
click at [707, 396] on button "Ok" at bounding box center [697, 407] width 71 height 27
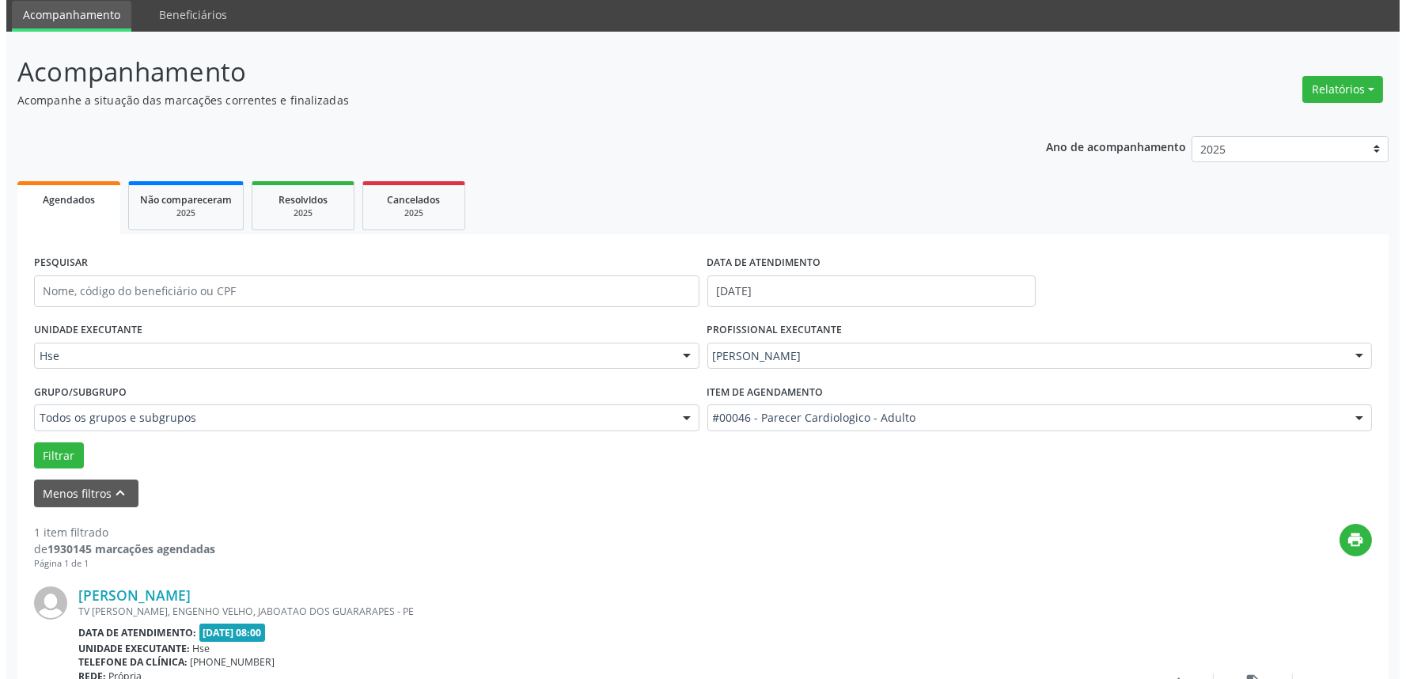
scroll to position [214, 0]
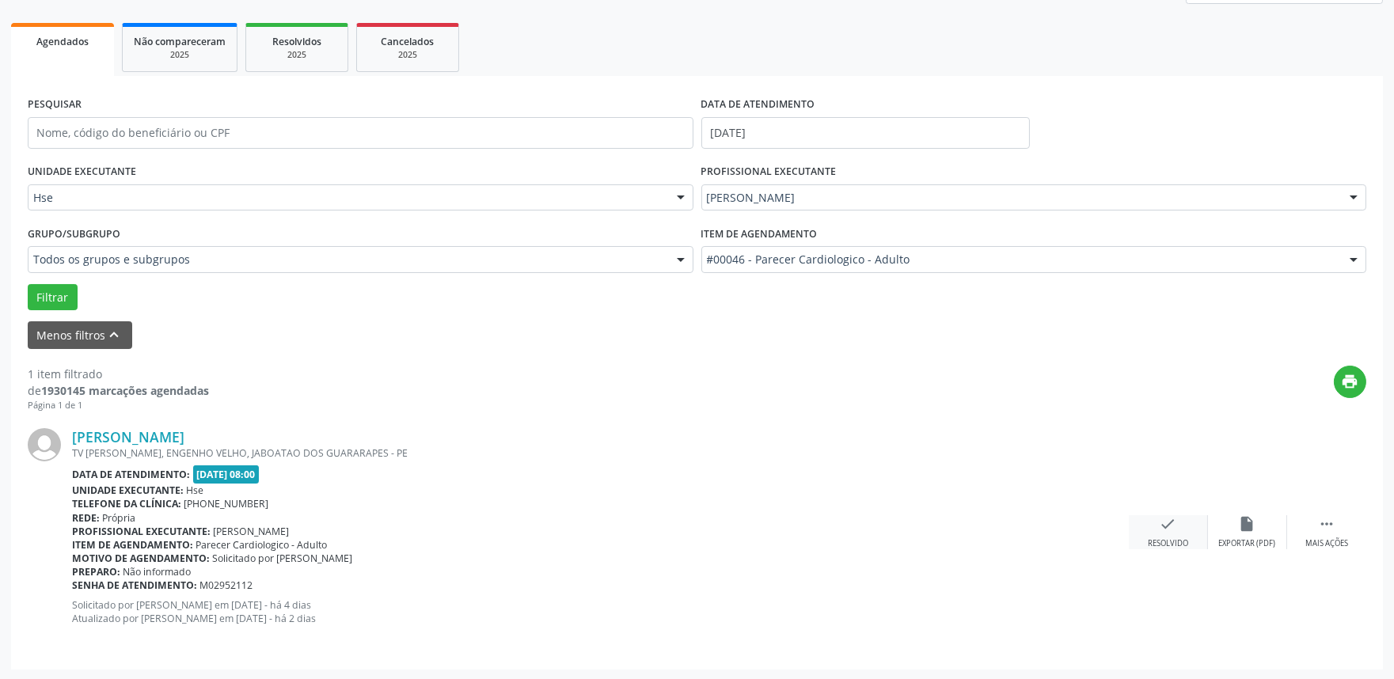
click at [1166, 517] on icon "check" at bounding box center [1168, 523] width 17 height 17
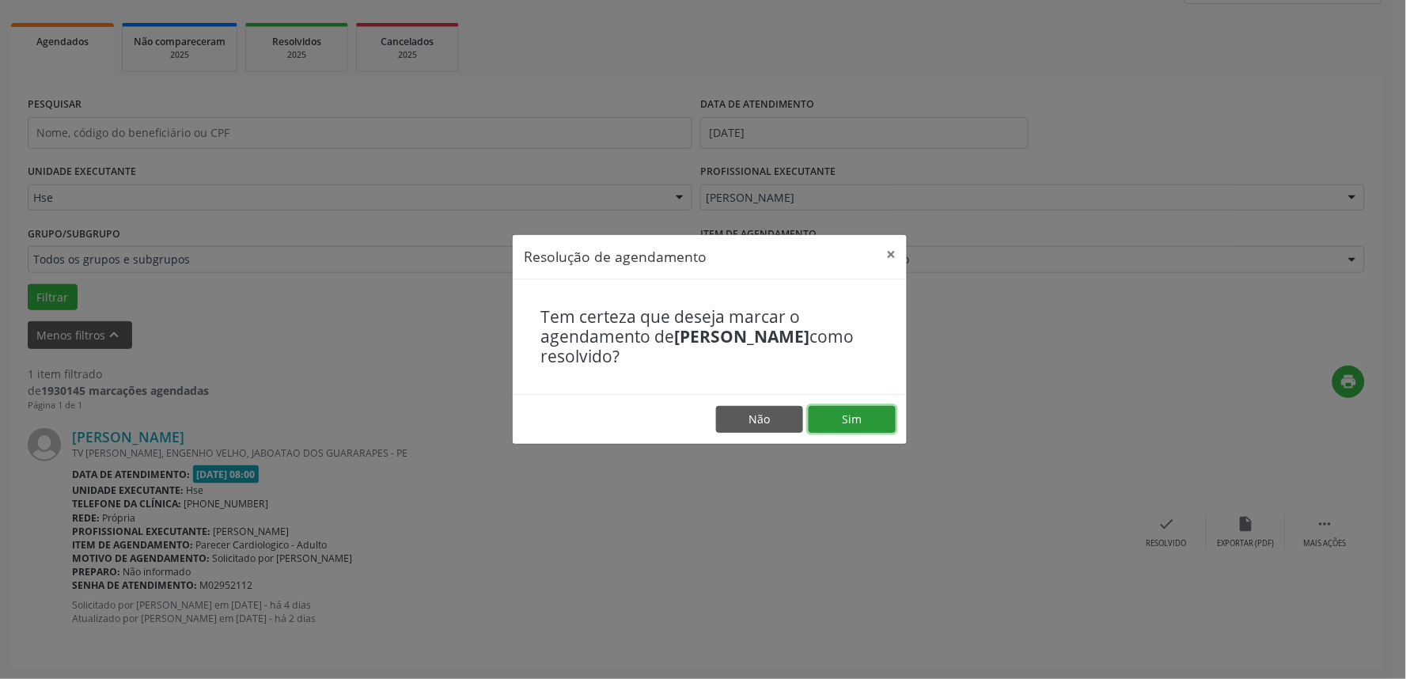
click at [861, 410] on button "Sim" at bounding box center [852, 419] width 87 height 27
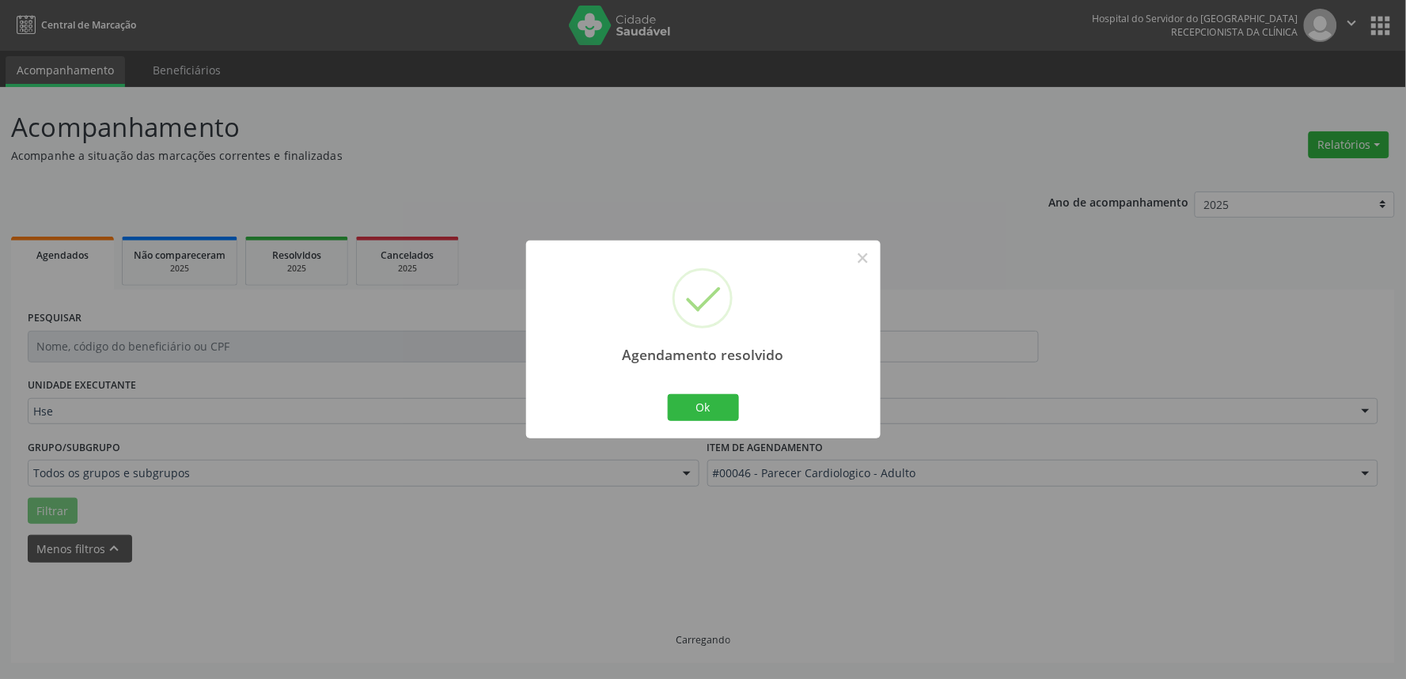
scroll to position [0, 0]
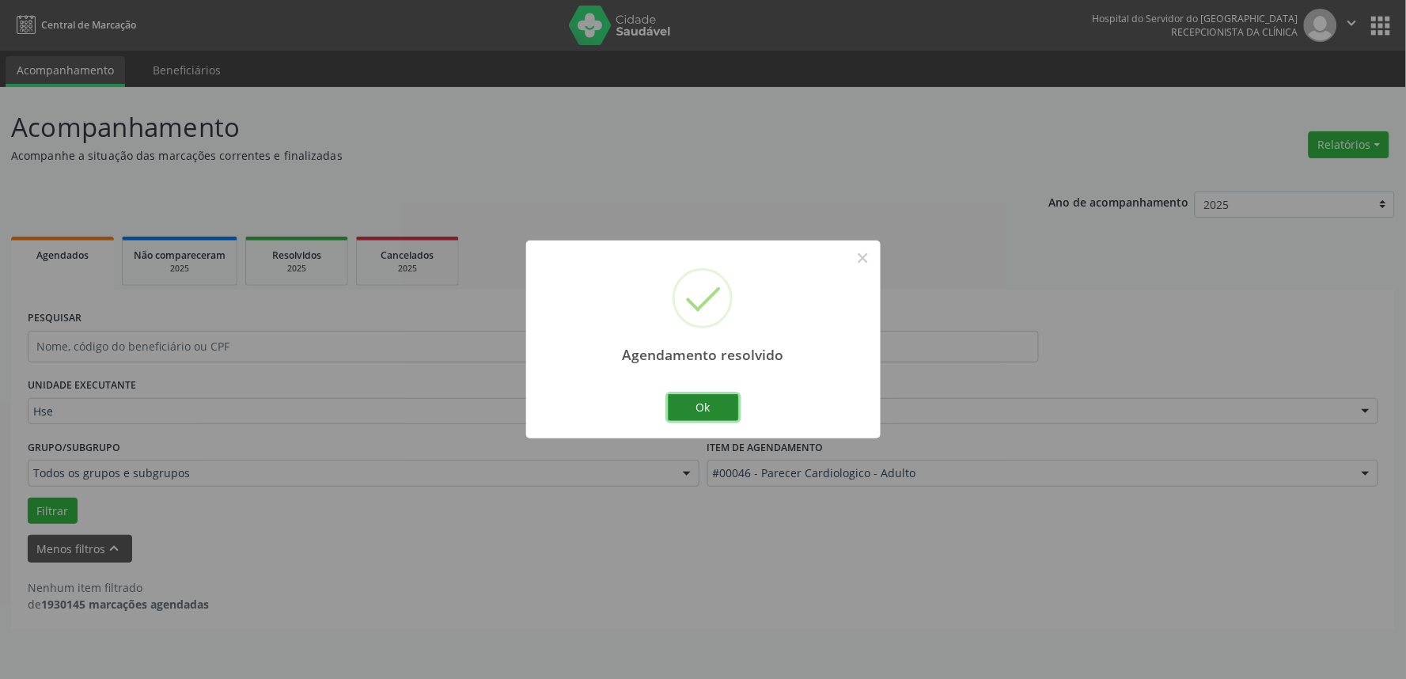
click at [708, 399] on button "Ok" at bounding box center [703, 407] width 71 height 27
